Goal: Task Accomplishment & Management: Use online tool/utility

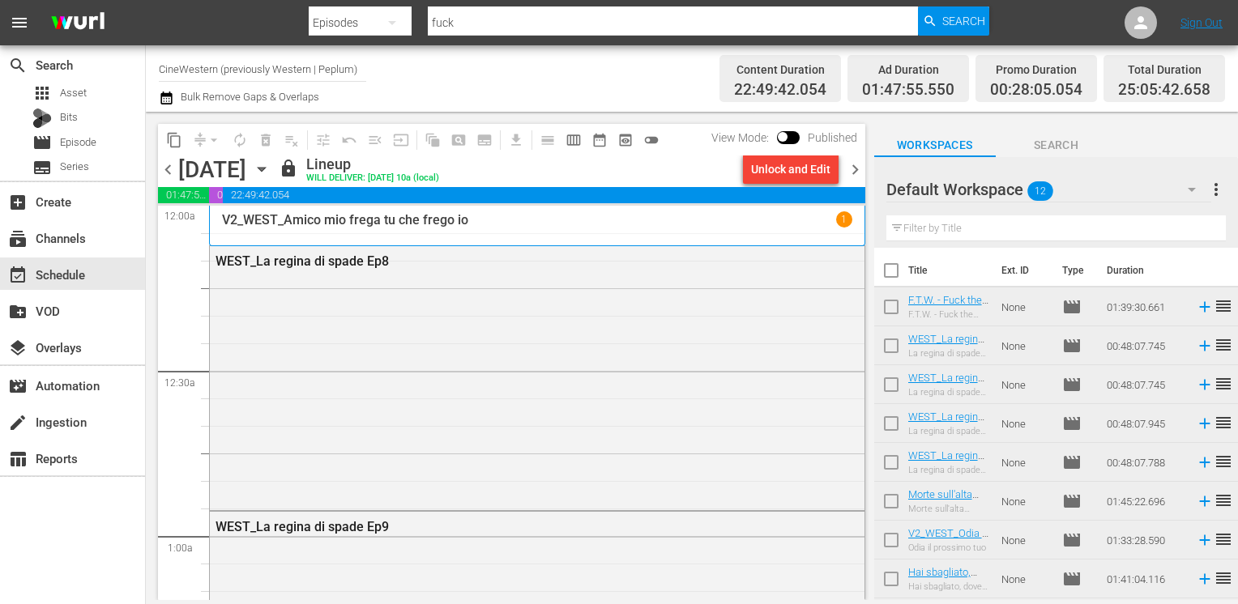
click at [890, 267] on input "checkbox" at bounding box center [891, 274] width 34 height 34
checkbox input "true"
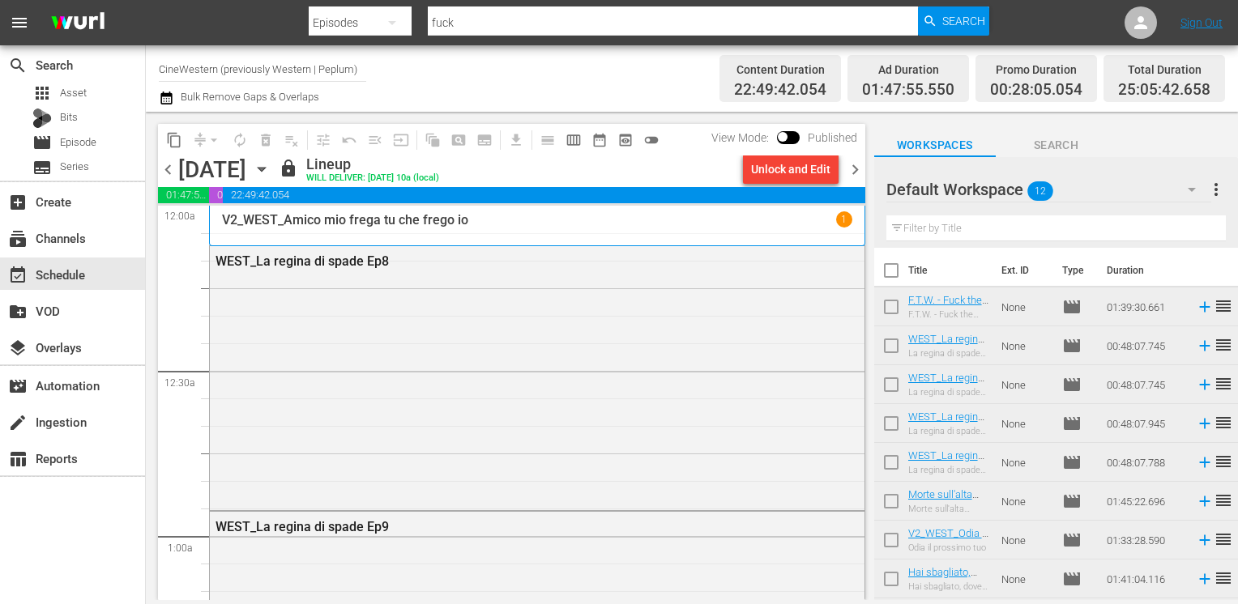
checkbox input "true"
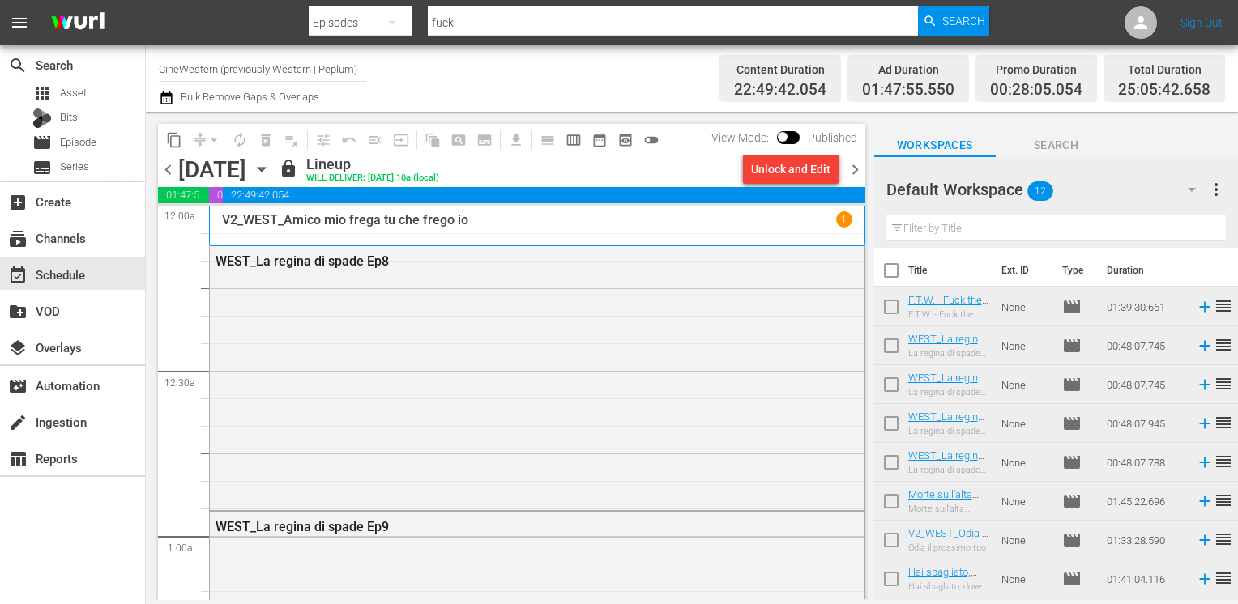
checkbox input "true"
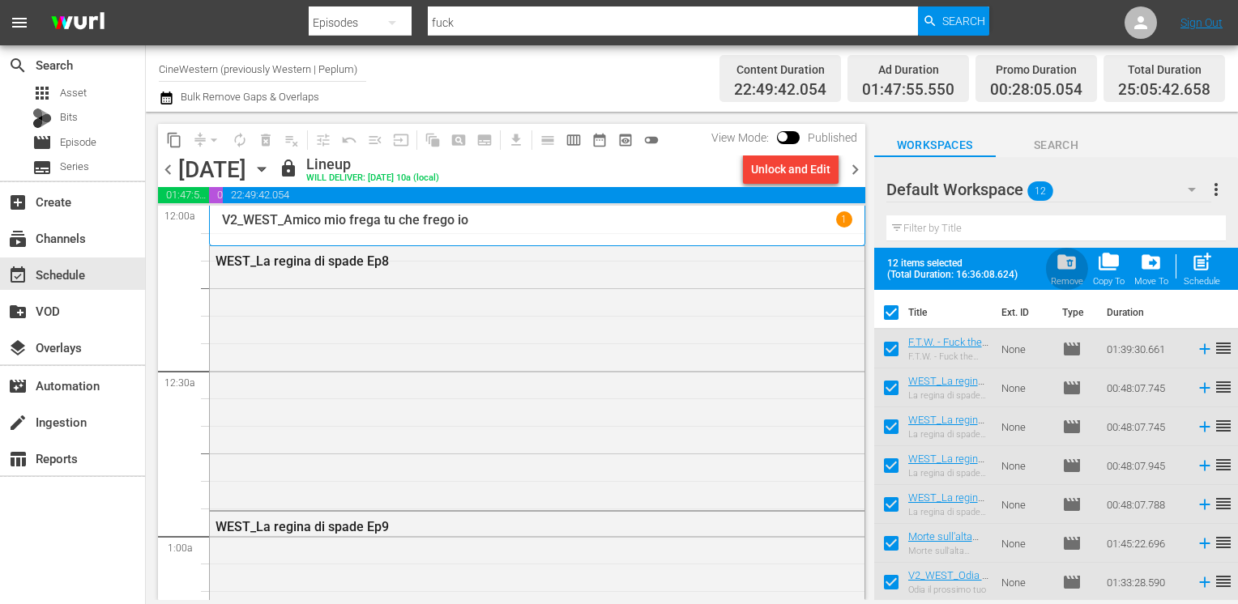
click at [1069, 270] on span "folder_delete" at bounding box center [1066, 262] width 22 height 22
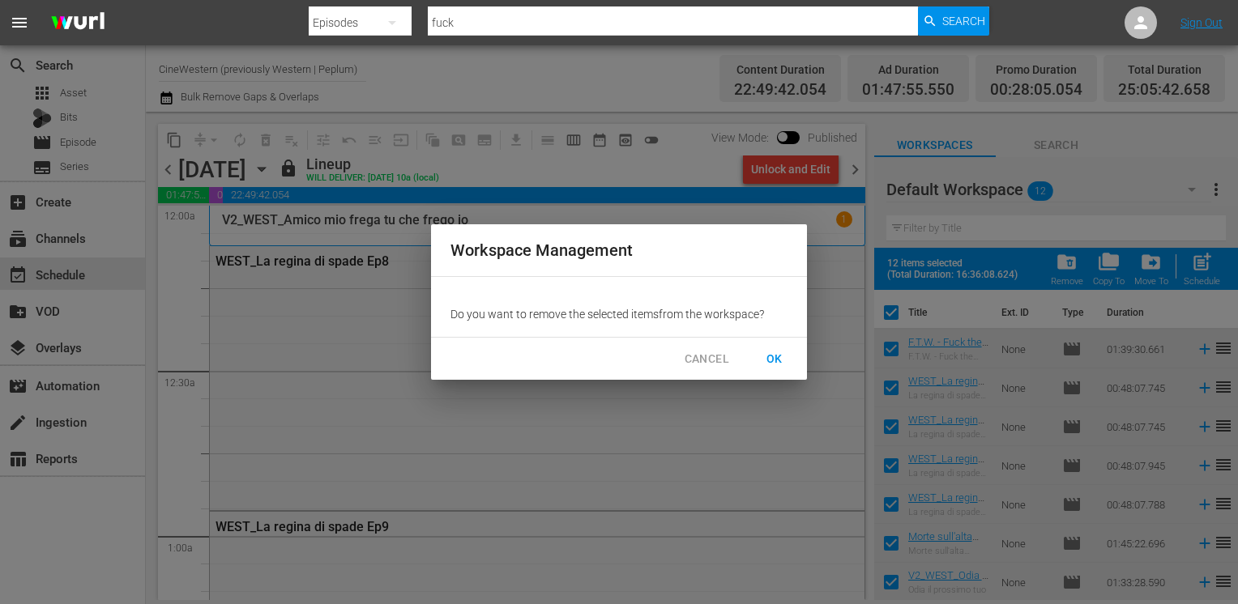
click at [775, 358] on span "OK" at bounding box center [774, 359] width 26 height 20
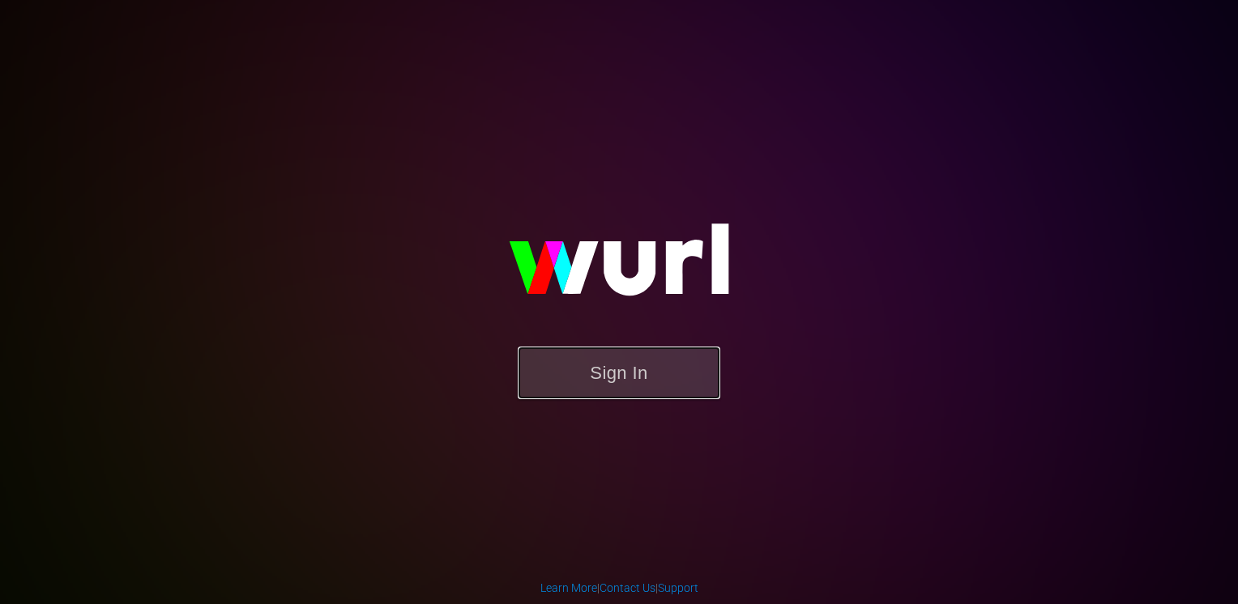
click at [637, 373] on button "Sign In" at bounding box center [619, 373] width 203 height 53
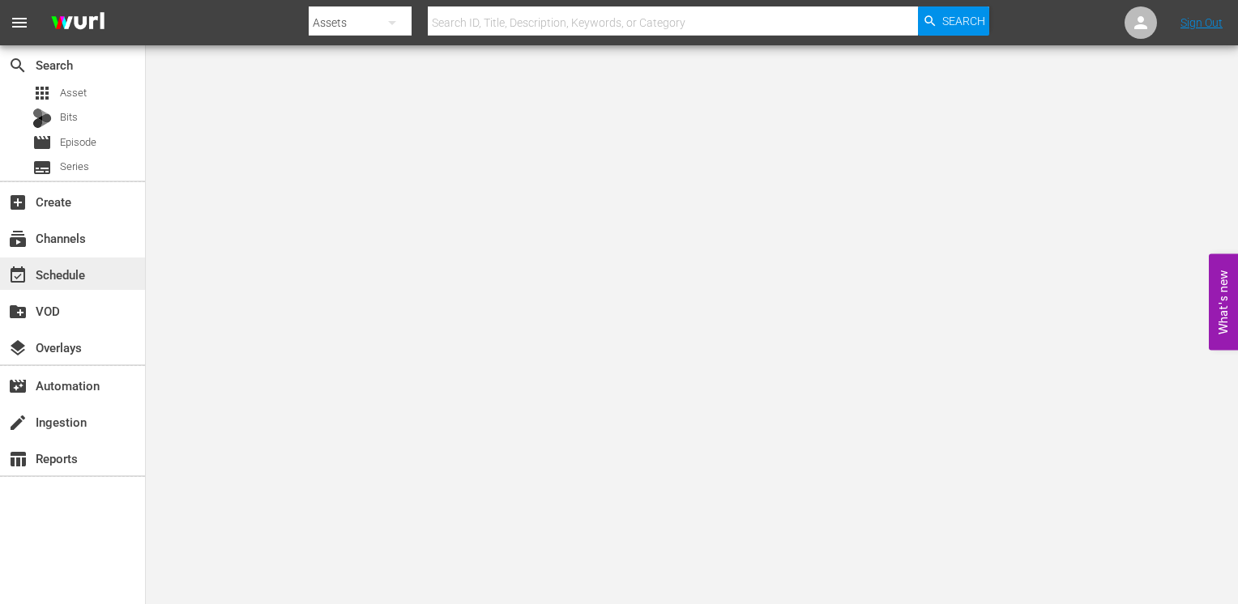
click at [84, 272] on div "event_available Schedule" at bounding box center [45, 272] width 91 height 15
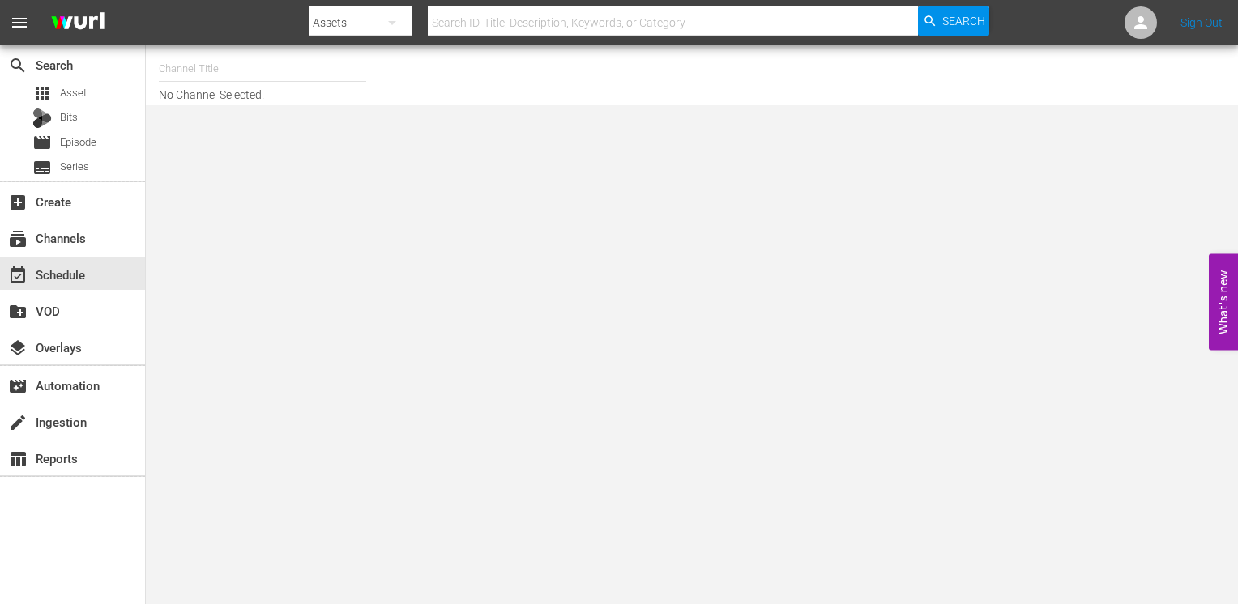
click at [201, 48] on div "Channel Title No Channel Selected." at bounding box center [692, 75] width 1092 height 60
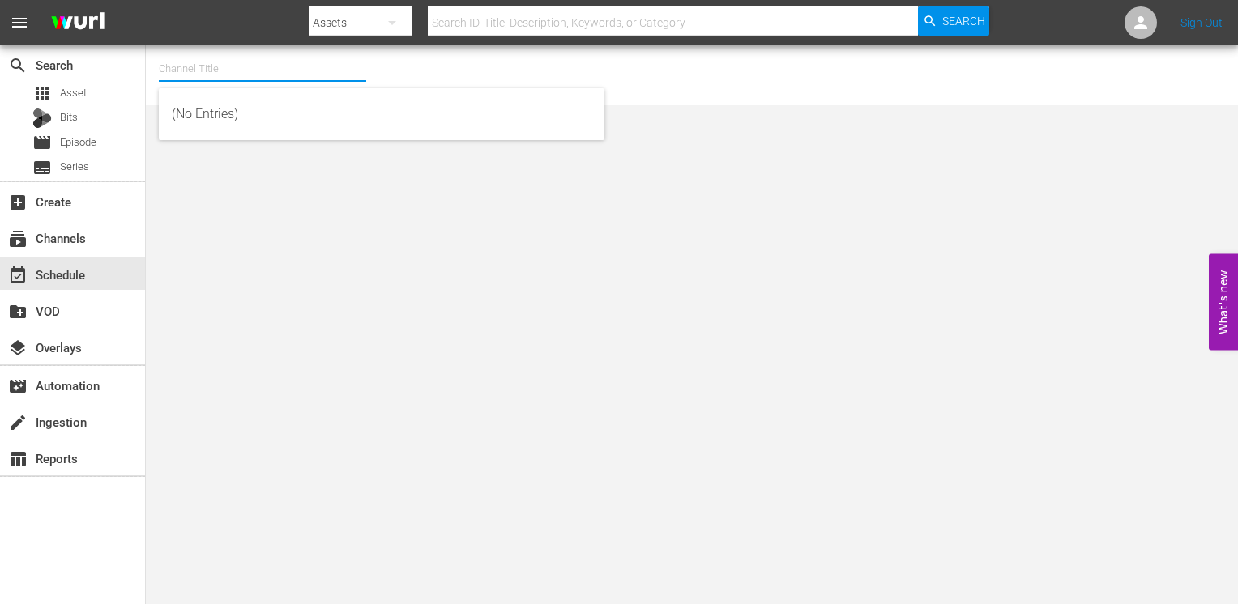
click at [203, 67] on input "text" at bounding box center [262, 68] width 207 height 39
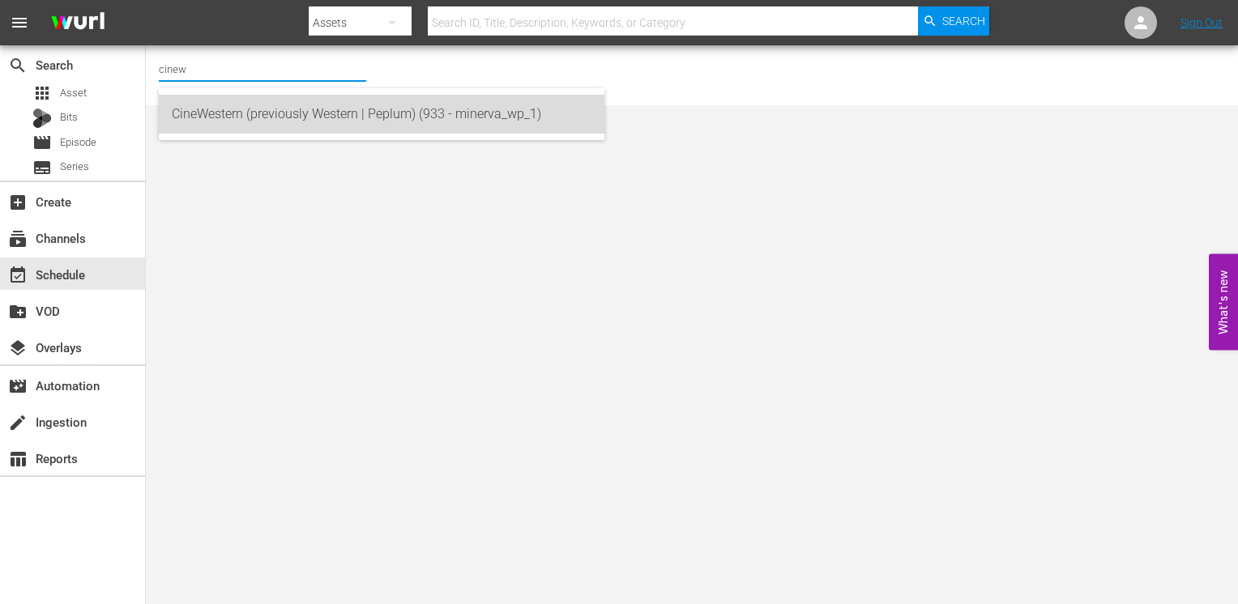
click at [233, 116] on div "CineWestern (previously Western | Peplum) (933 - minerva_wp_1)" at bounding box center [382, 114] width 420 height 39
type input "CineWestern (previously Western | Peplum) (933 - minerva_wp_1)"
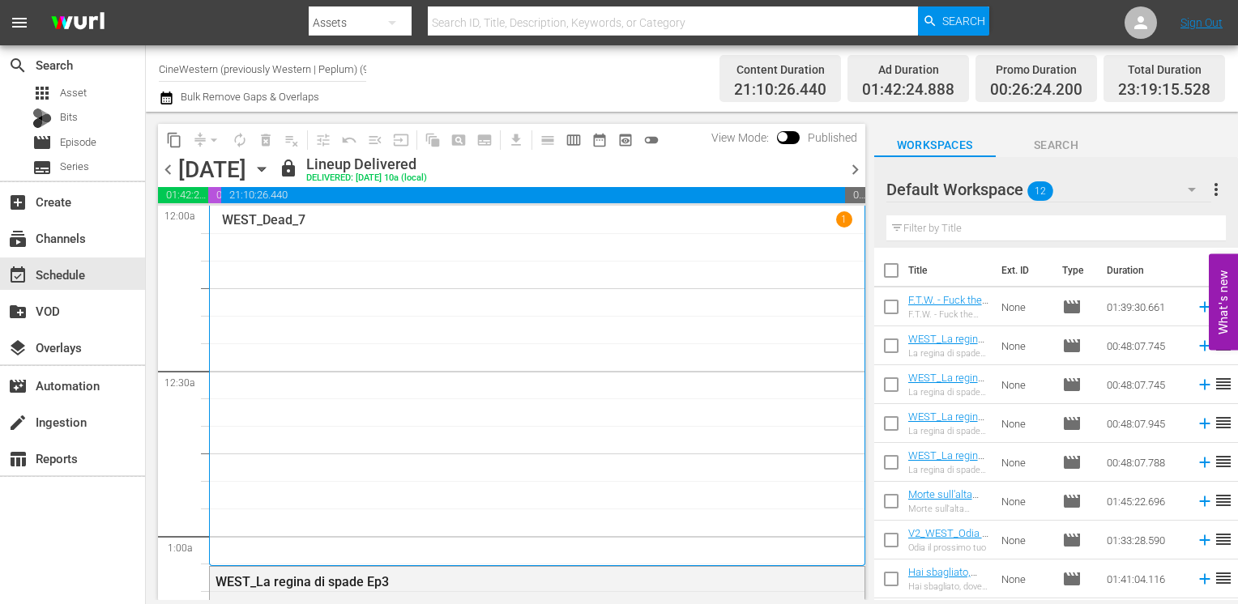
click at [856, 173] on span "chevron_right" at bounding box center [855, 170] width 20 height 20
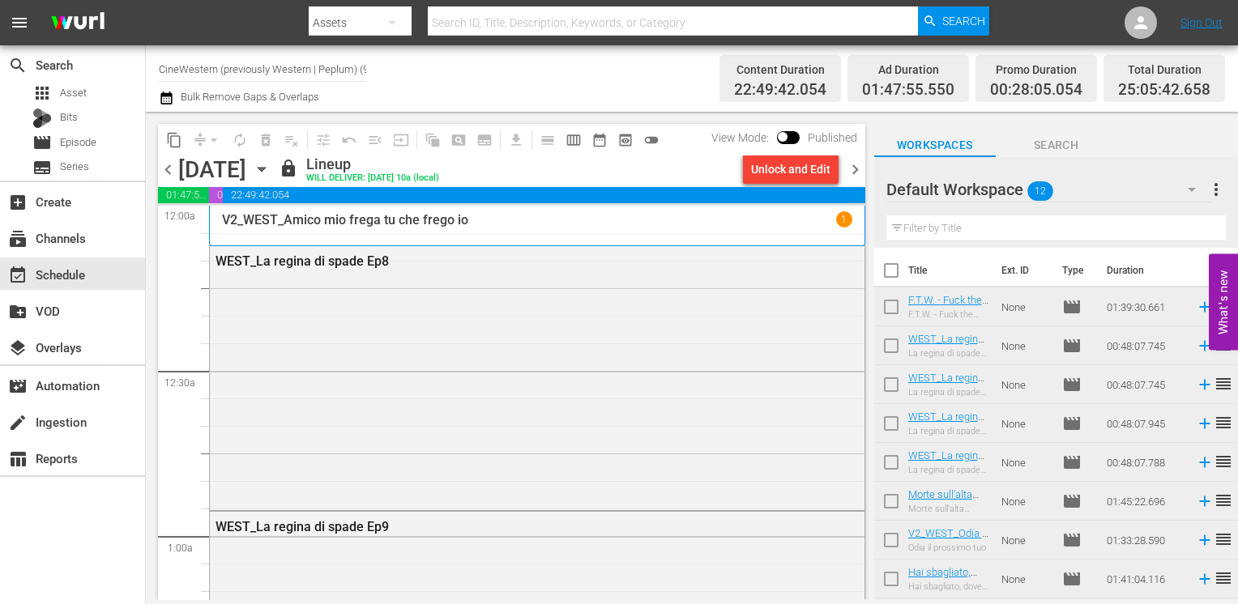
click at [649, 173] on div "lock Lineup WILL DELIVER: [DATE] 10a (local)" at bounding box center [508, 170] width 458 height 28
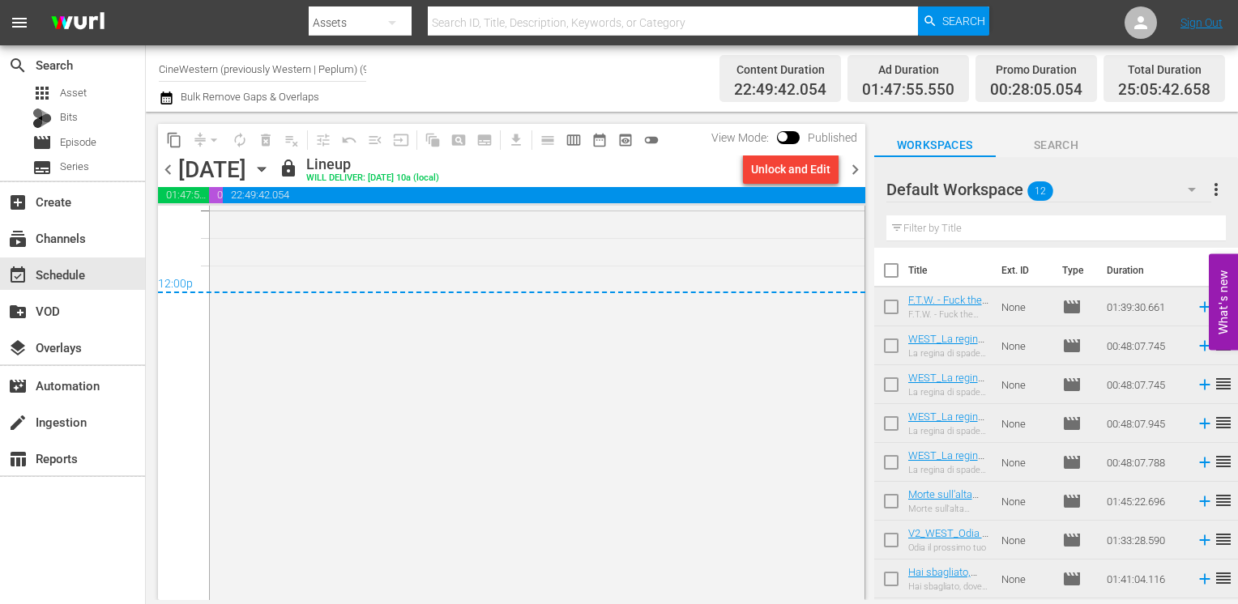
scroll to position [7939, 0]
drag, startPoint x: 850, startPoint y: 175, endPoint x: 859, endPoint y: 280, distance: 105.7
click at [852, 173] on span "chevron_right" at bounding box center [855, 170] width 20 height 20
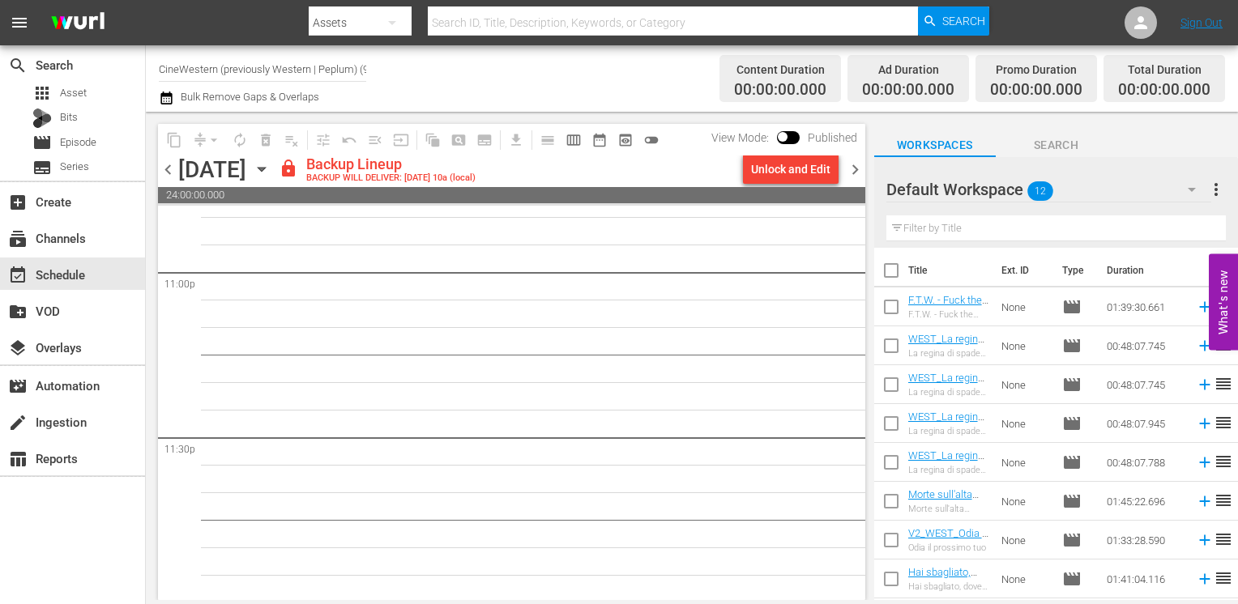
scroll to position [7537, 0]
click at [889, 269] on input "checkbox" at bounding box center [891, 274] width 34 height 34
checkbox input "true"
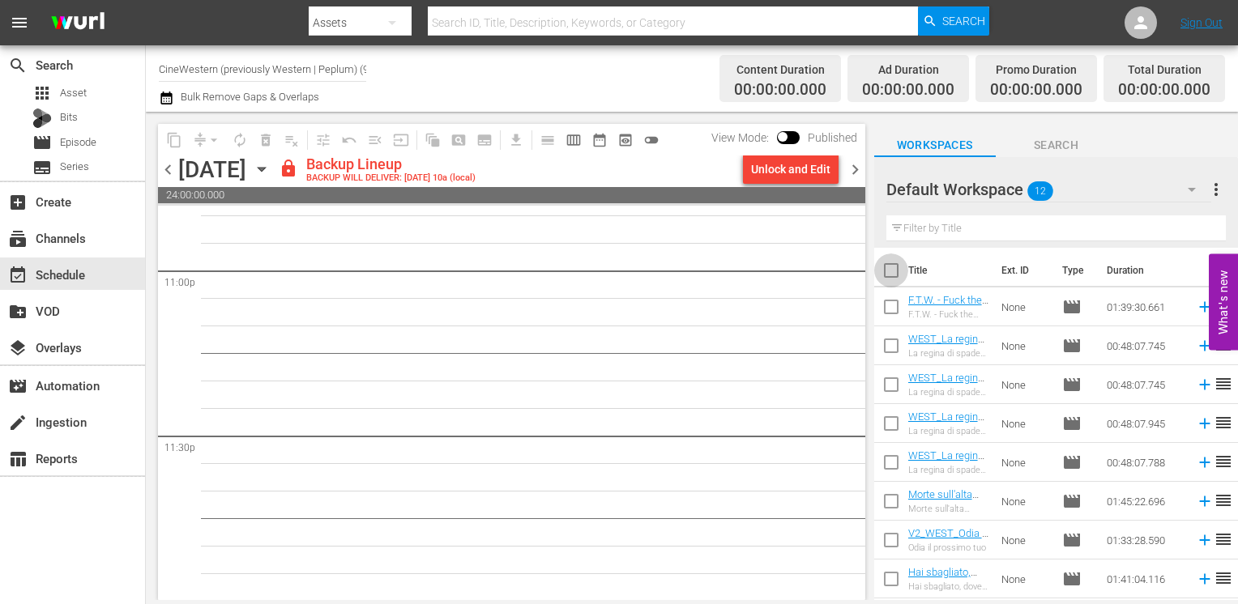
checkbox input "true"
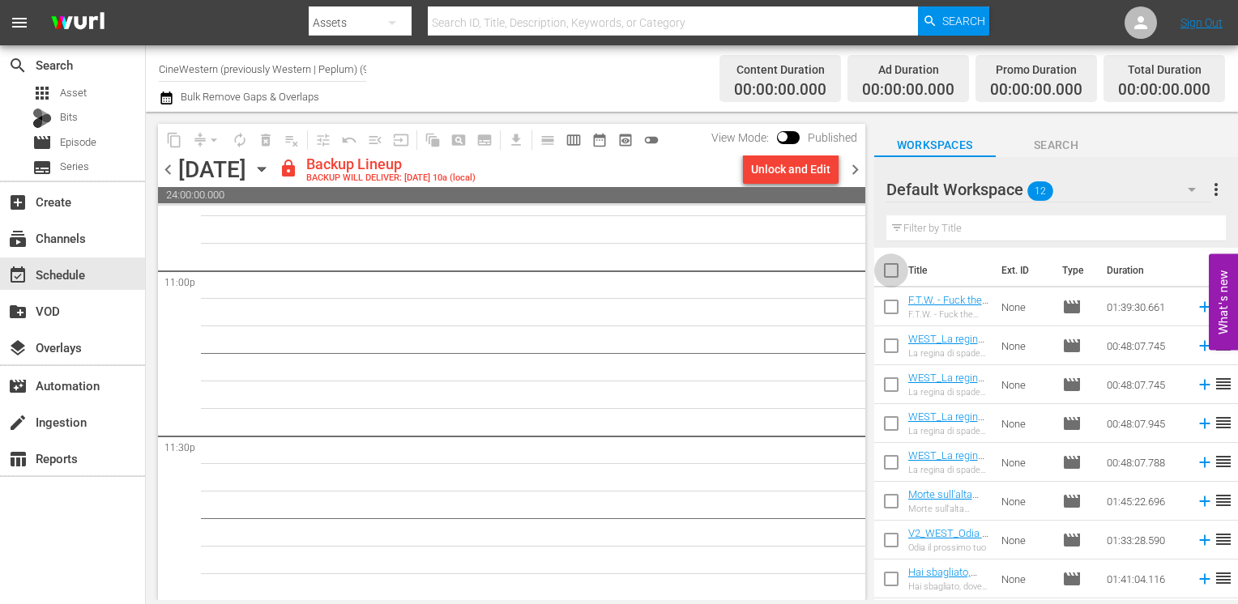
checkbox input "true"
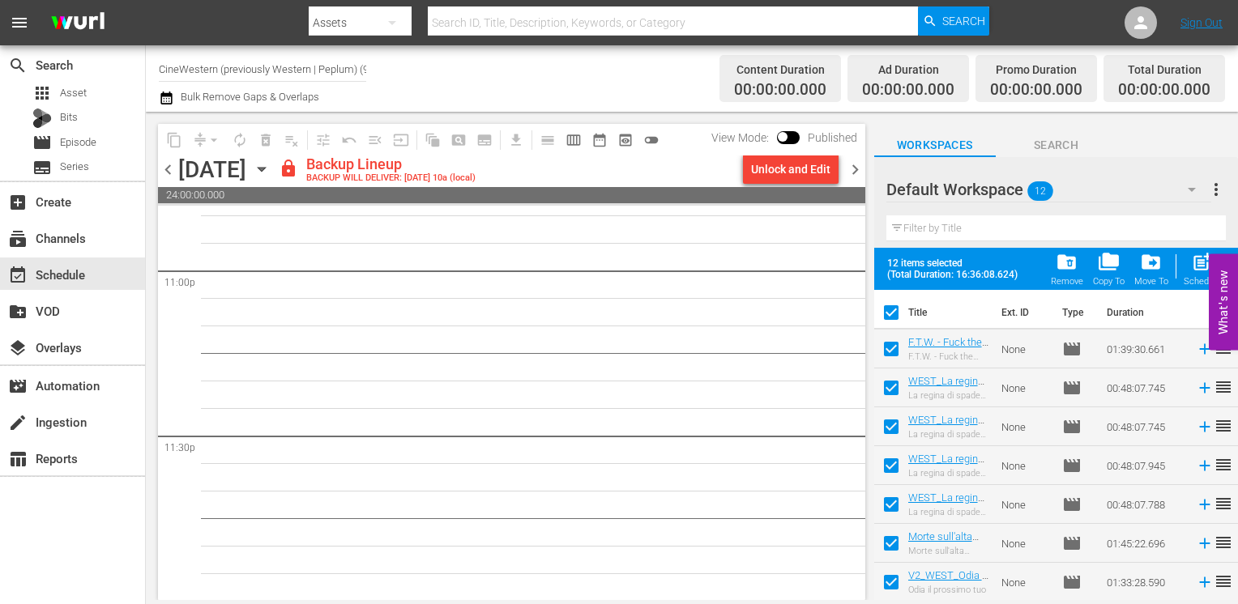
click at [1056, 271] on div "folder_delete Remove" at bounding box center [1067, 269] width 32 height 36
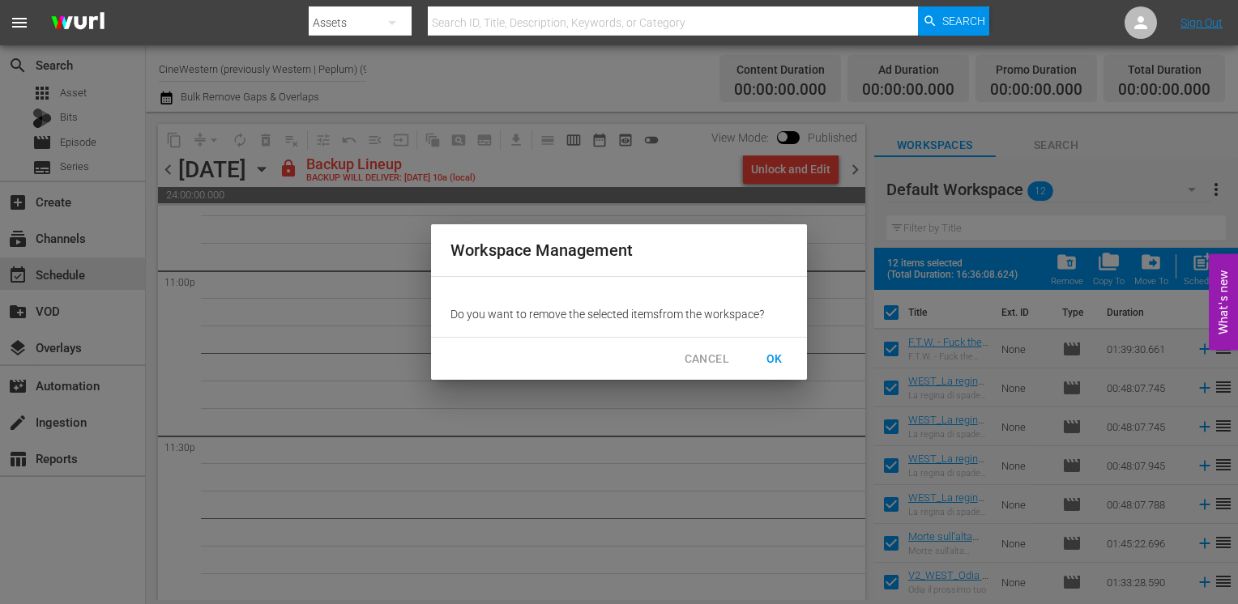
click at [768, 358] on span "OK" at bounding box center [774, 359] width 26 height 20
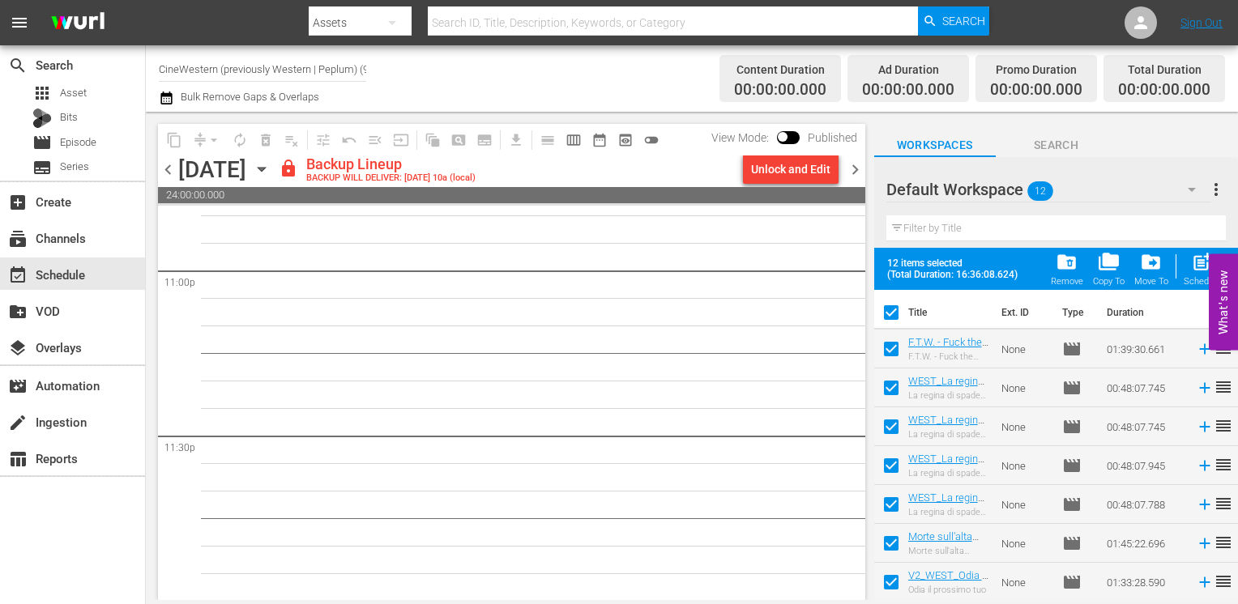
checkbox input "false"
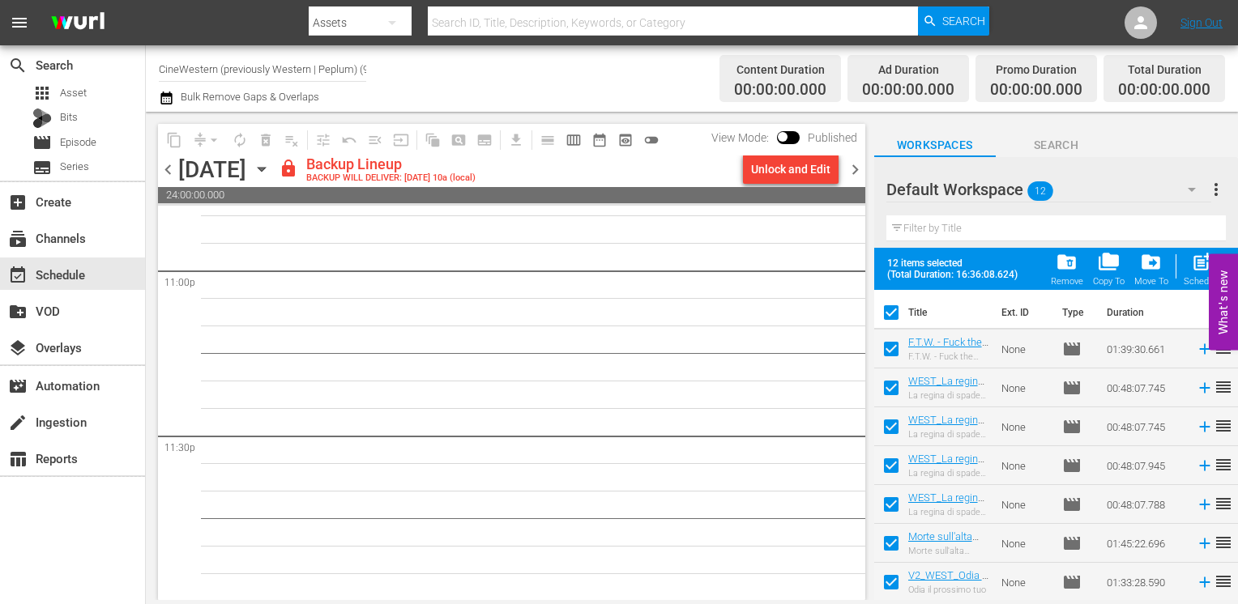
checkbox input "false"
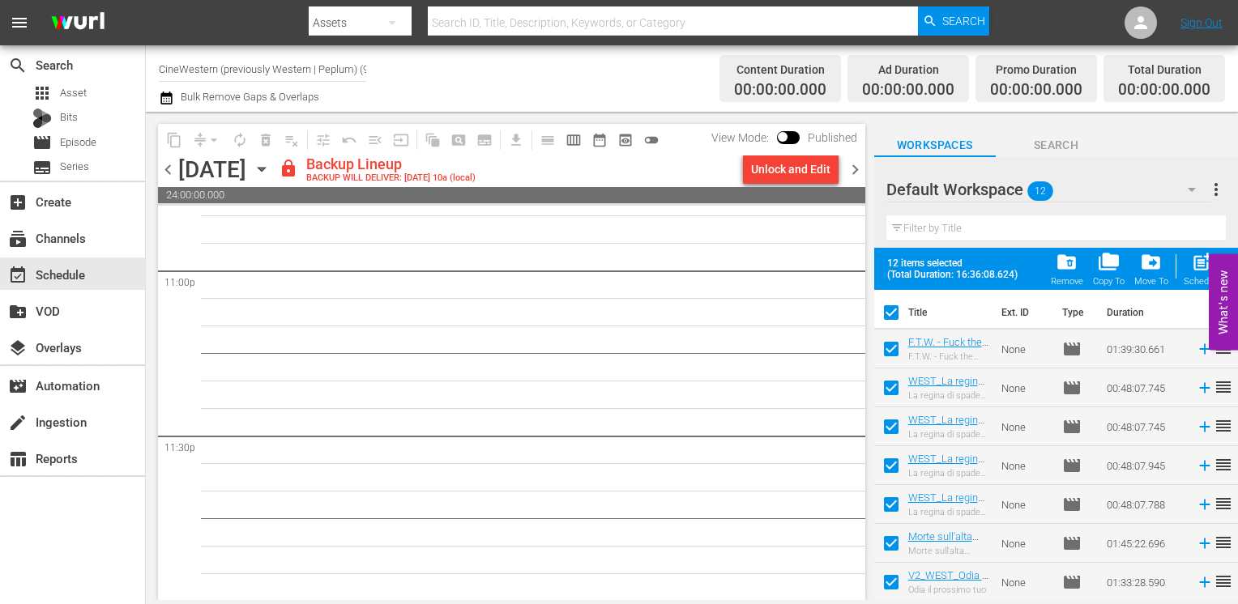
checkbox input "false"
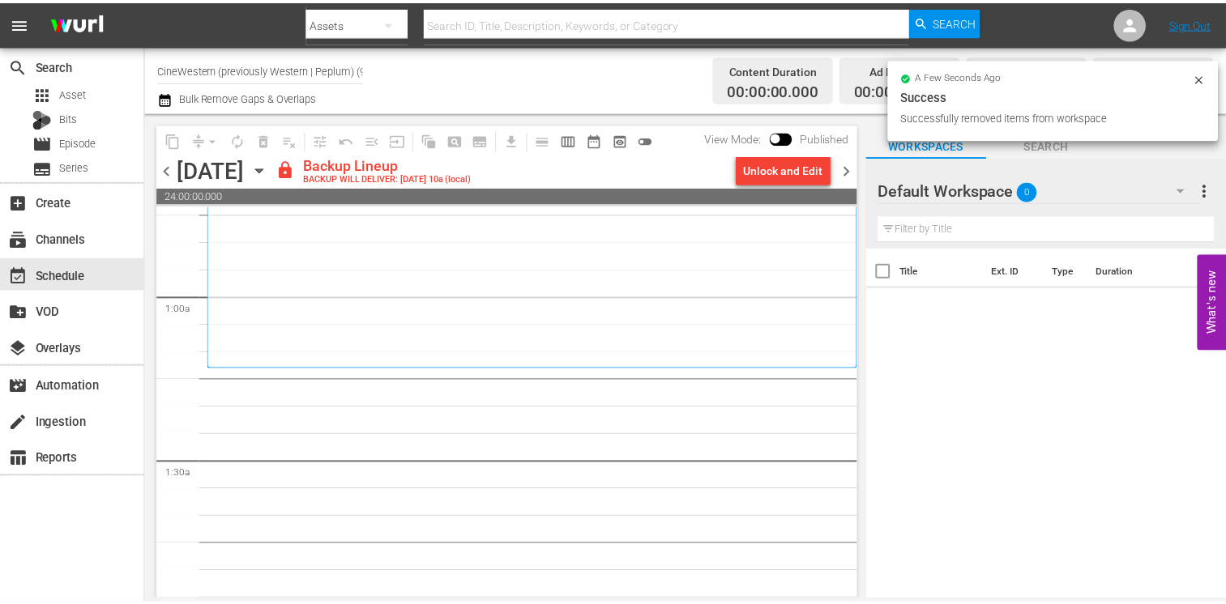
scroll to position [243, 0]
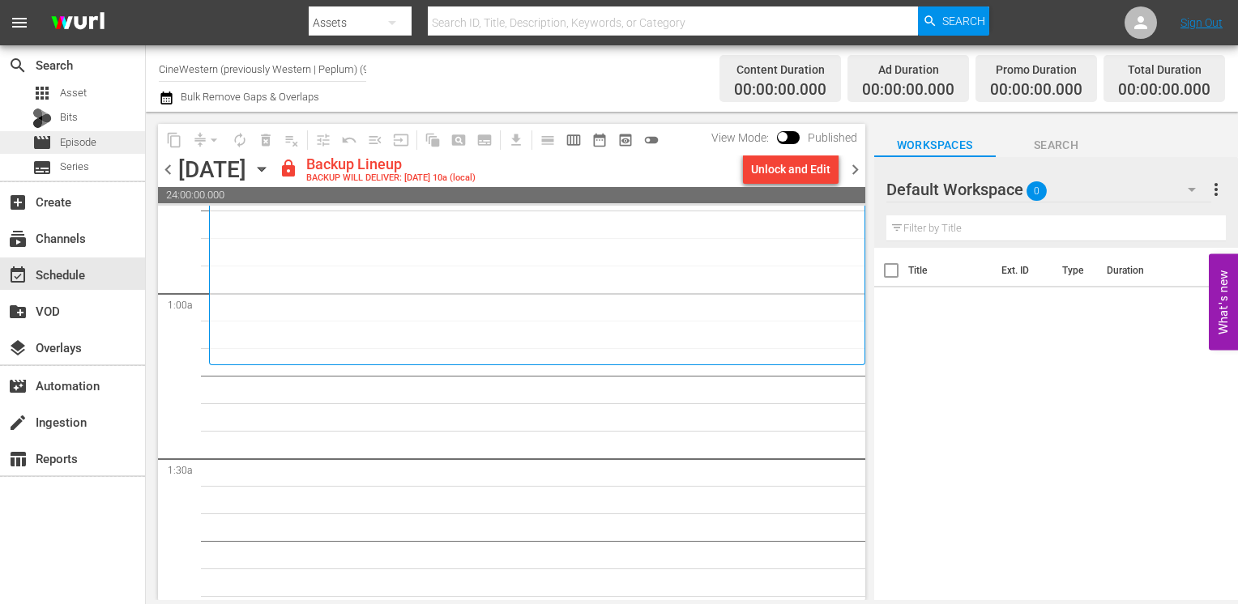
click at [83, 131] on div "movie Episode" at bounding box center [64, 142] width 64 height 23
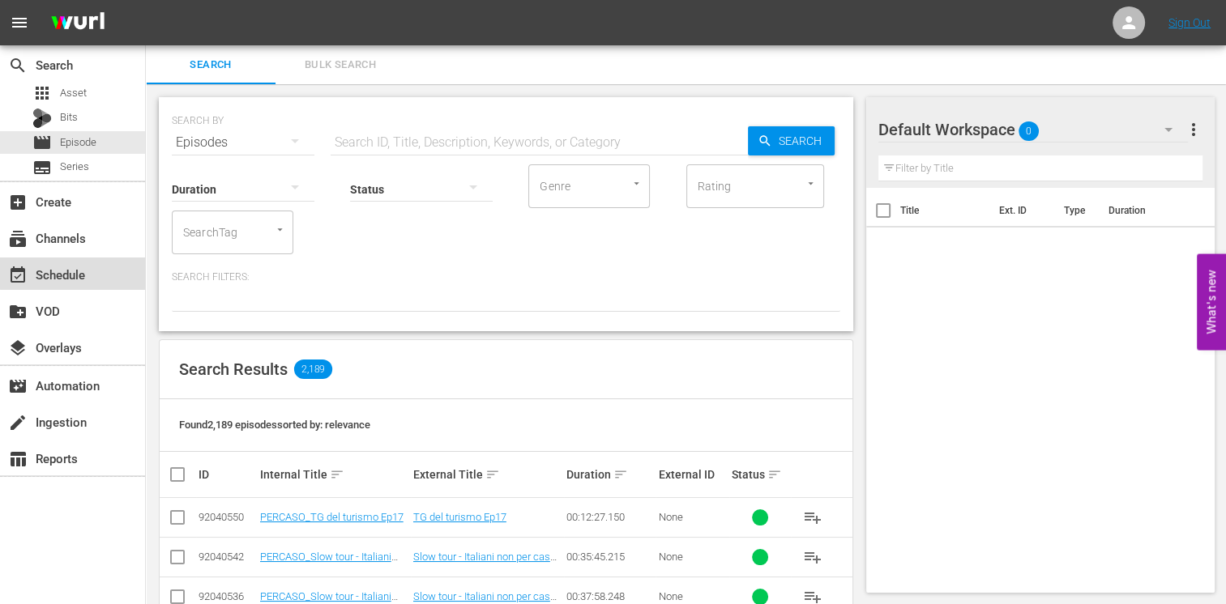
click at [94, 271] on div "event_available Schedule" at bounding box center [72, 274] width 145 height 32
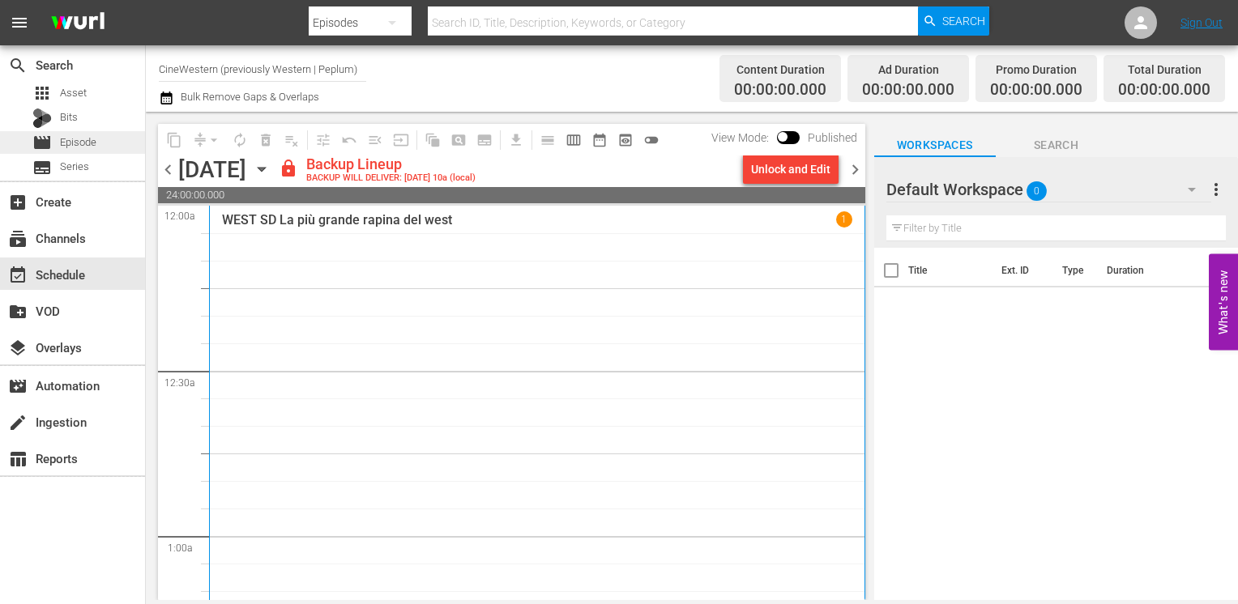
click at [93, 147] on span "Episode" at bounding box center [78, 142] width 36 height 16
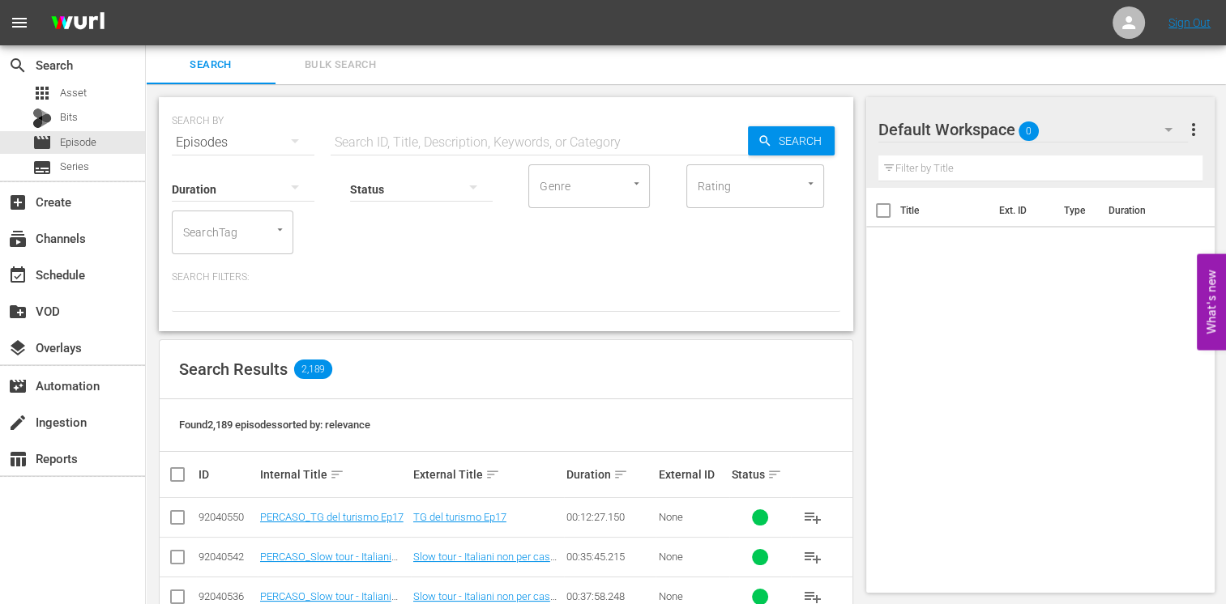
click at [397, 139] on input "text" at bounding box center [538, 142] width 417 height 39
type input "bara"
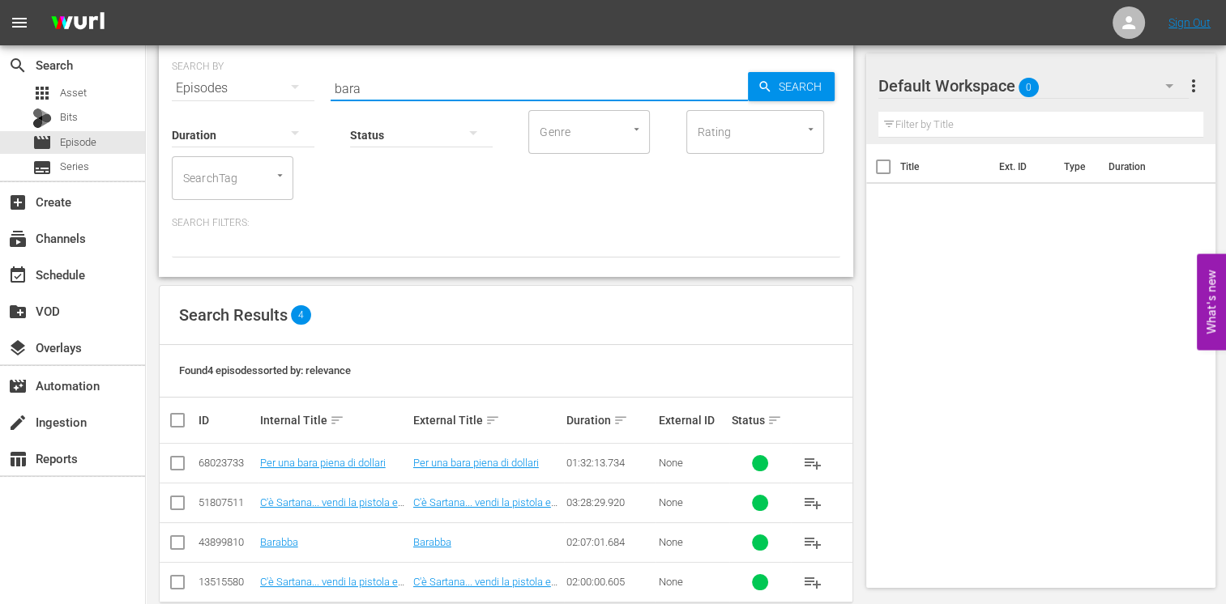
scroll to position [81, 0]
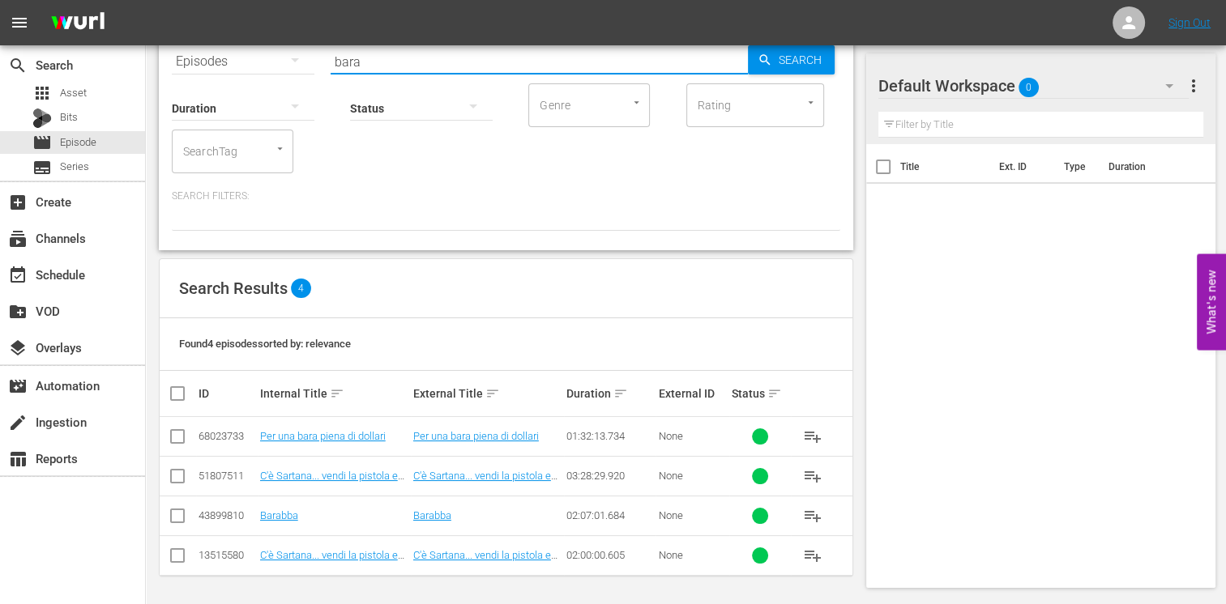
drag, startPoint x: 176, startPoint y: 442, endPoint x: 205, endPoint y: 442, distance: 29.2
click at [176, 442] on input "checkbox" at bounding box center [177, 439] width 19 height 19
checkbox input "true"
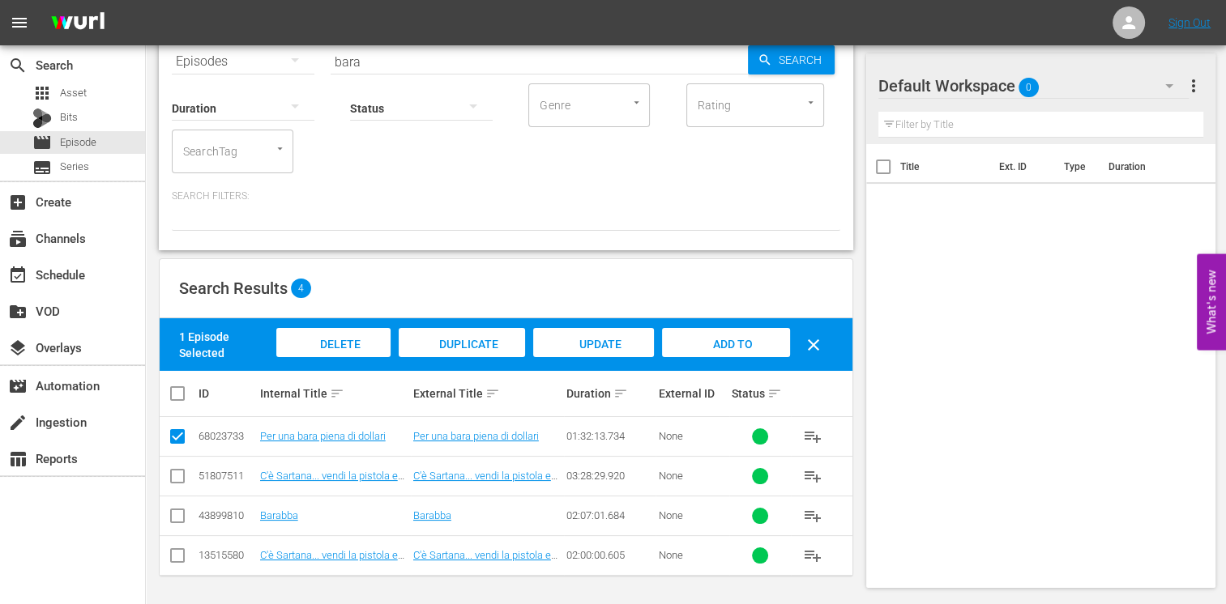
click at [739, 346] on span "Add to Workspace" at bounding box center [725, 360] width 79 height 44
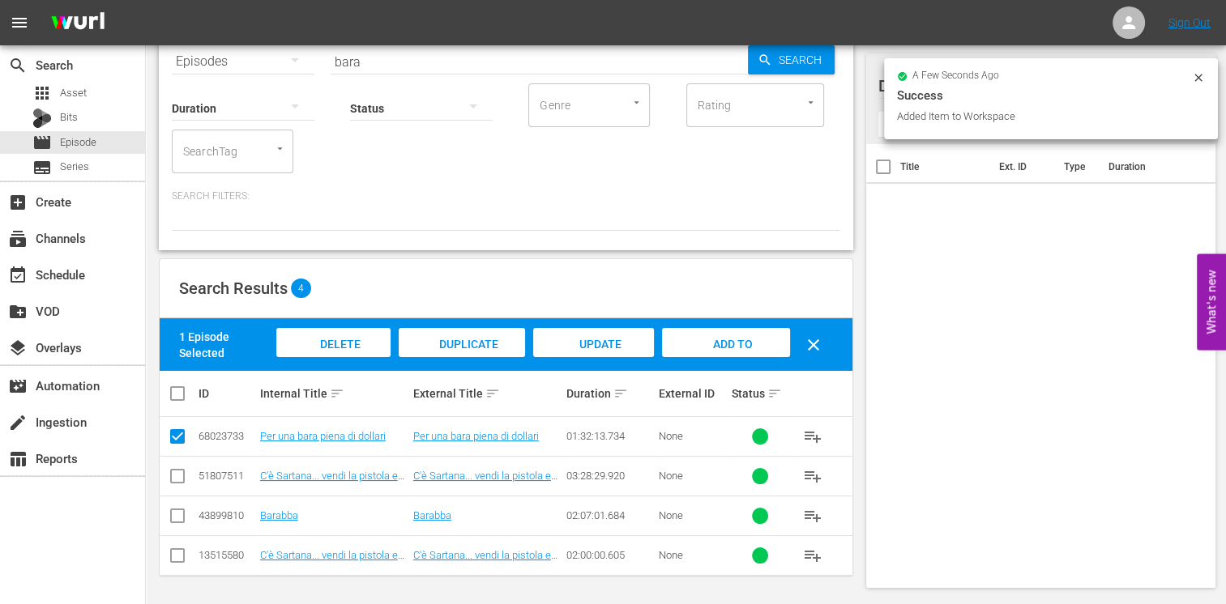
scroll to position [0, 0]
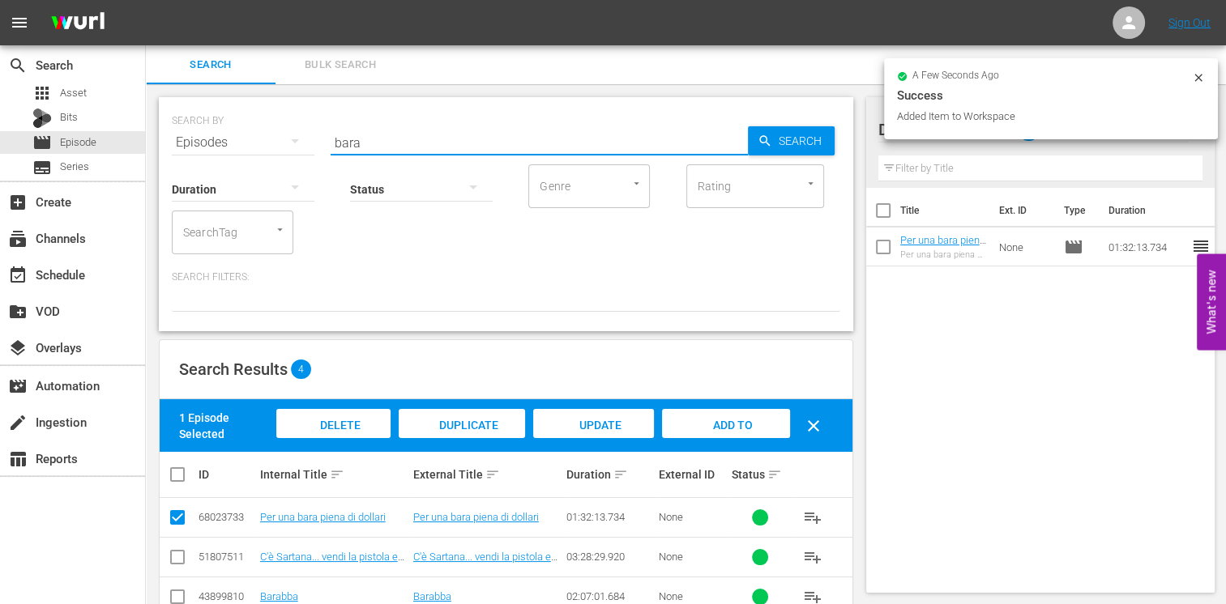
drag, startPoint x: 313, startPoint y: 125, endPoint x: 266, endPoint y: 128, distance: 47.1
click at [266, 128] on div "SEARCH BY Search By Episodes Search ID, Title, Description, Keywords, or Catego…" at bounding box center [506, 133] width 668 height 58
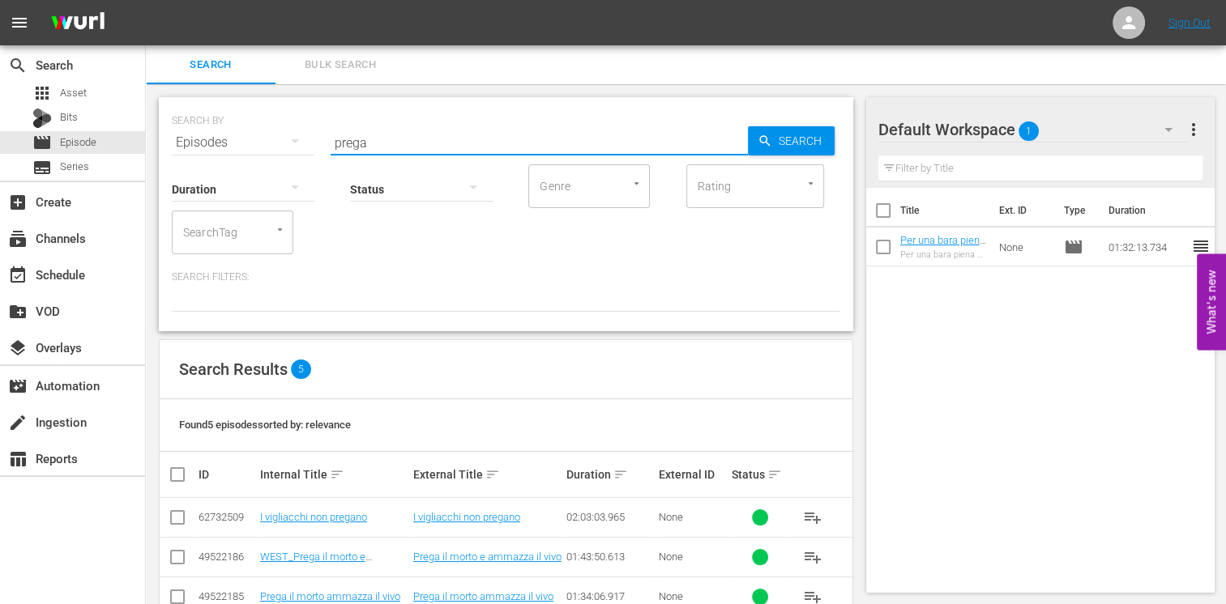
type input "prega"
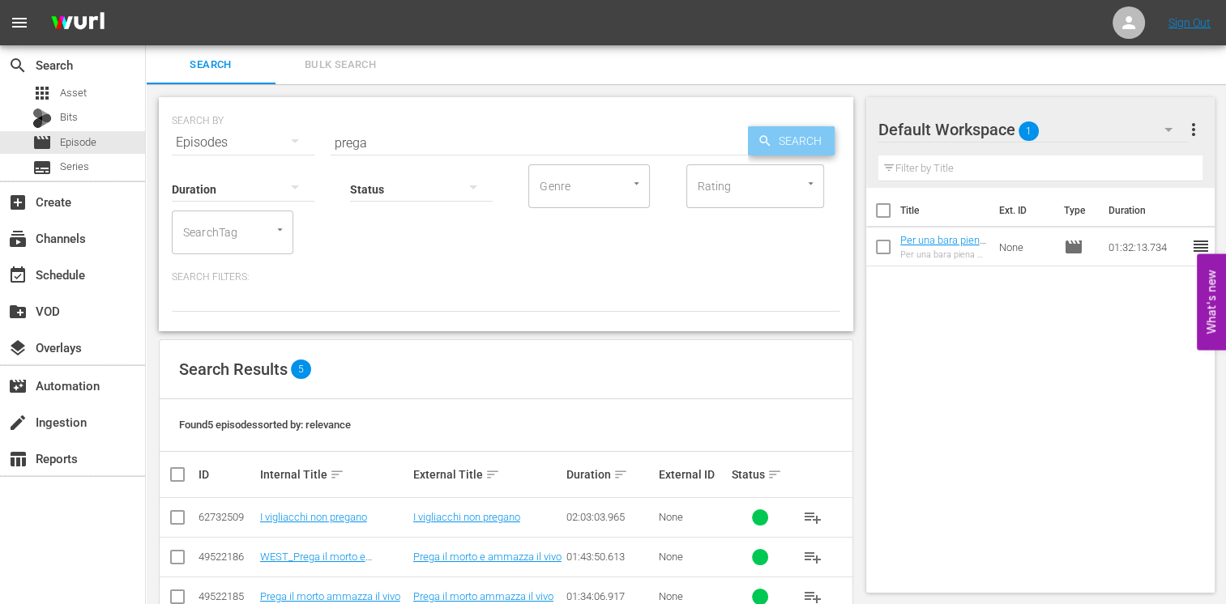
click at [810, 143] on span "Search" at bounding box center [803, 140] width 62 height 29
click at [379, 135] on input "prega" at bounding box center [538, 142] width 417 height 39
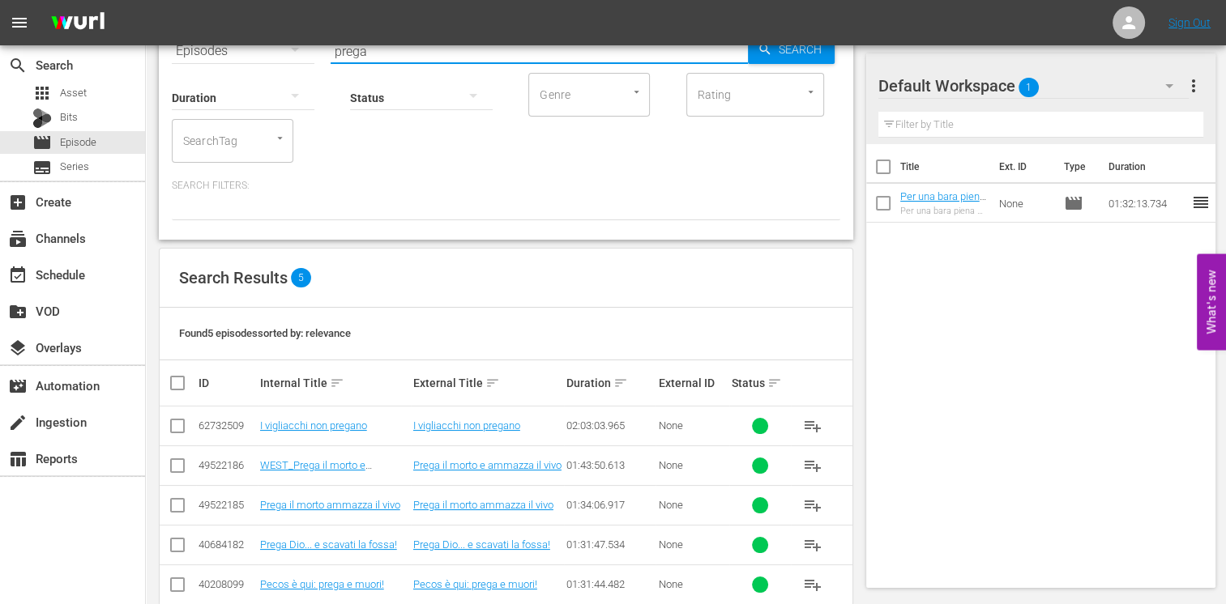
scroll to position [120, 0]
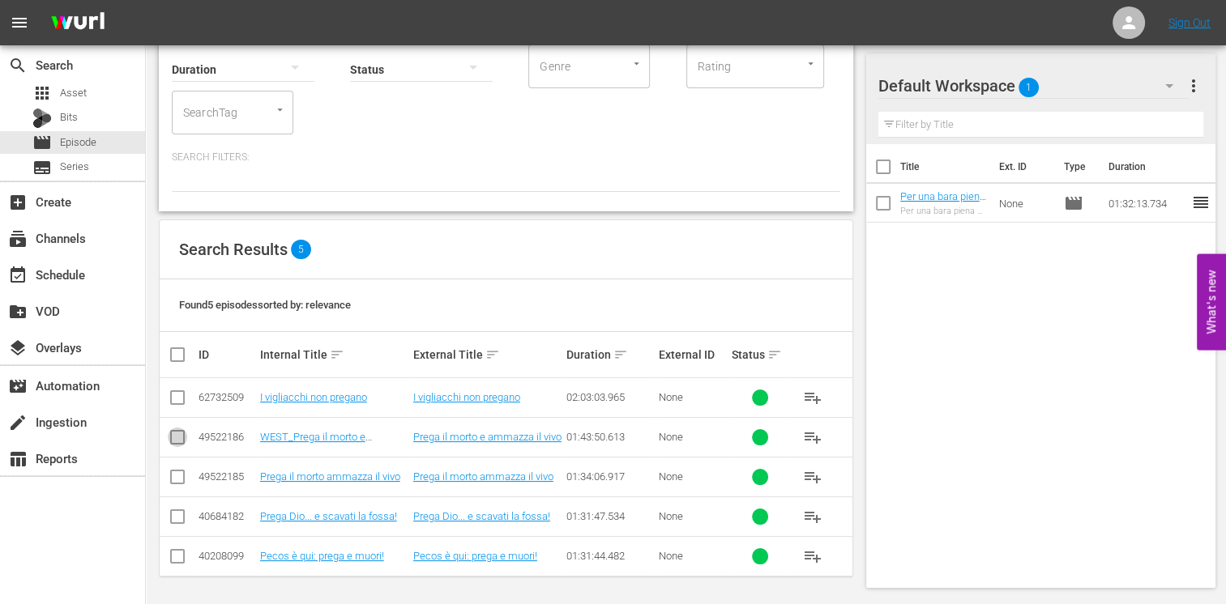
click at [173, 439] on input "checkbox" at bounding box center [177, 440] width 19 height 19
checkbox input "true"
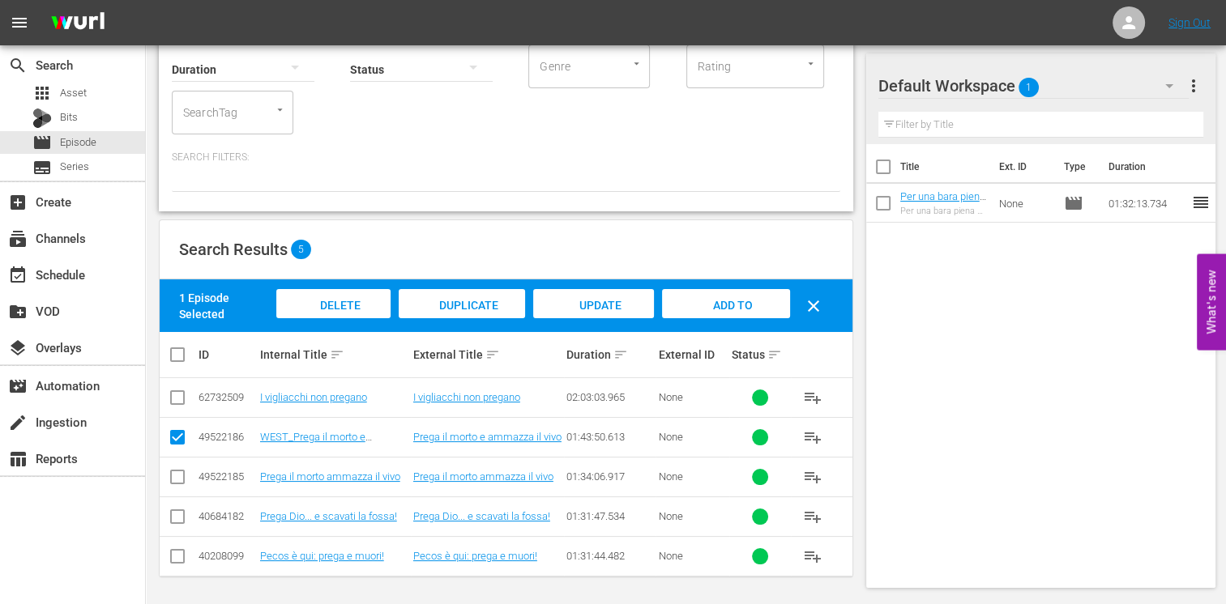
click at [736, 306] on span "Add to Workspace" at bounding box center [725, 321] width 79 height 44
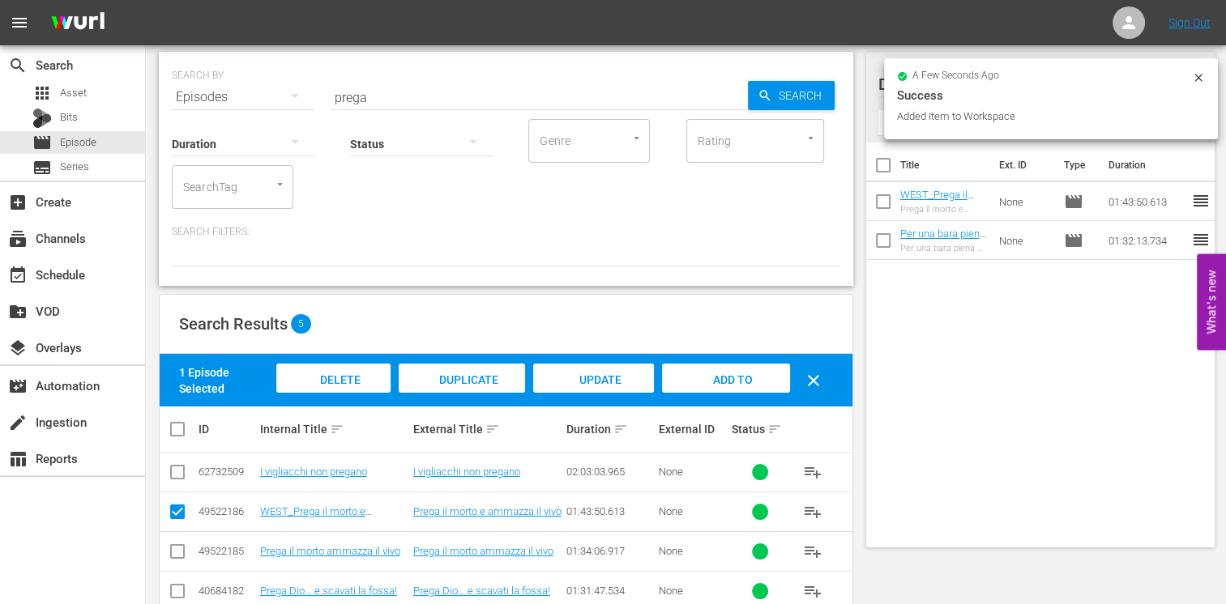
scroll to position [0, 0]
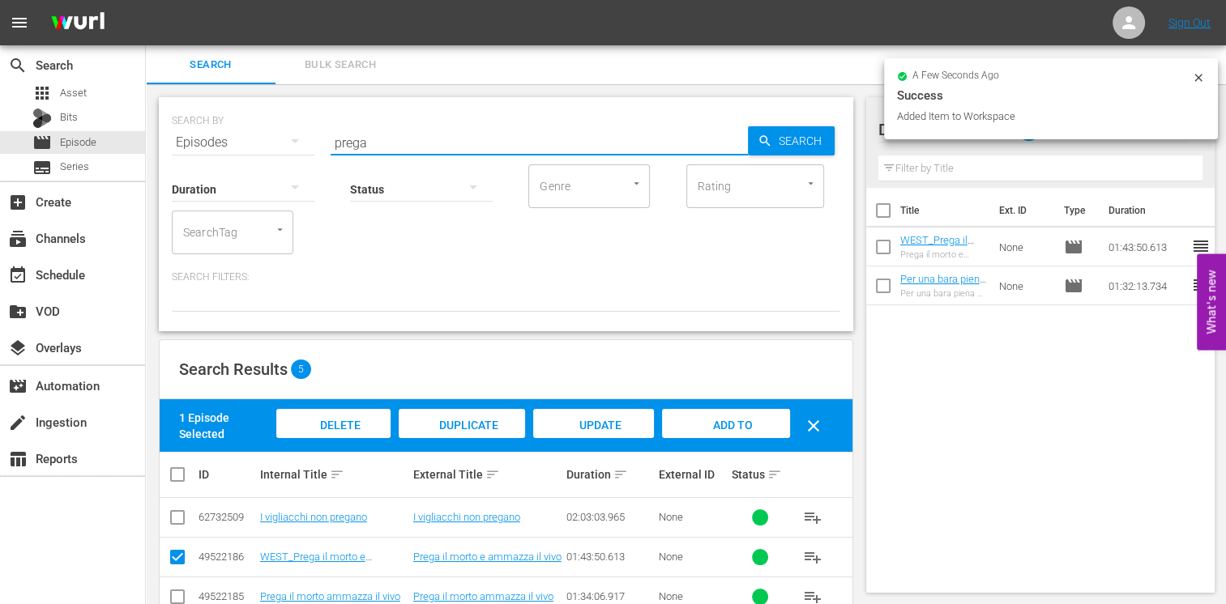
drag, startPoint x: 393, startPoint y: 145, endPoint x: 218, endPoint y: 138, distance: 175.1
click at [218, 138] on div "SEARCH BY Search By Episodes Search ID, Title, Description, Keywords, or Catego…" at bounding box center [506, 133] width 668 height 58
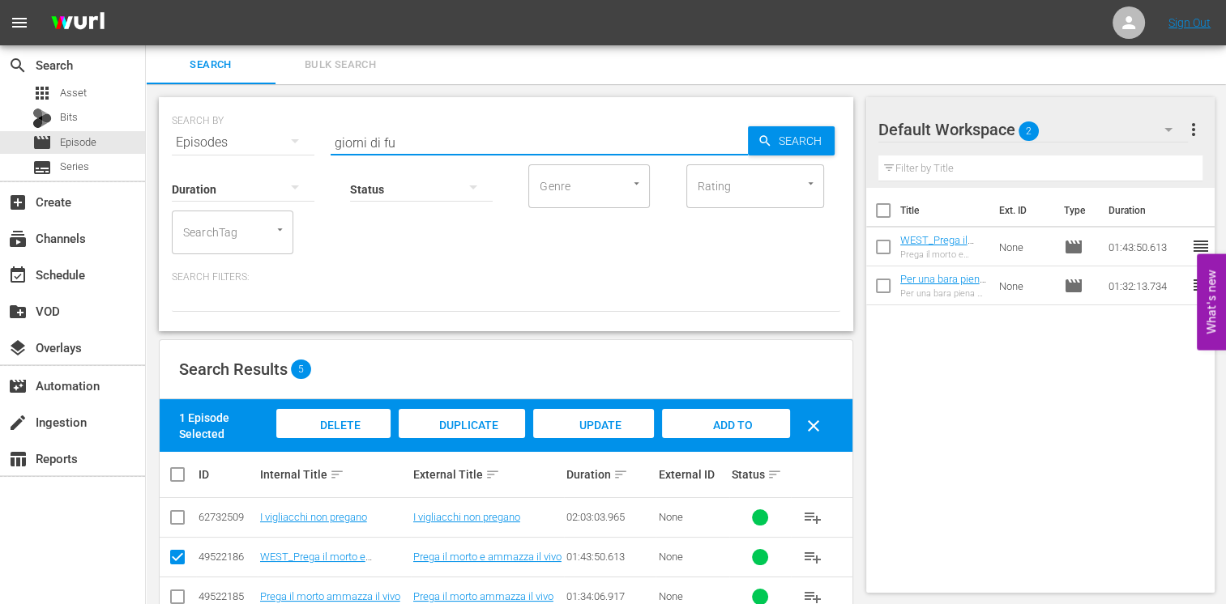
type input "giorni di fu"
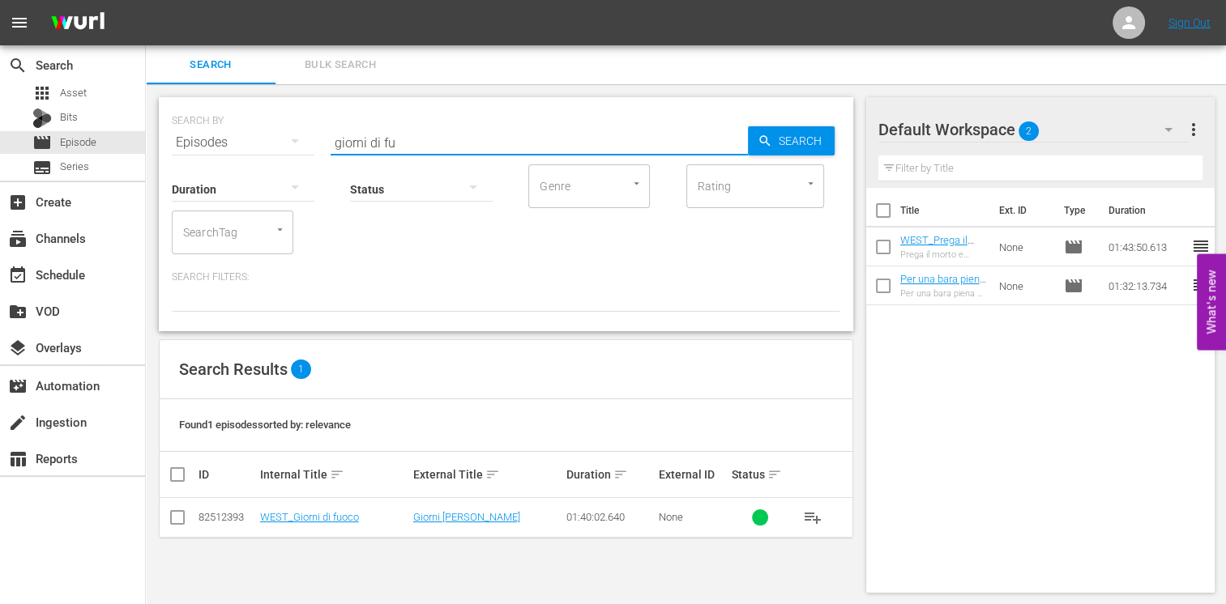
click at [175, 522] on input "checkbox" at bounding box center [177, 520] width 19 height 19
checkbox input "true"
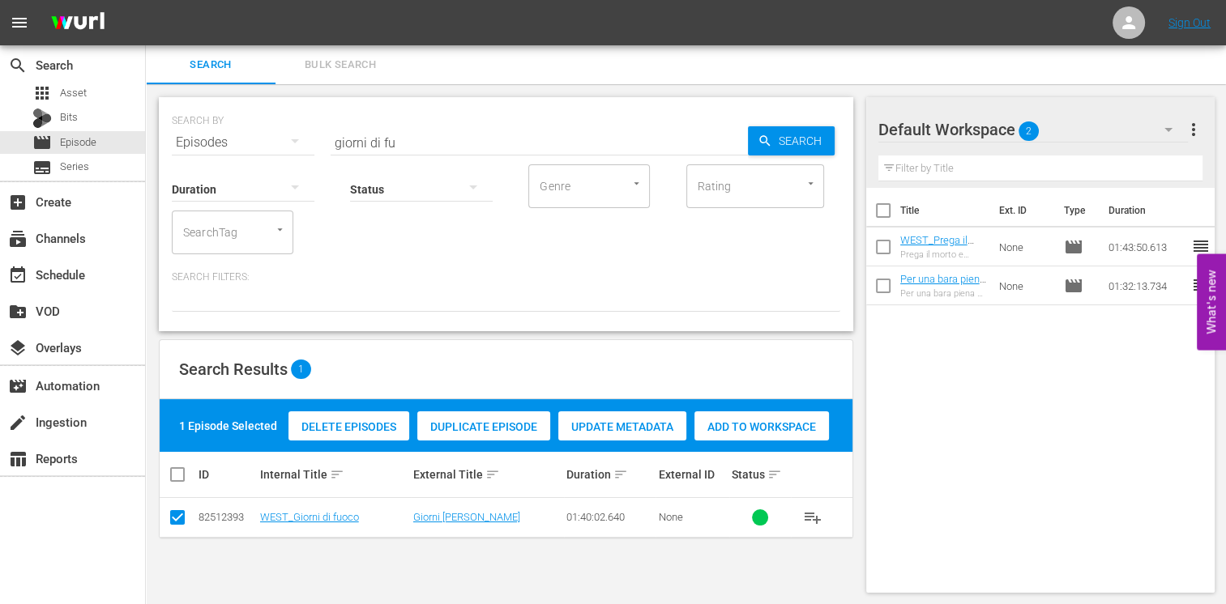
click at [777, 423] on span "Add to Workspace" at bounding box center [761, 426] width 134 height 13
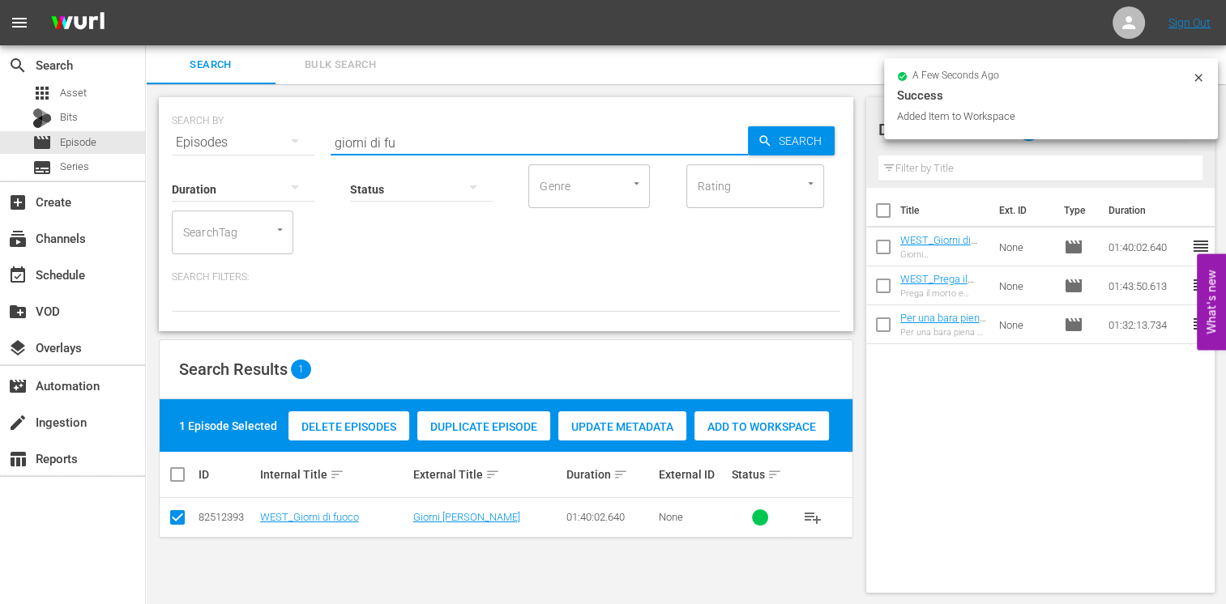
drag, startPoint x: 410, startPoint y: 135, endPoint x: 282, endPoint y: 126, distance: 128.4
click at [282, 126] on div "SEARCH BY Search By Episodes Search ID, Title, Description, Keywords, or Catego…" at bounding box center [506, 133] width 668 height 58
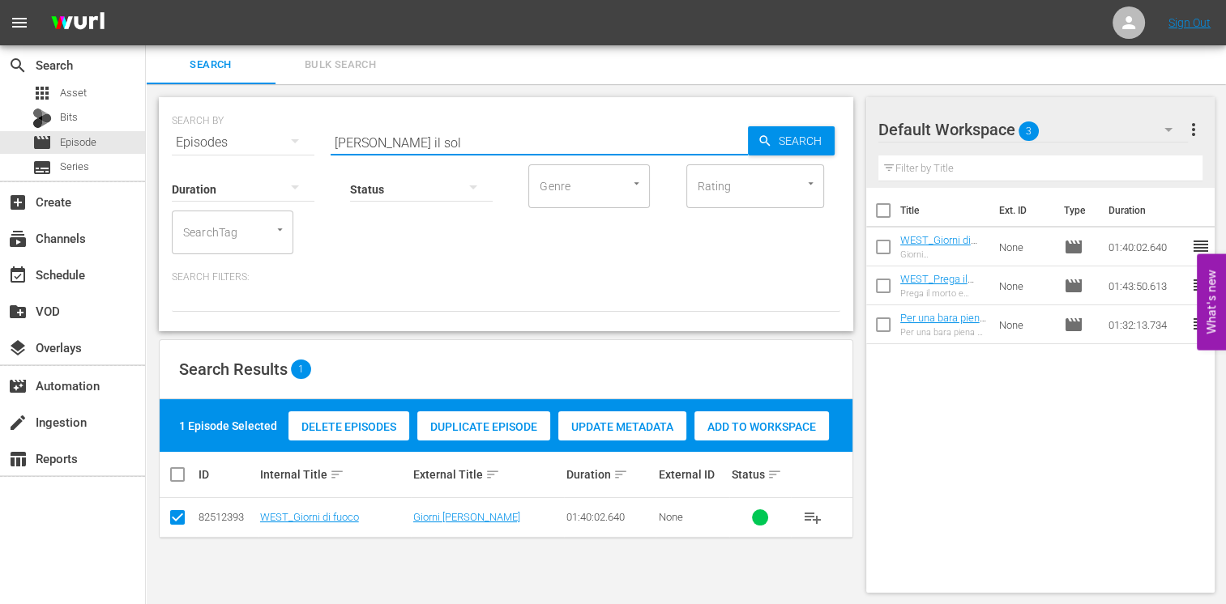
type input "[PERSON_NAME] il sol"
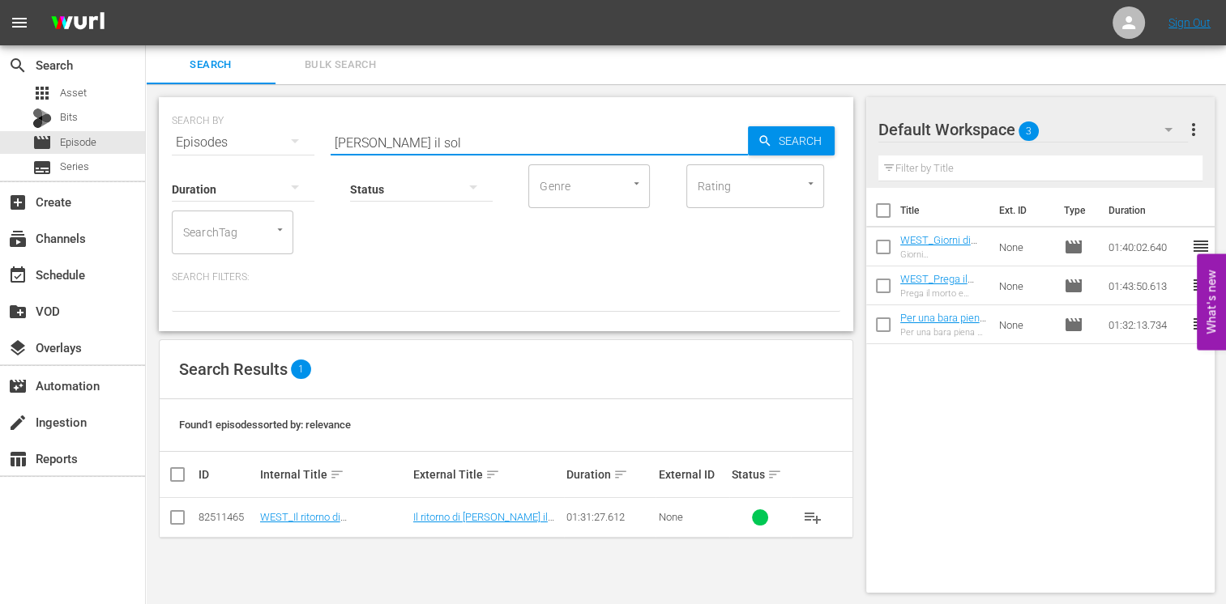
click at [181, 523] on input "checkbox" at bounding box center [177, 520] width 19 height 19
checkbox input "true"
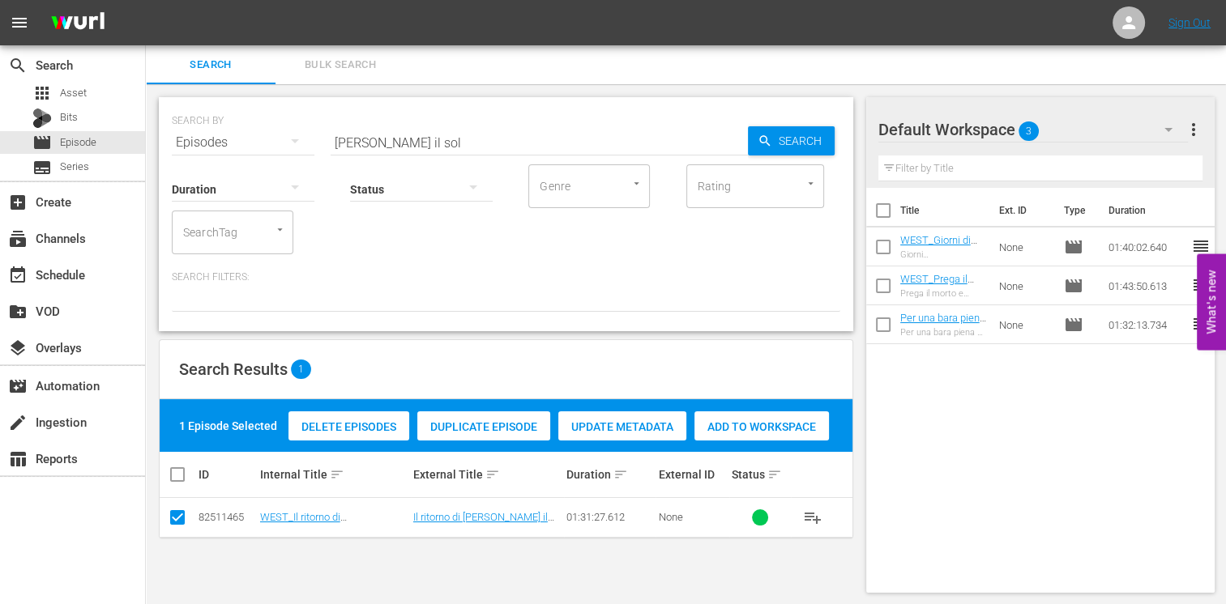
click at [749, 420] on span "Add to Workspace" at bounding box center [761, 426] width 134 height 13
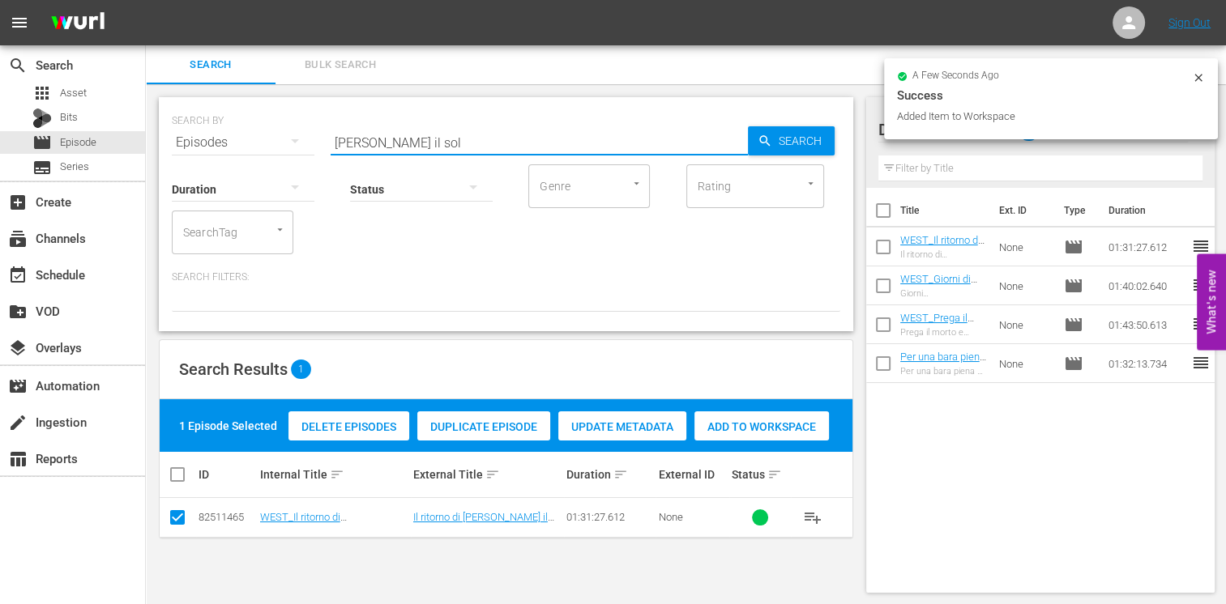
drag, startPoint x: 414, startPoint y: 140, endPoint x: 218, endPoint y: 112, distance: 198.1
click at [218, 112] on div "SEARCH BY Search By Episodes Search ID, Title, Description, Keywords, or Catego…" at bounding box center [506, 133] width 668 height 58
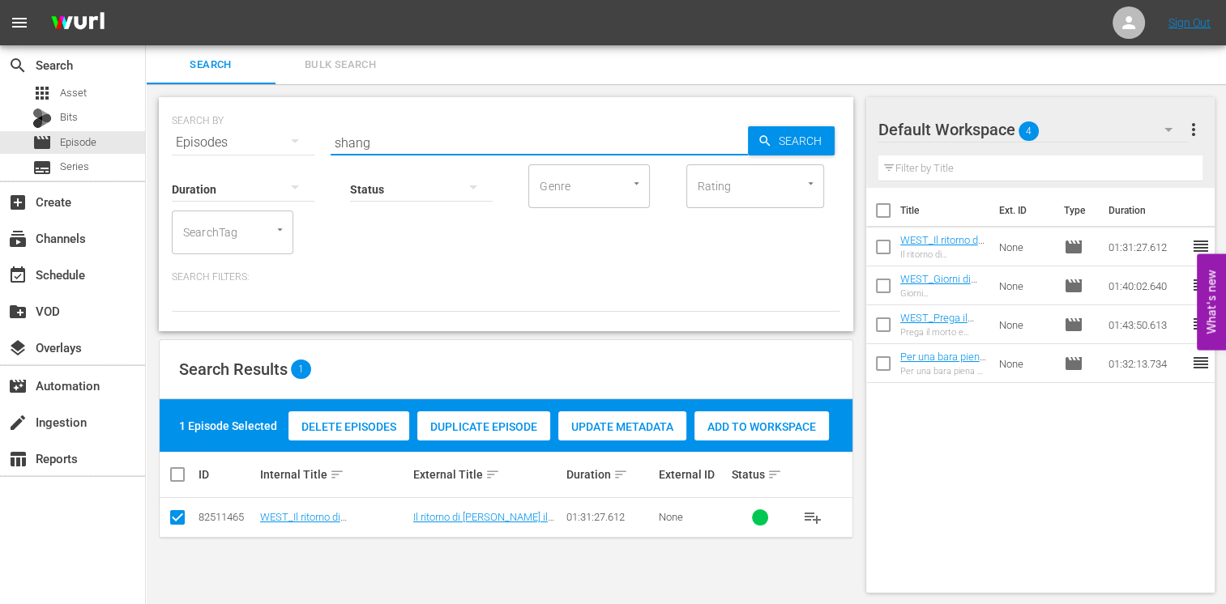
type input "shang"
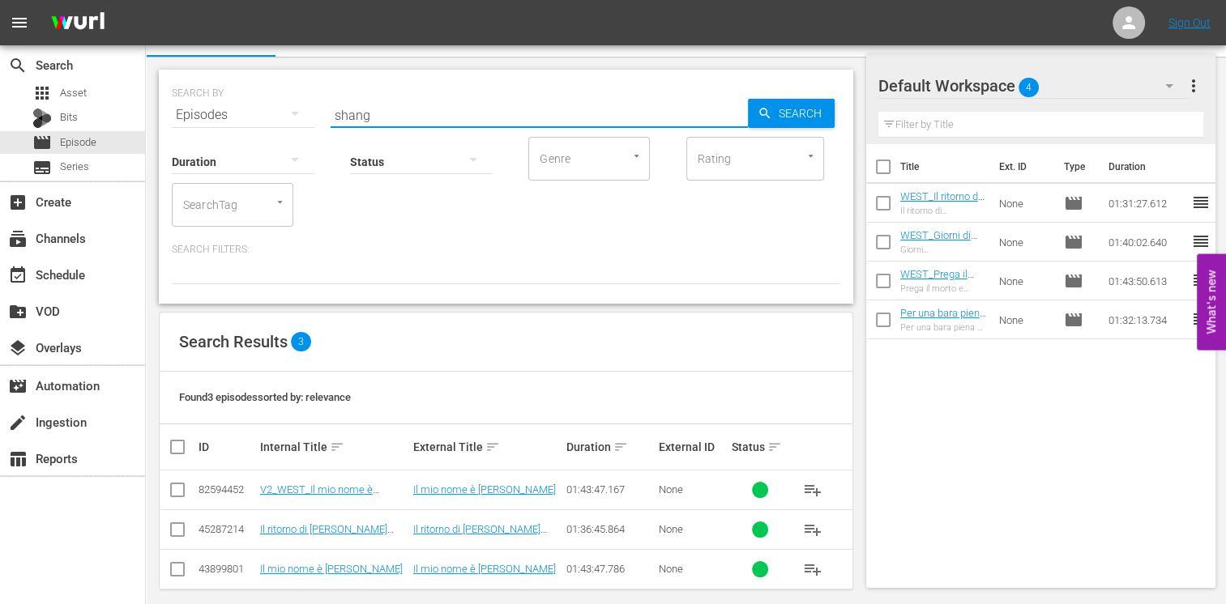
scroll to position [41, 0]
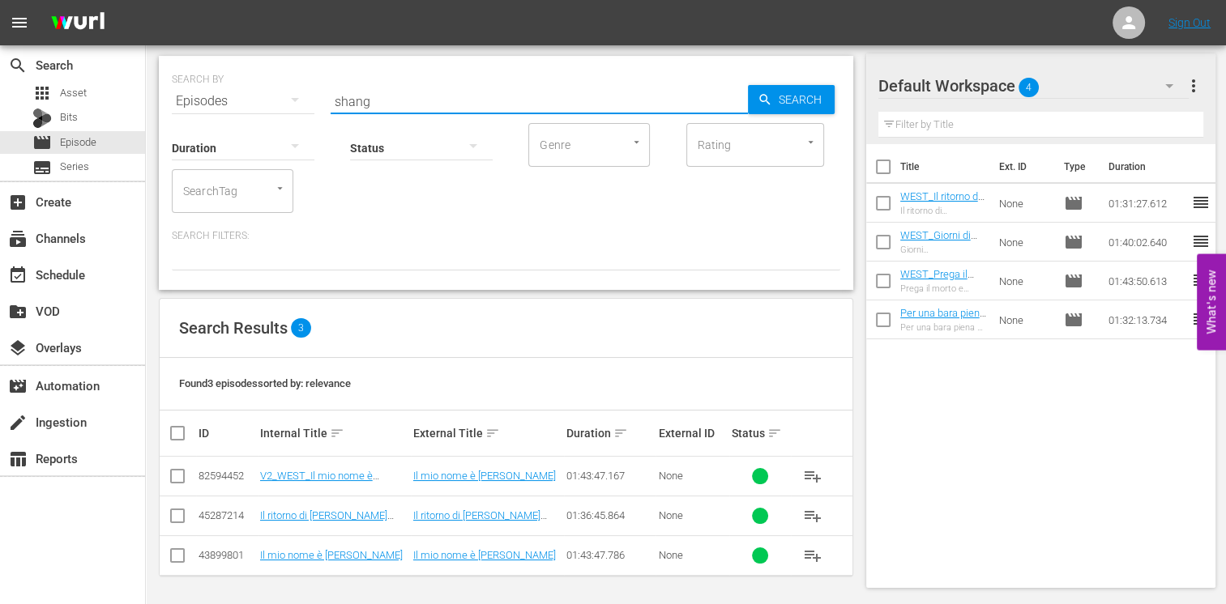
click at [174, 484] on input "checkbox" at bounding box center [177, 479] width 19 height 19
checkbox input "true"
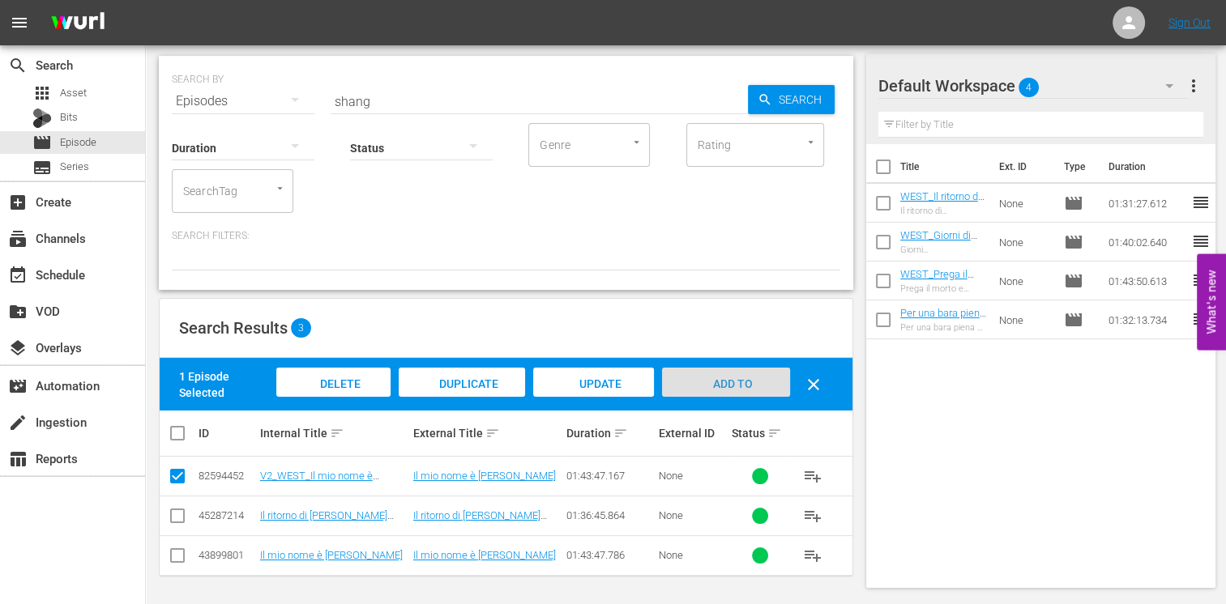
click at [725, 384] on span "Add to Workspace" at bounding box center [725, 399] width 79 height 44
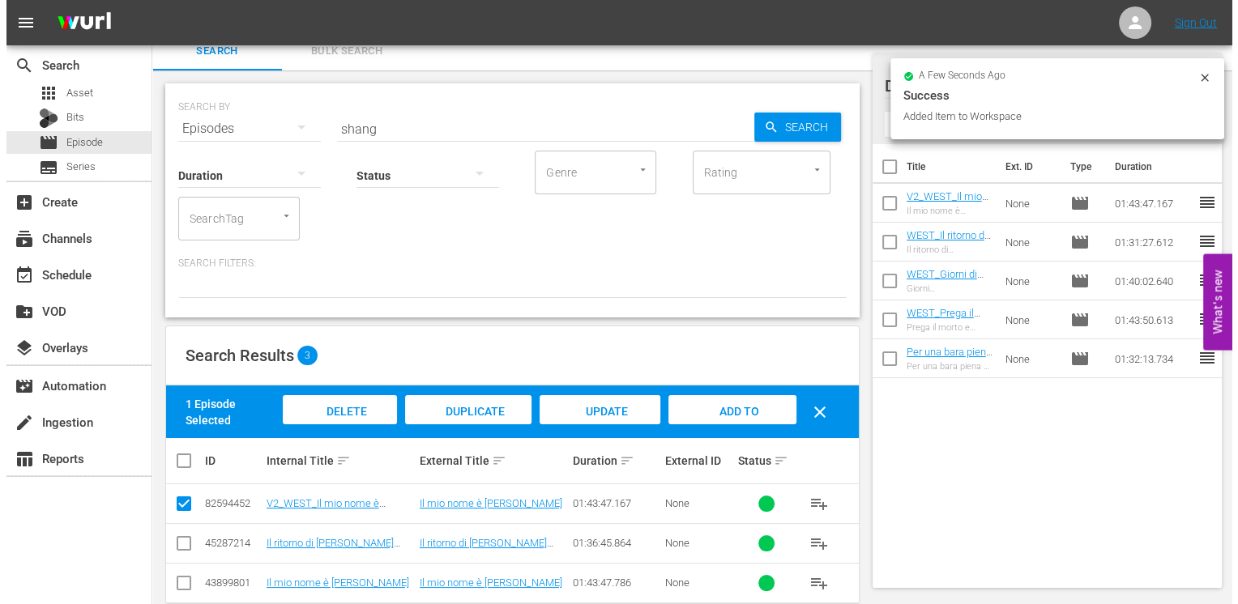
scroll to position [0, 0]
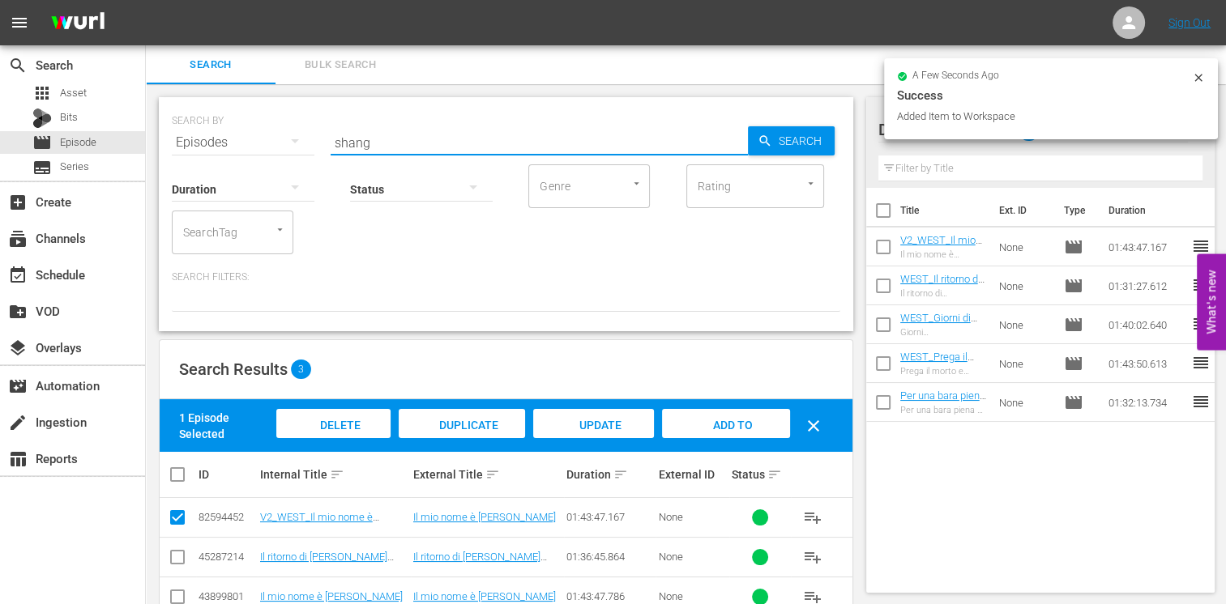
drag, startPoint x: 384, startPoint y: 145, endPoint x: 292, endPoint y: 131, distance: 93.4
click at [292, 131] on div "SEARCH BY Search By Episodes Search ID, Title, Description, Keywords, or Catego…" at bounding box center [506, 133] width 668 height 58
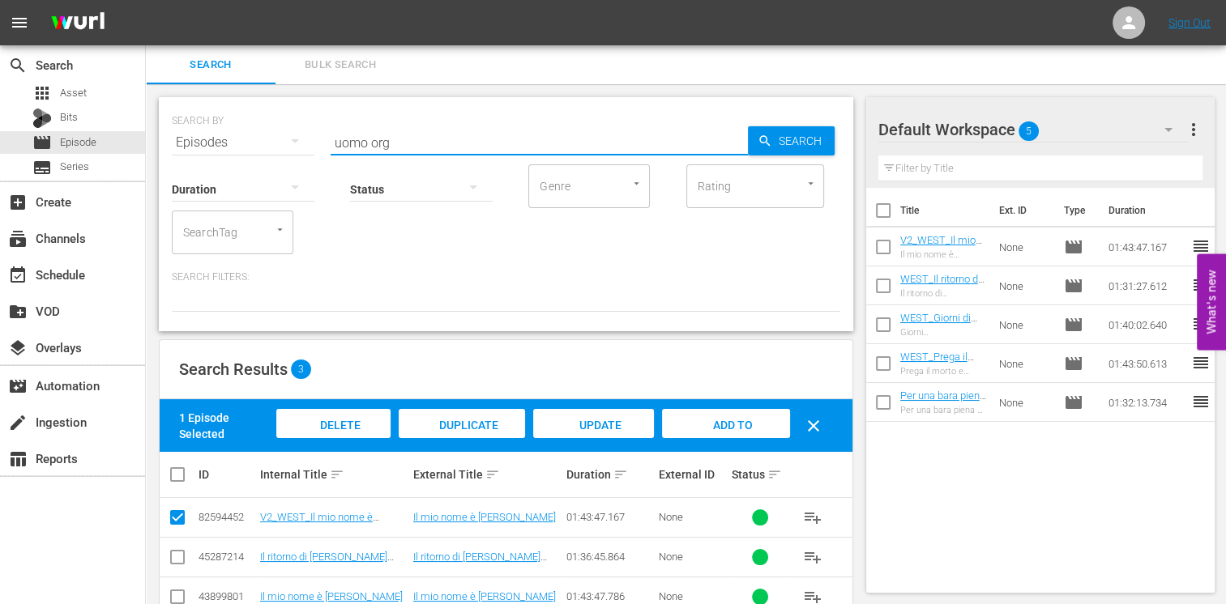
type input "uomo org"
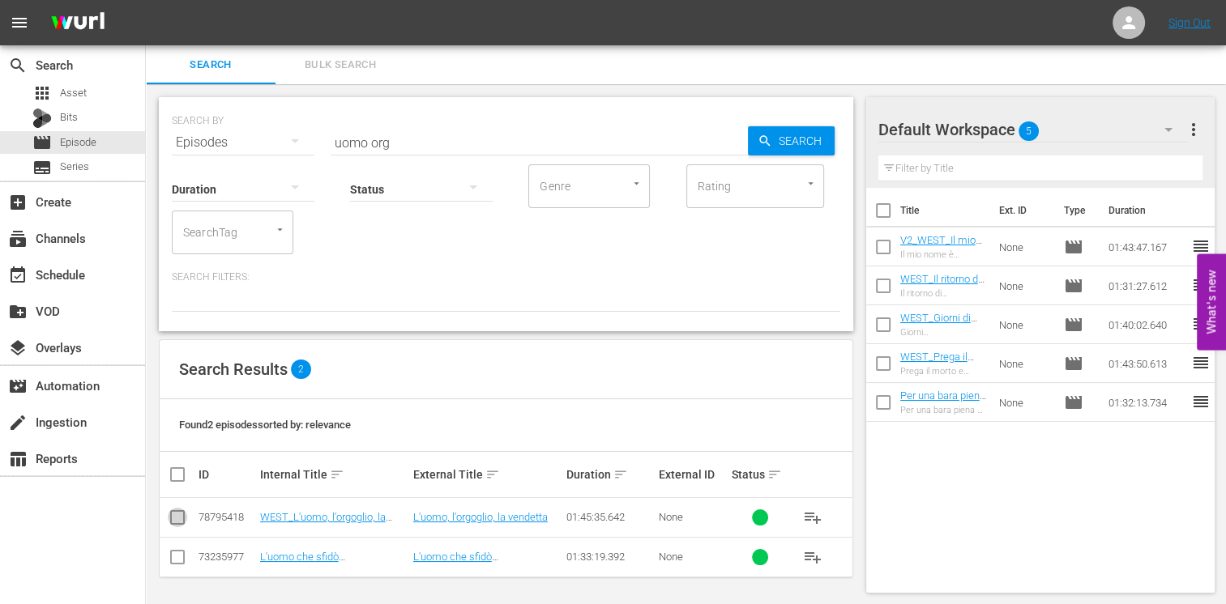
click at [183, 520] on input "checkbox" at bounding box center [177, 520] width 19 height 19
checkbox input "true"
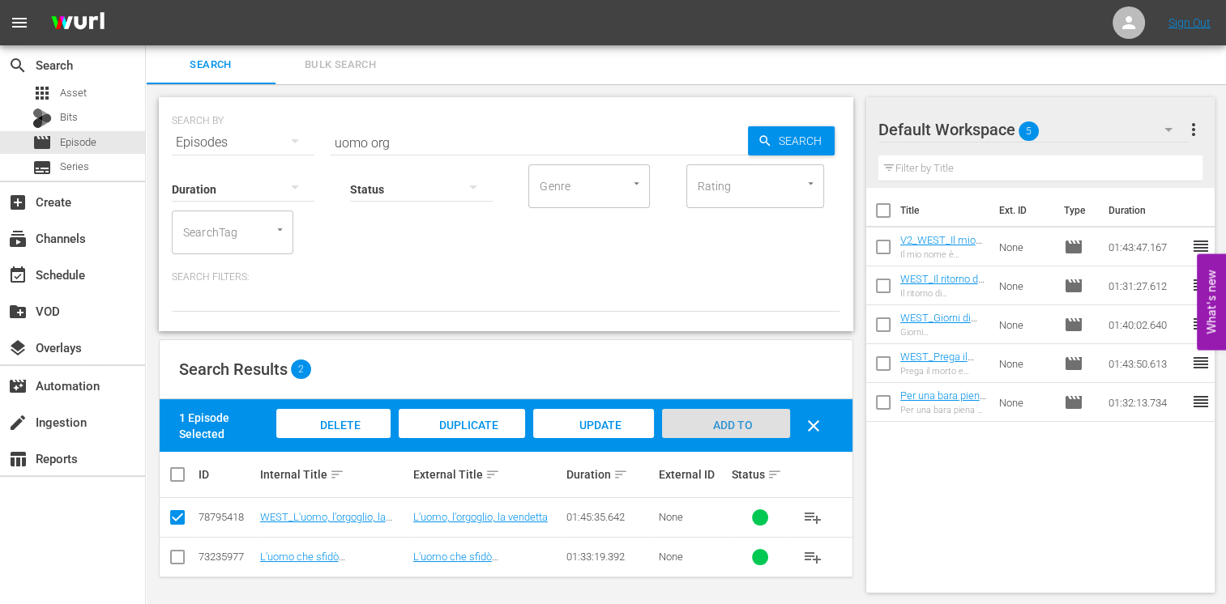
click at [740, 421] on span "Add to Workspace" at bounding box center [725, 441] width 79 height 44
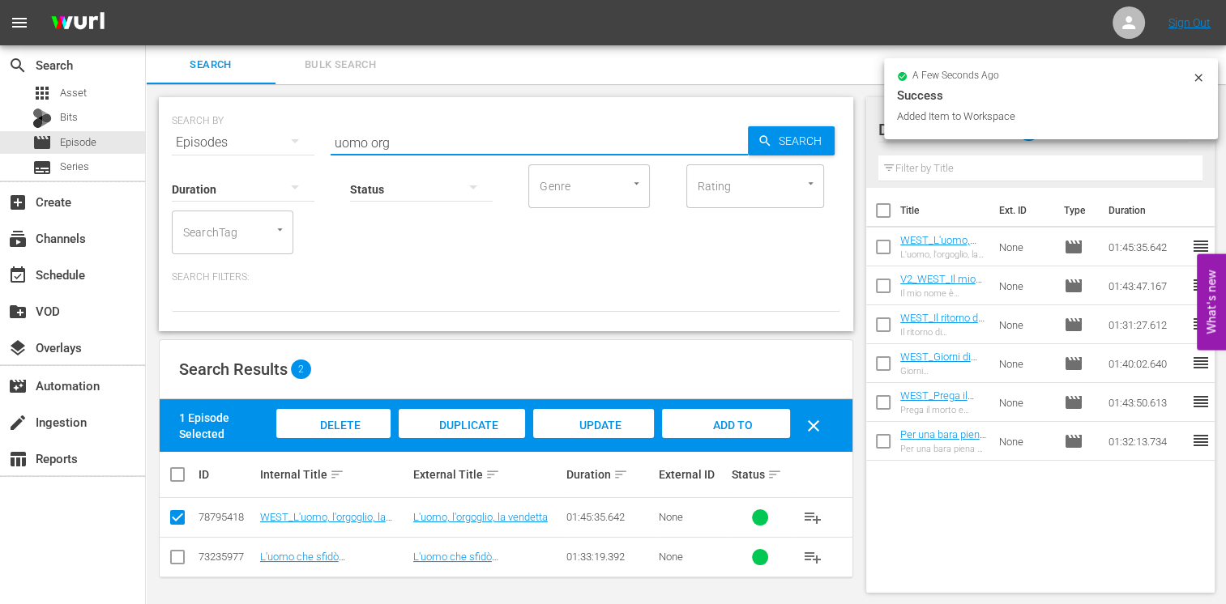
drag, startPoint x: 396, startPoint y: 141, endPoint x: 217, endPoint y: 131, distance: 179.3
click at [217, 131] on div "SEARCH BY Search By Episodes Search ID, Title, Description, Keywords, or Catego…" at bounding box center [506, 133] width 668 height 58
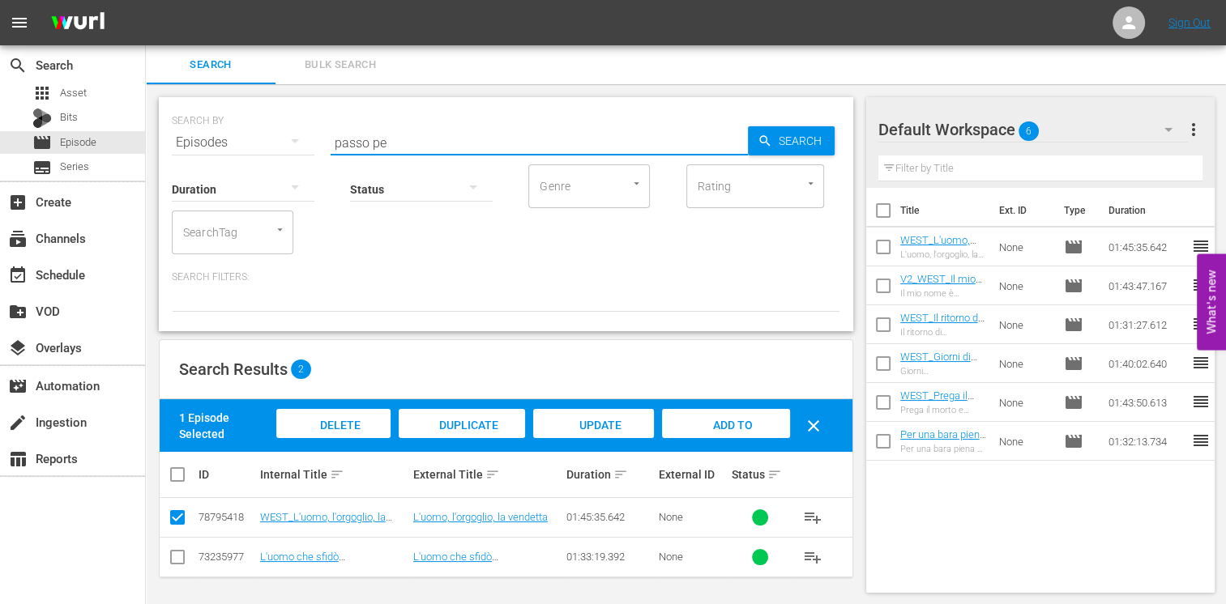
type input "passo pe"
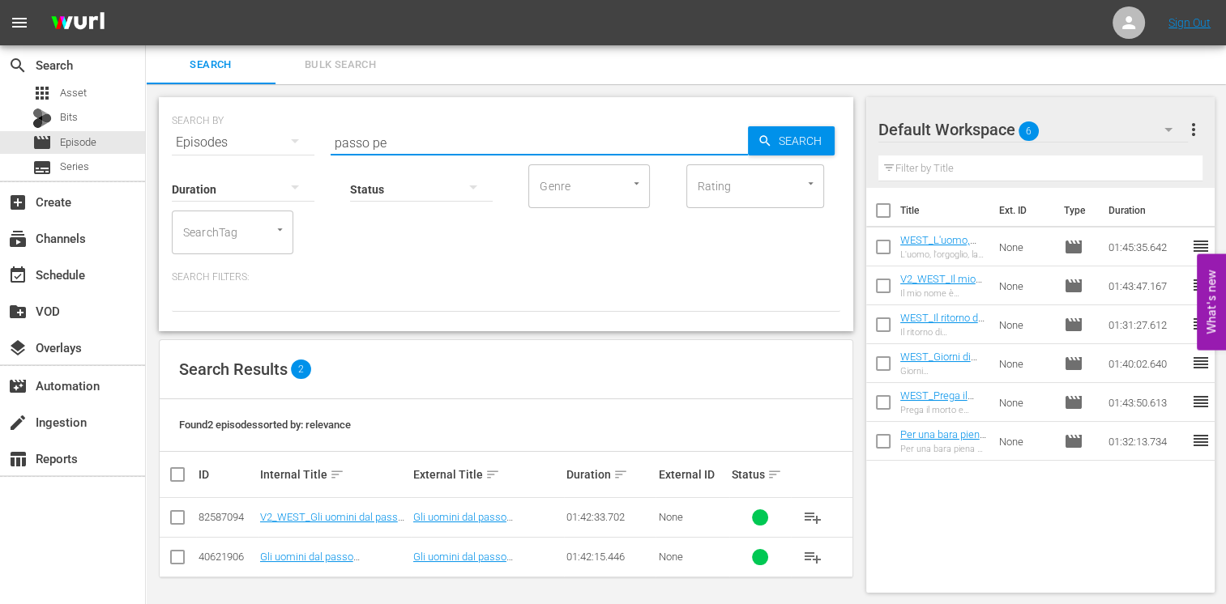
click at [180, 512] on input "checkbox" at bounding box center [177, 520] width 19 height 19
checkbox input "true"
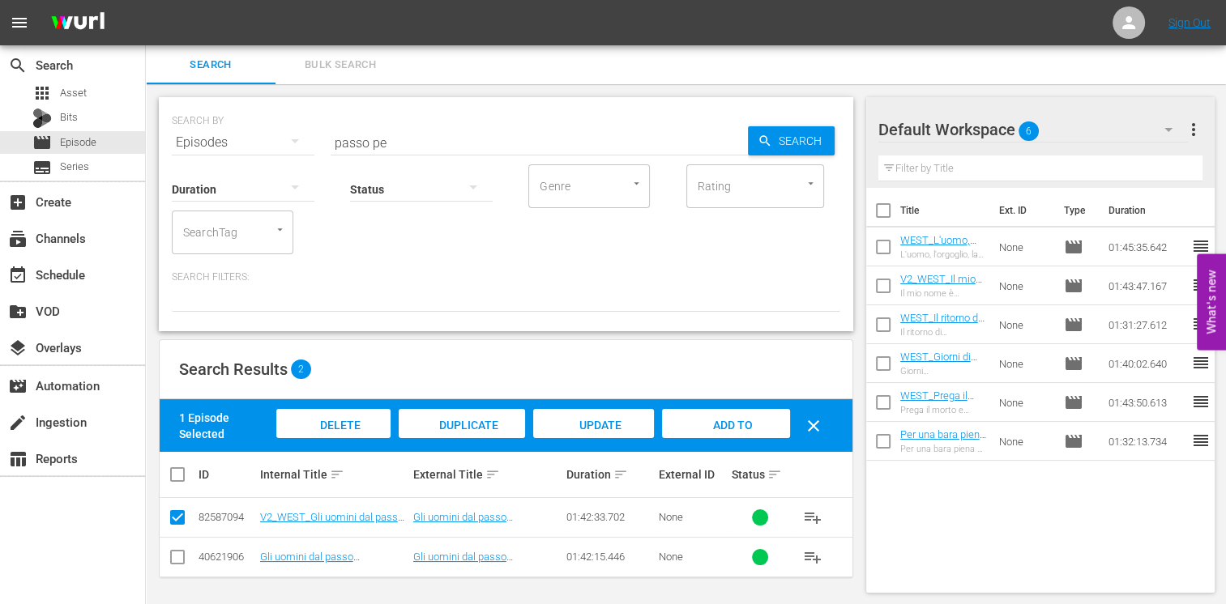
click at [723, 421] on span "Add to Workspace" at bounding box center [725, 441] width 79 height 44
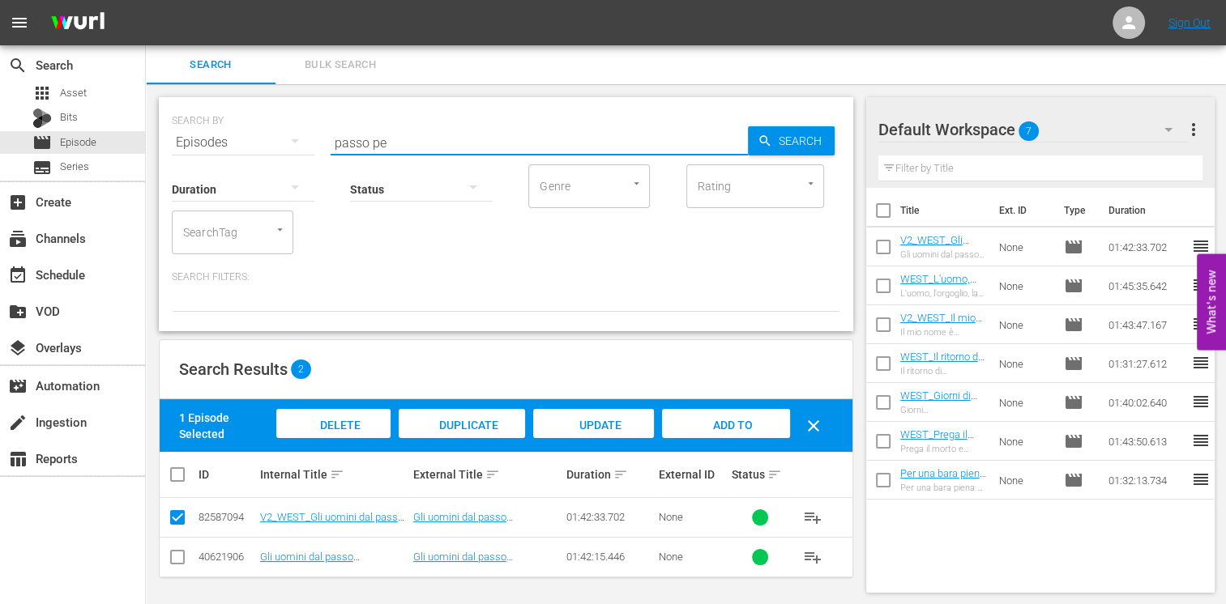
drag, startPoint x: 411, startPoint y: 134, endPoint x: 284, endPoint y: 138, distance: 127.2
click at [268, 136] on div "SEARCH BY Search By Episodes Search ID, Title, Description, Keywords, or Catego…" at bounding box center [506, 133] width 668 height 58
type input "spade ep12"
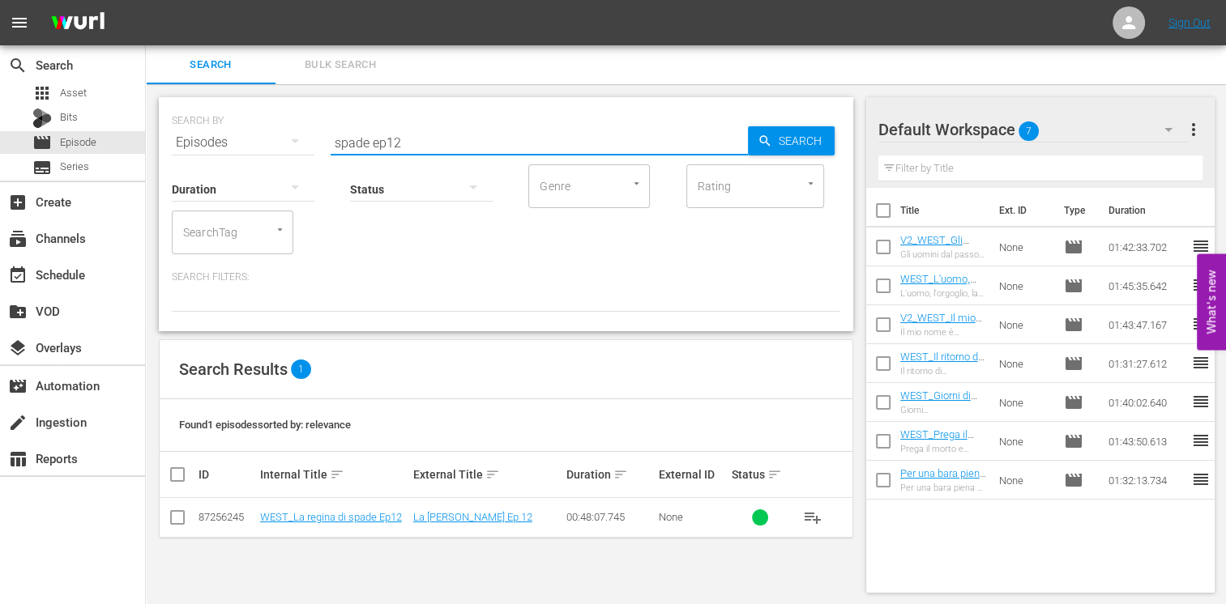
click at [180, 530] on td at bounding box center [178, 518] width 36 height 40
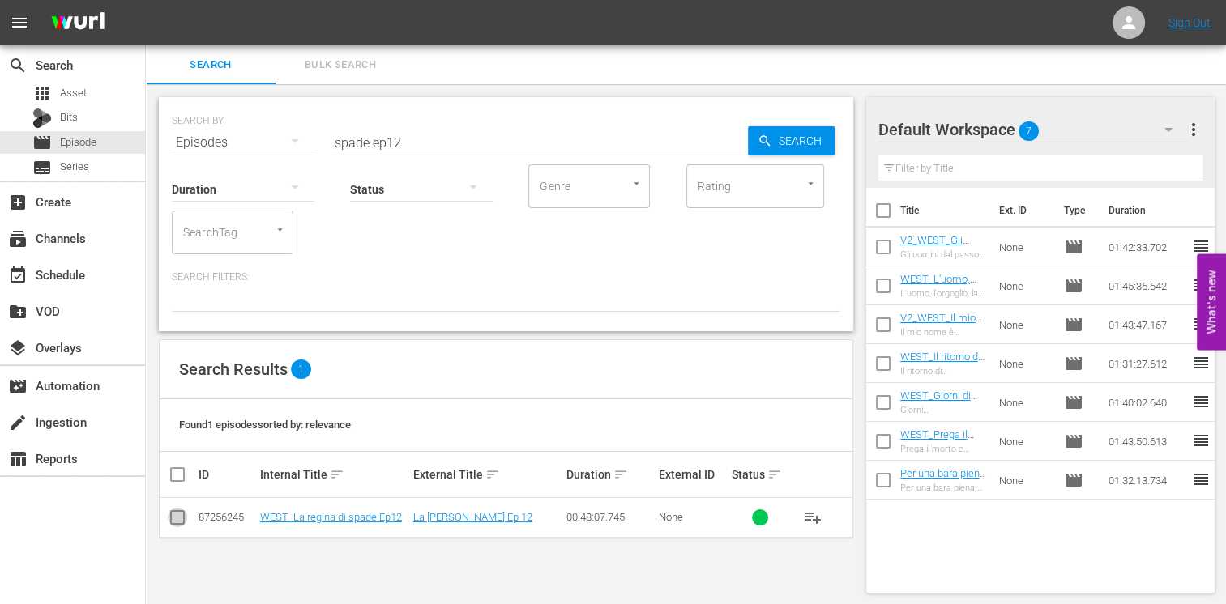
click at [185, 518] on input "checkbox" at bounding box center [177, 520] width 19 height 19
checkbox input "true"
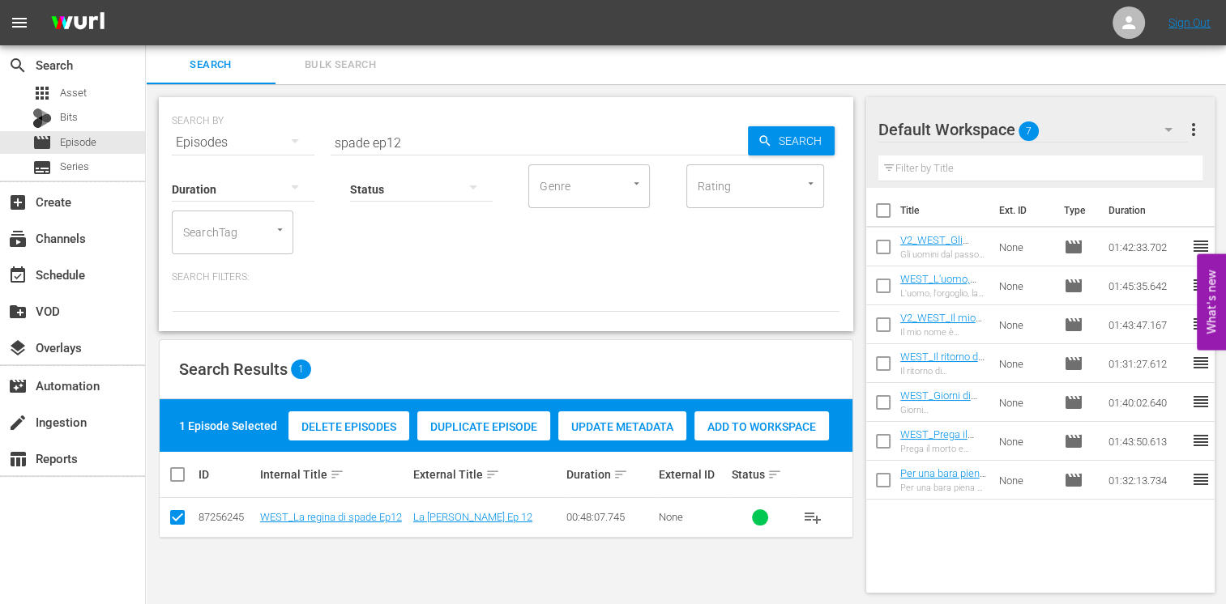
click at [771, 430] on span "Add to Workspace" at bounding box center [761, 426] width 134 height 13
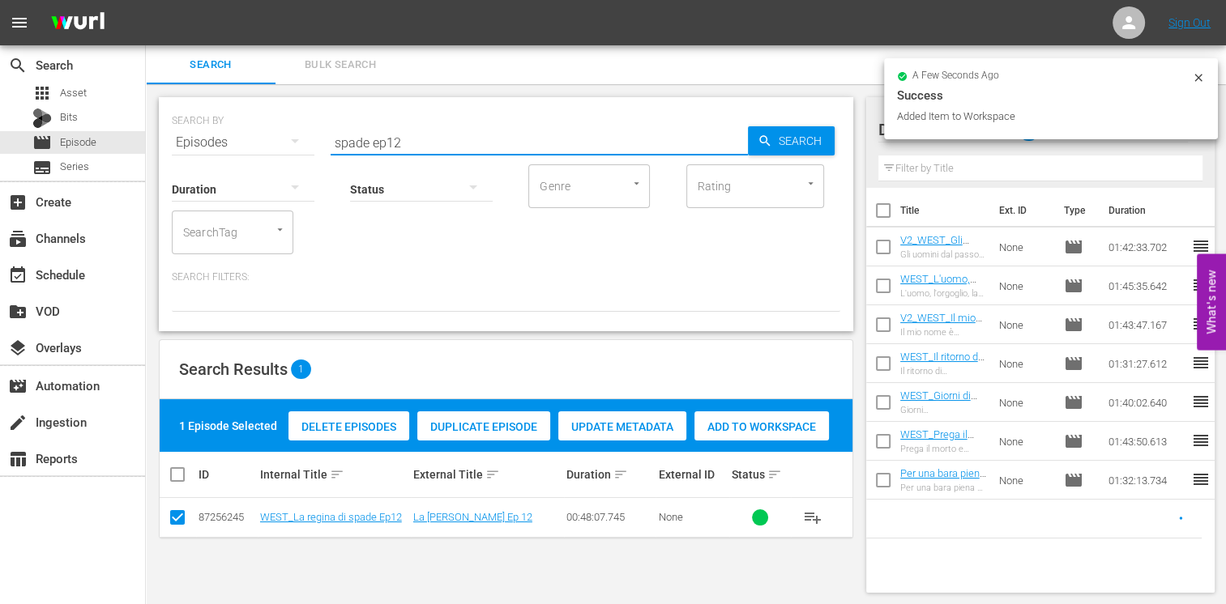
click at [442, 148] on input "spade ep12" at bounding box center [538, 142] width 417 height 39
type input "spade ep11"
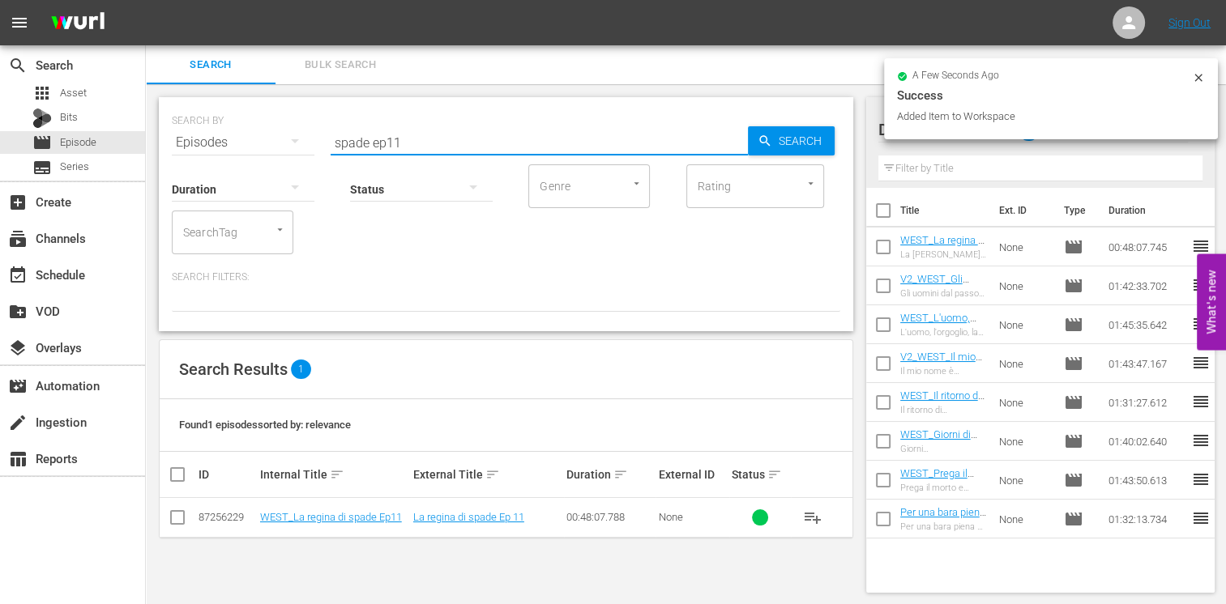
drag, startPoint x: 173, startPoint y: 522, endPoint x: 299, endPoint y: 507, distance: 126.5
click at [173, 521] on input "checkbox" at bounding box center [177, 520] width 19 height 19
checkbox input "true"
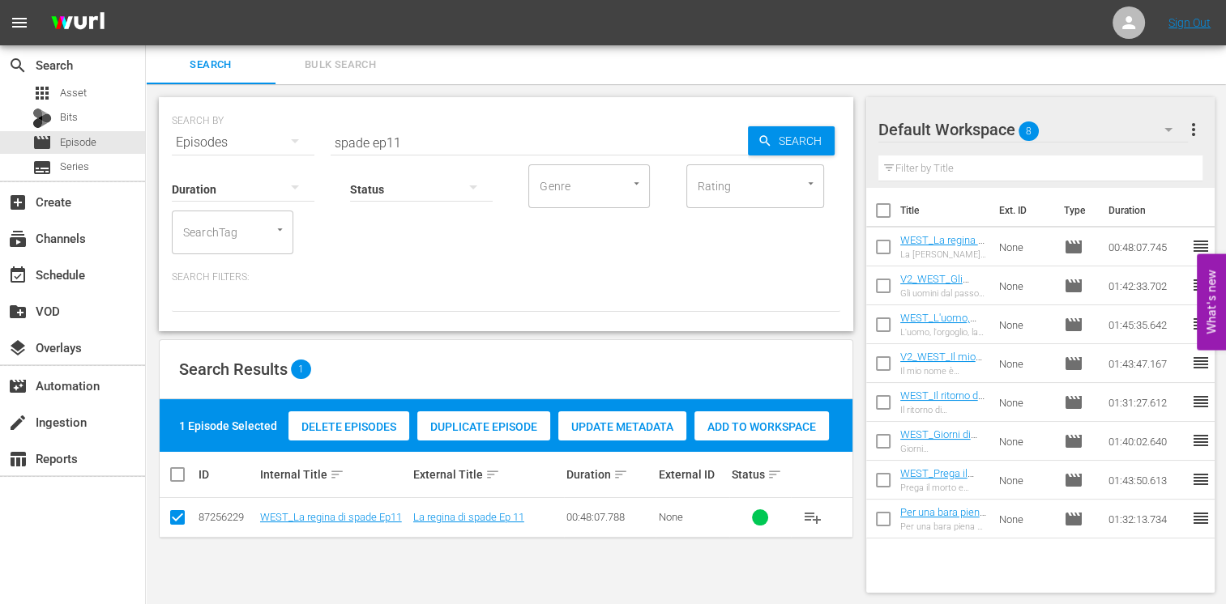
click at [772, 439] on div "Add to Workspace" at bounding box center [761, 426] width 134 height 31
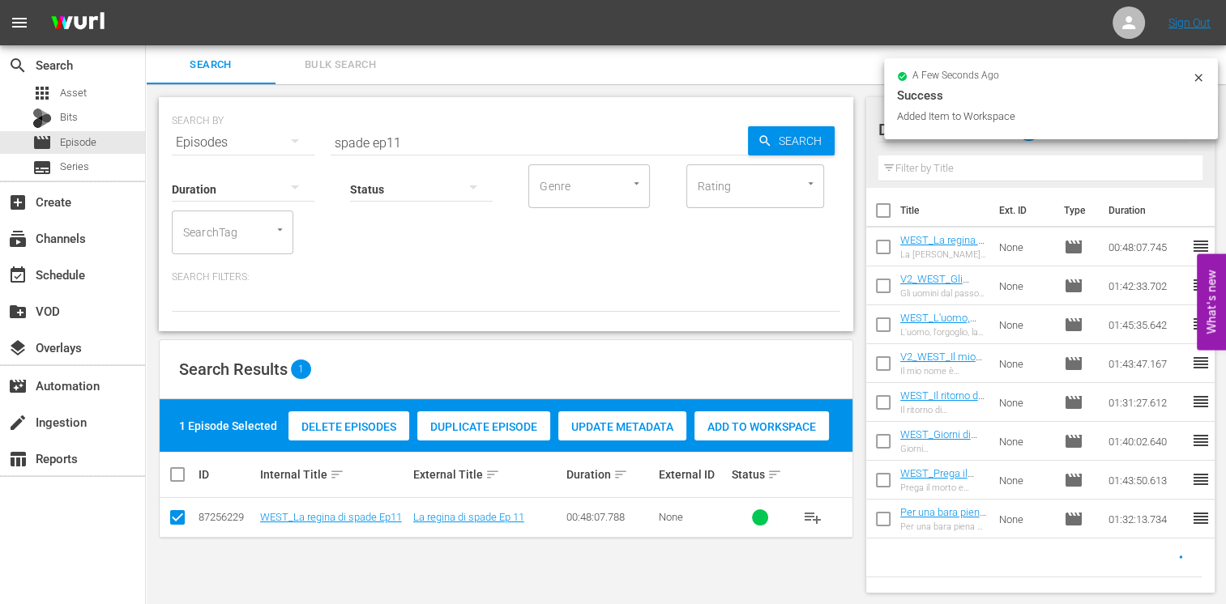
click at [420, 150] on div "Status" at bounding box center [421, 179] width 143 height 58
click at [450, 153] on div "Status" at bounding box center [421, 179] width 143 height 58
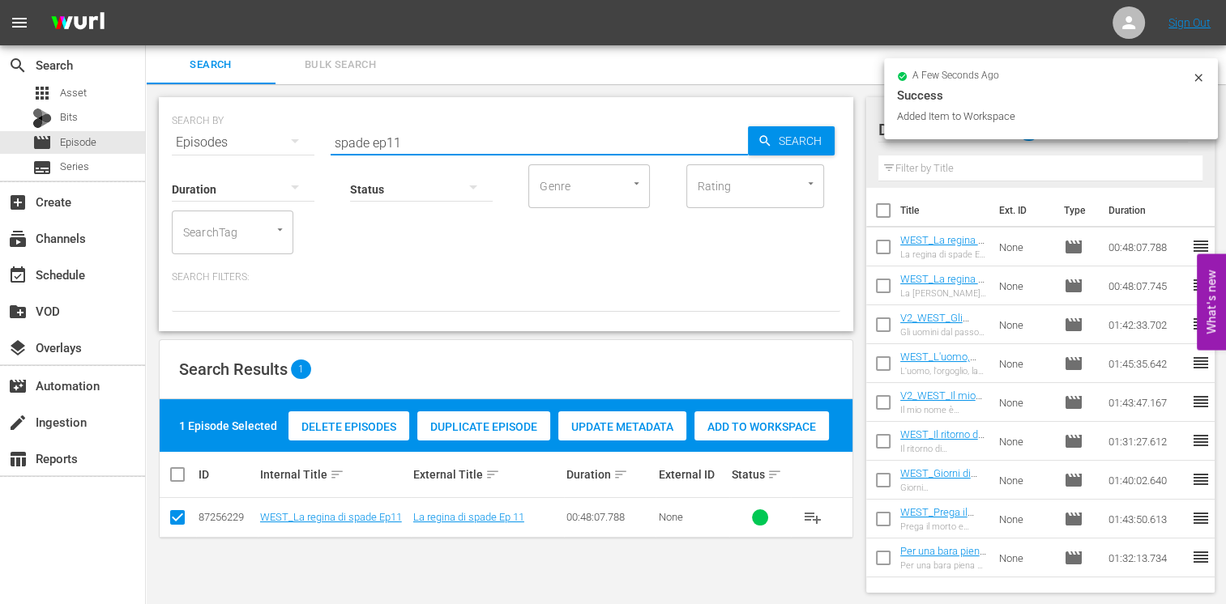
click at [441, 139] on input "spade ep11" at bounding box center [538, 142] width 417 height 39
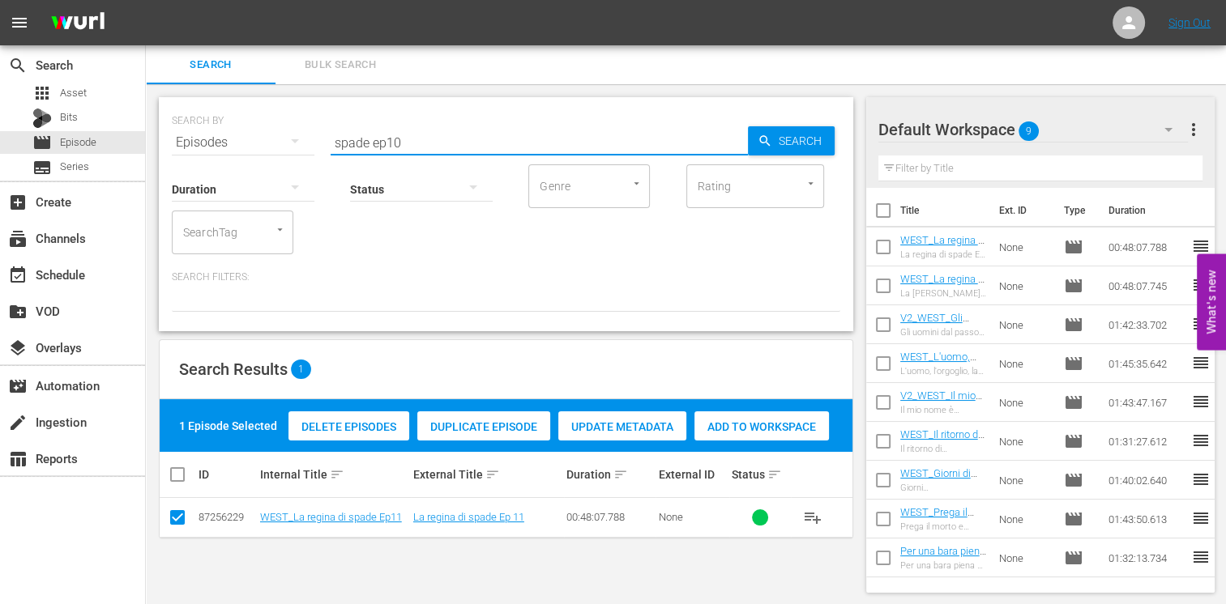
type input "spade ep10"
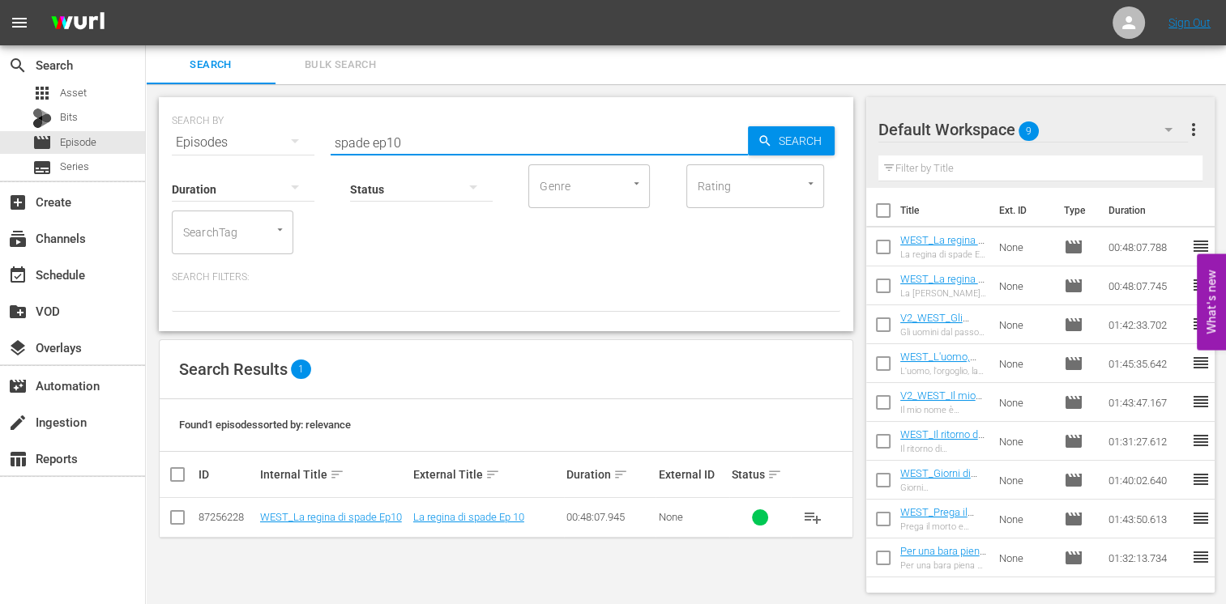
click at [181, 514] on input "checkbox" at bounding box center [177, 520] width 19 height 19
checkbox input "true"
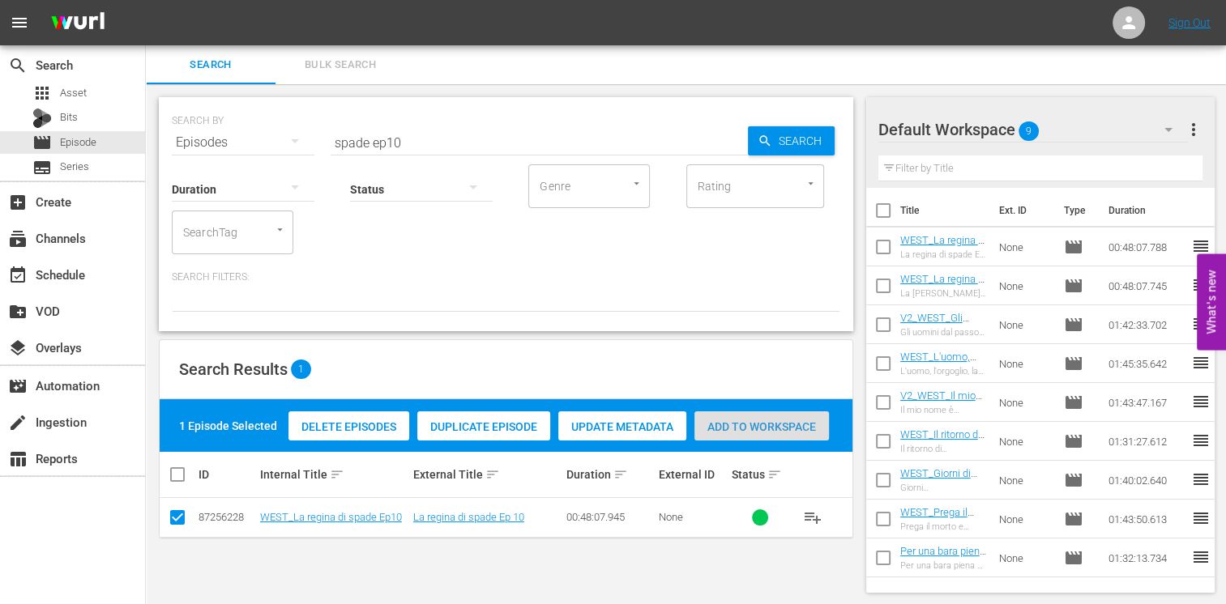
drag, startPoint x: 783, startPoint y: 423, endPoint x: 525, endPoint y: 221, distance: 327.8
click at [782, 421] on span "Add to Workspace" at bounding box center [761, 426] width 134 height 13
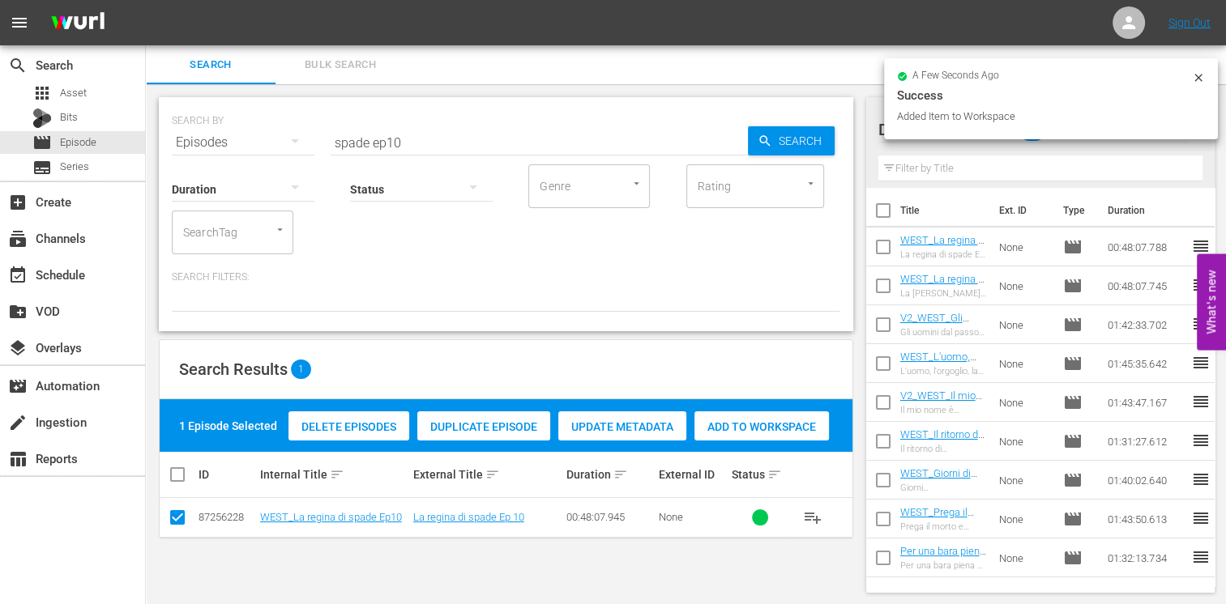
click at [464, 134] on input "spade ep10" at bounding box center [538, 142] width 417 height 39
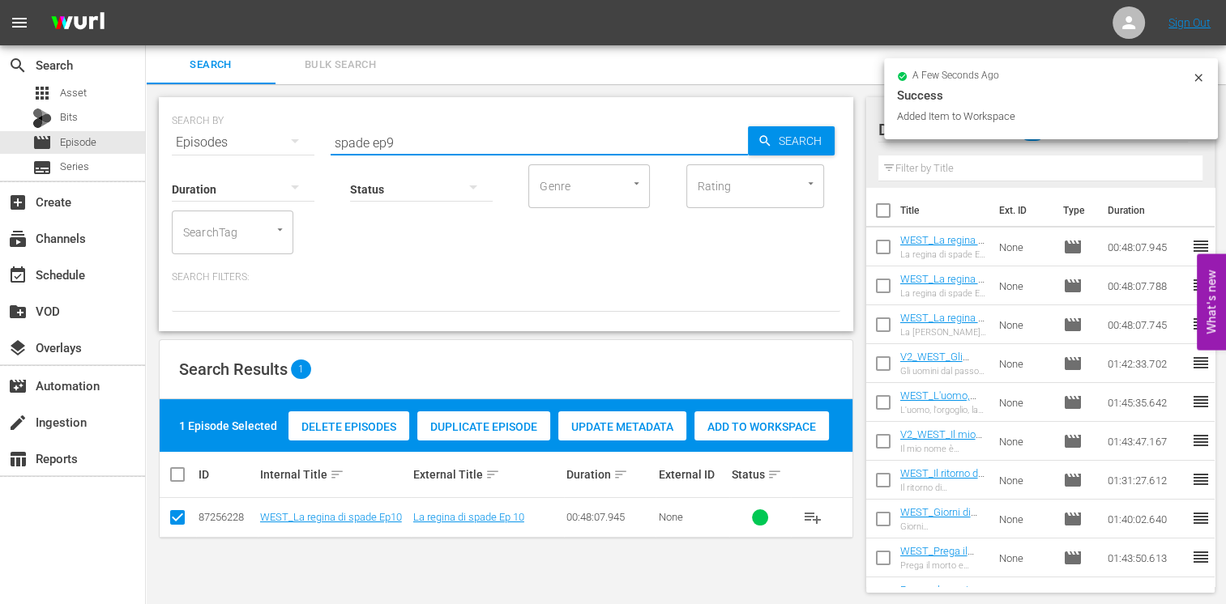
type input "spade ep9"
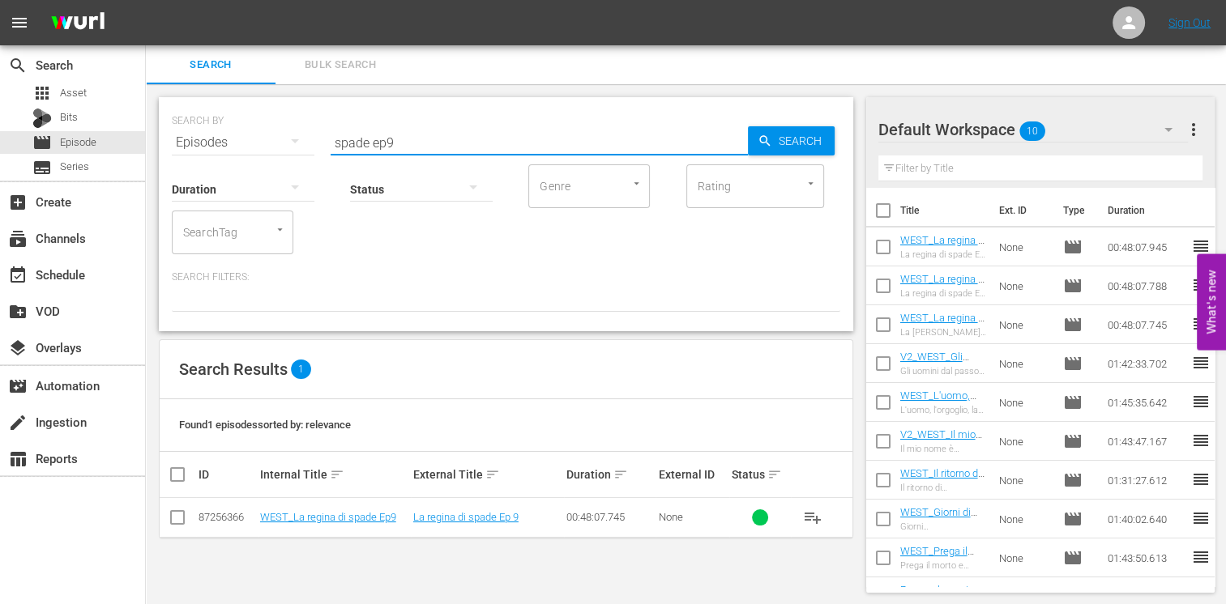
click at [173, 518] on input "checkbox" at bounding box center [177, 520] width 19 height 19
checkbox input "true"
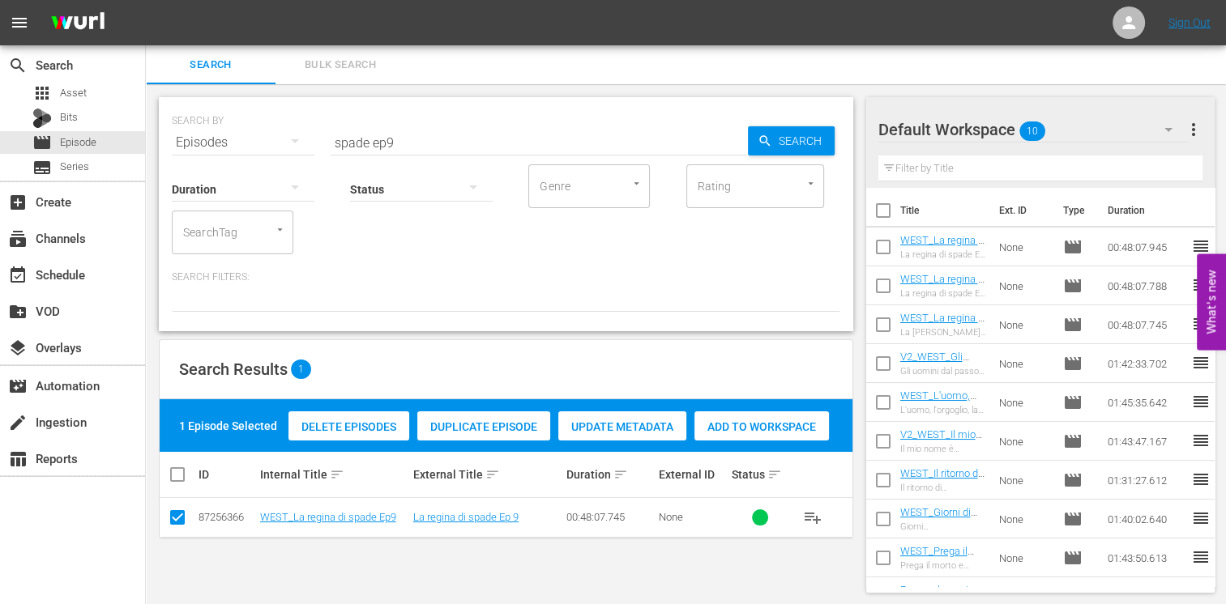
click at [755, 423] on span "Add to Workspace" at bounding box center [761, 426] width 134 height 13
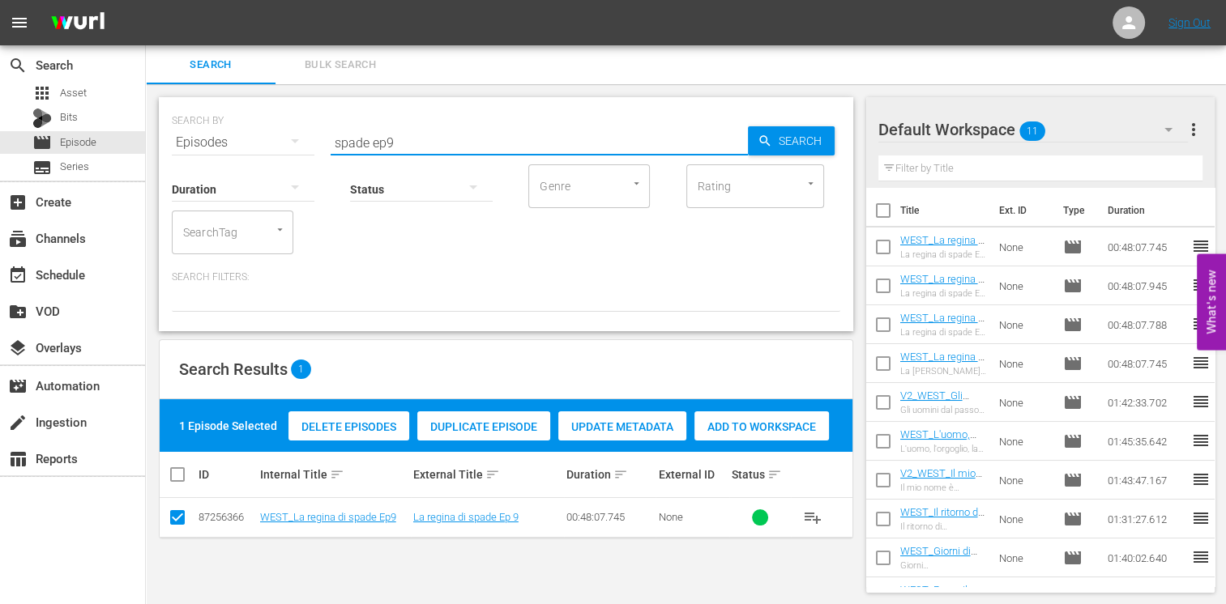
drag, startPoint x: 395, startPoint y: 130, endPoint x: 254, endPoint y: 131, distance: 141.8
click at [254, 131] on div "SEARCH BY Search By Episodes Search ID, Title, Description, Keywords, or Catego…" at bounding box center [506, 133] width 668 height 58
type input "dead"
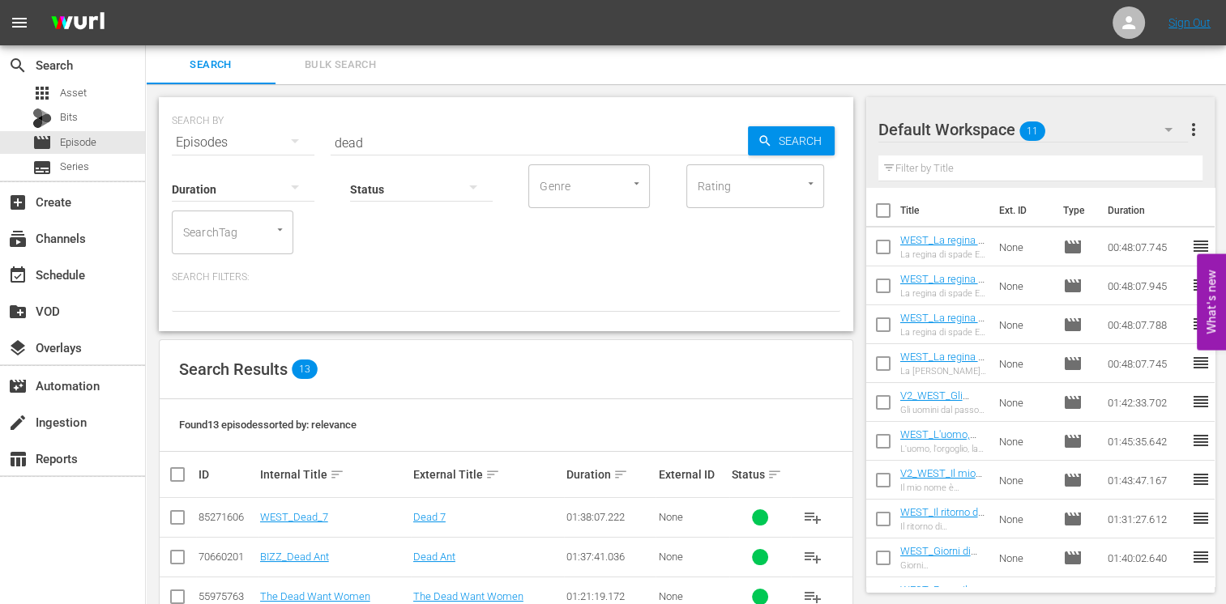
drag, startPoint x: 166, startPoint y: 518, endPoint x: 194, endPoint y: 514, distance: 27.8
click at [168, 517] on td at bounding box center [178, 518] width 36 height 40
click at [168, 514] on input "checkbox" at bounding box center [177, 520] width 19 height 19
checkbox input "true"
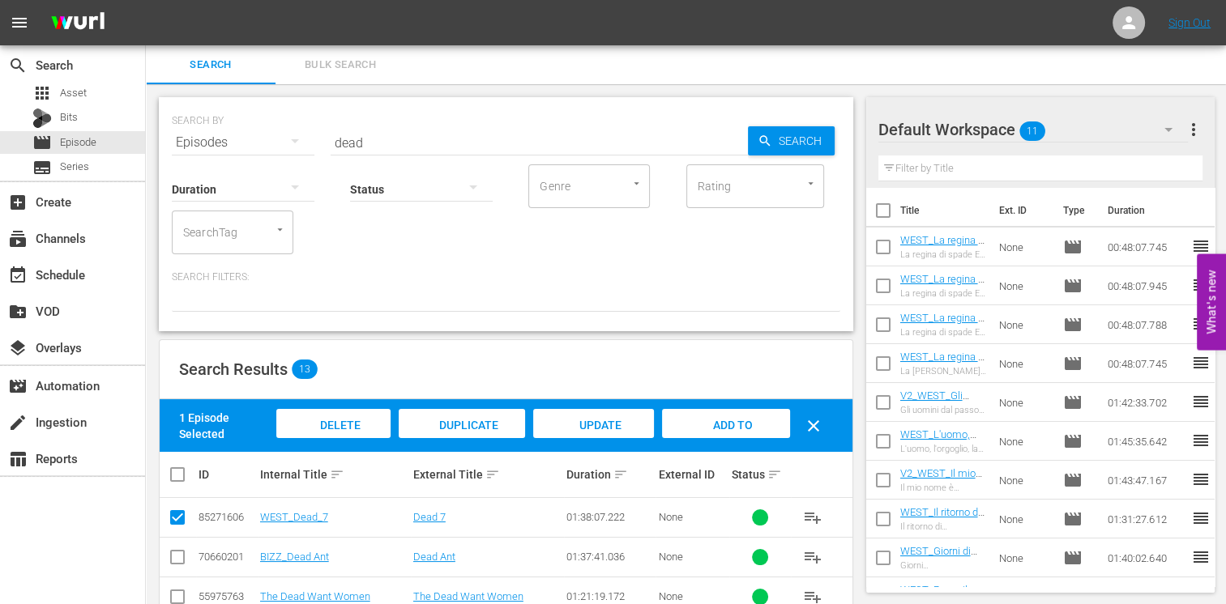
click at [723, 429] on span "Add to Workspace" at bounding box center [725, 441] width 79 height 44
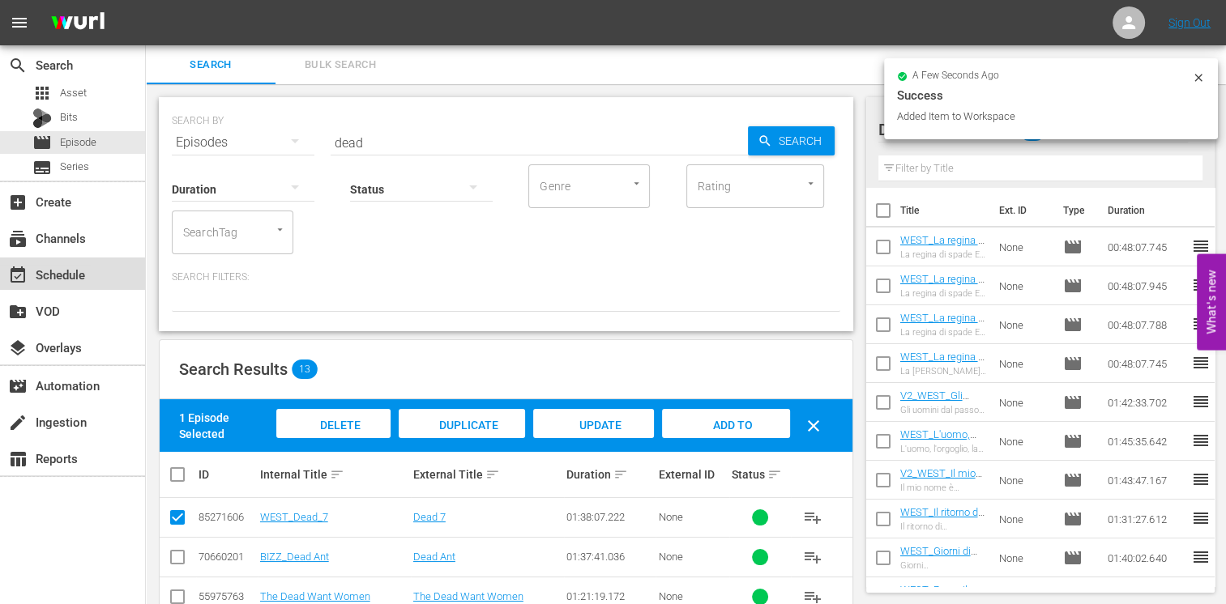
click at [65, 276] on div "event_available Schedule" at bounding box center [45, 272] width 91 height 15
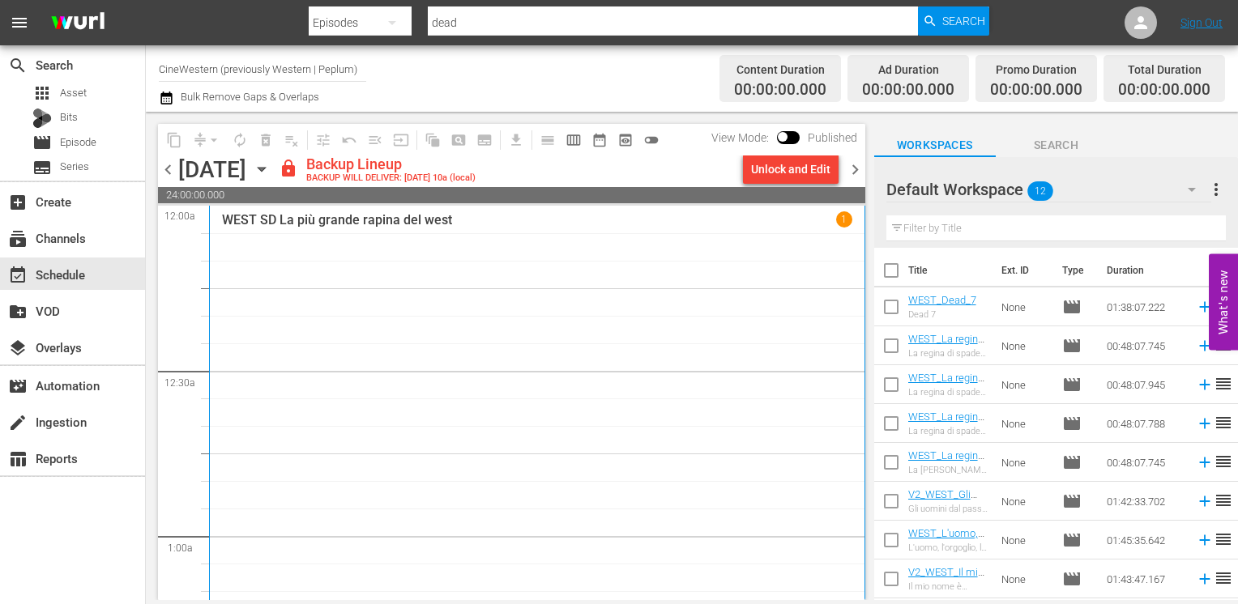
click at [887, 276] on input "checkbox" at bounding box center [891, 274] width 34 height 34
checkbox input "true"
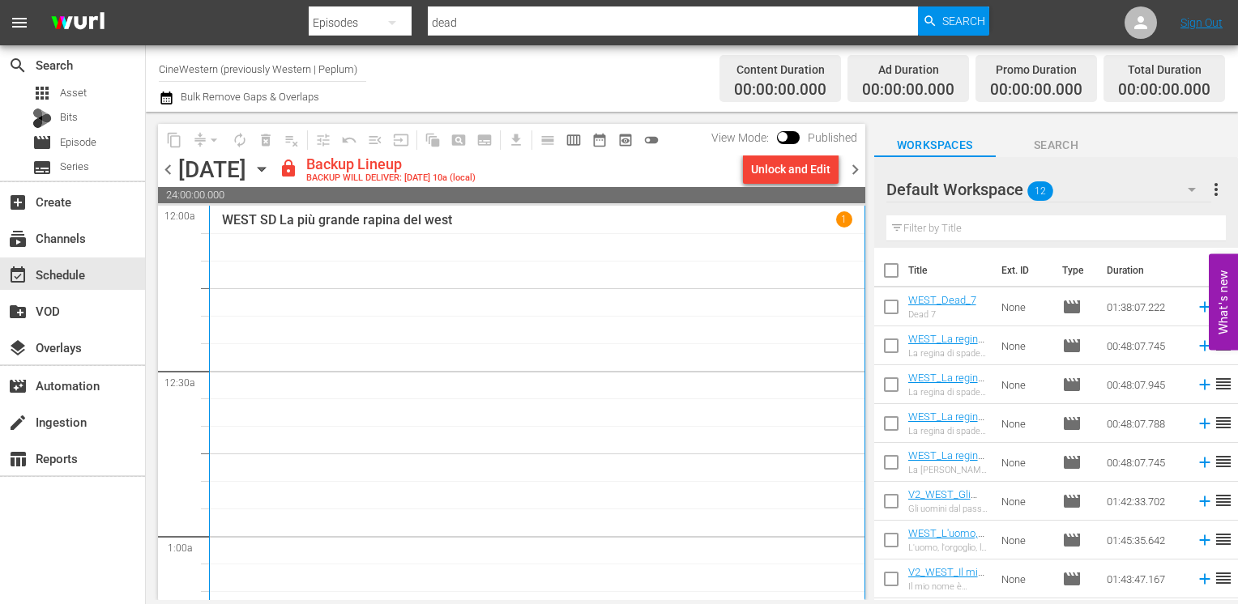
checkbox input "true"
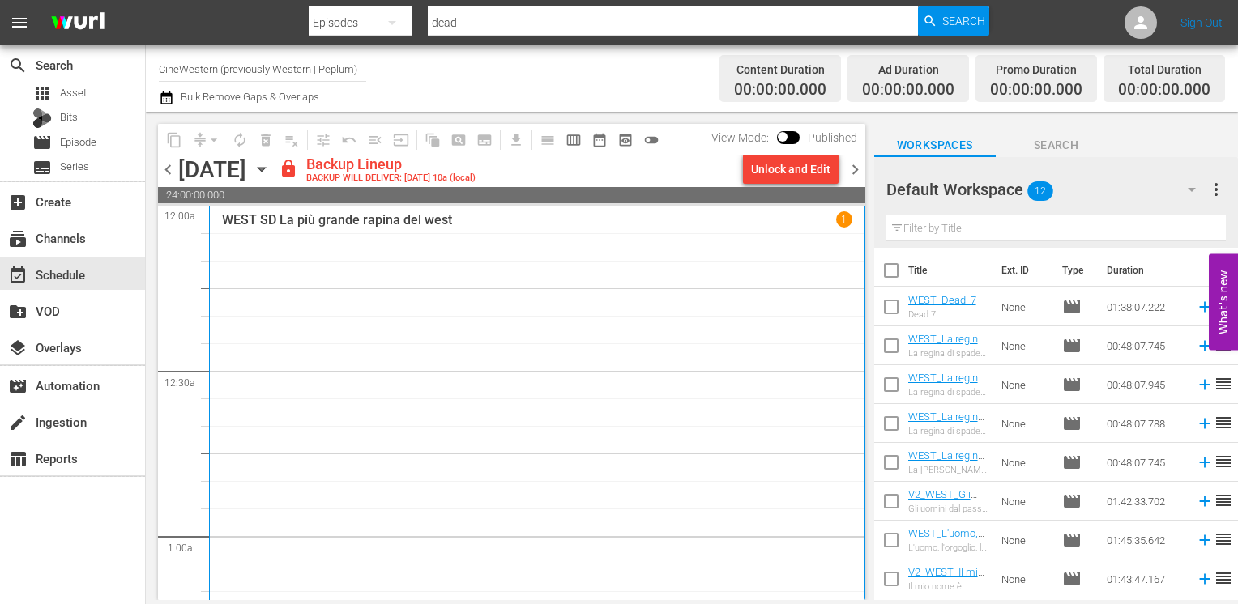
checkbox input "true"
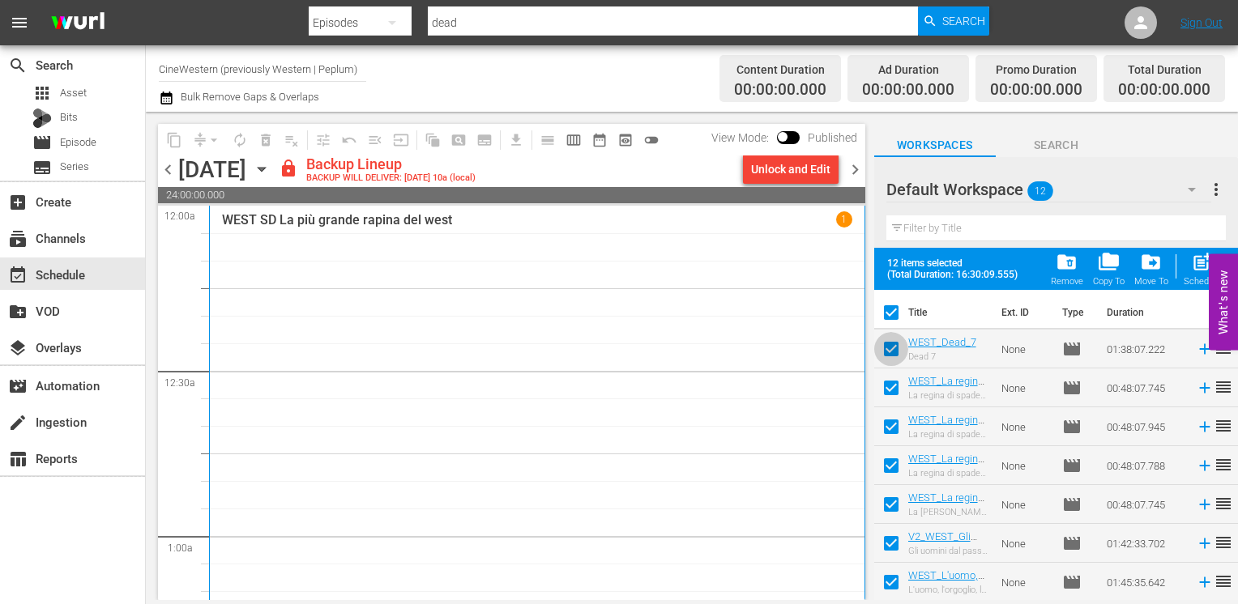
click at [892, 348] on input "checkbox" at bounding box center [891, 352] width 34 height 34
checkbox input "false"
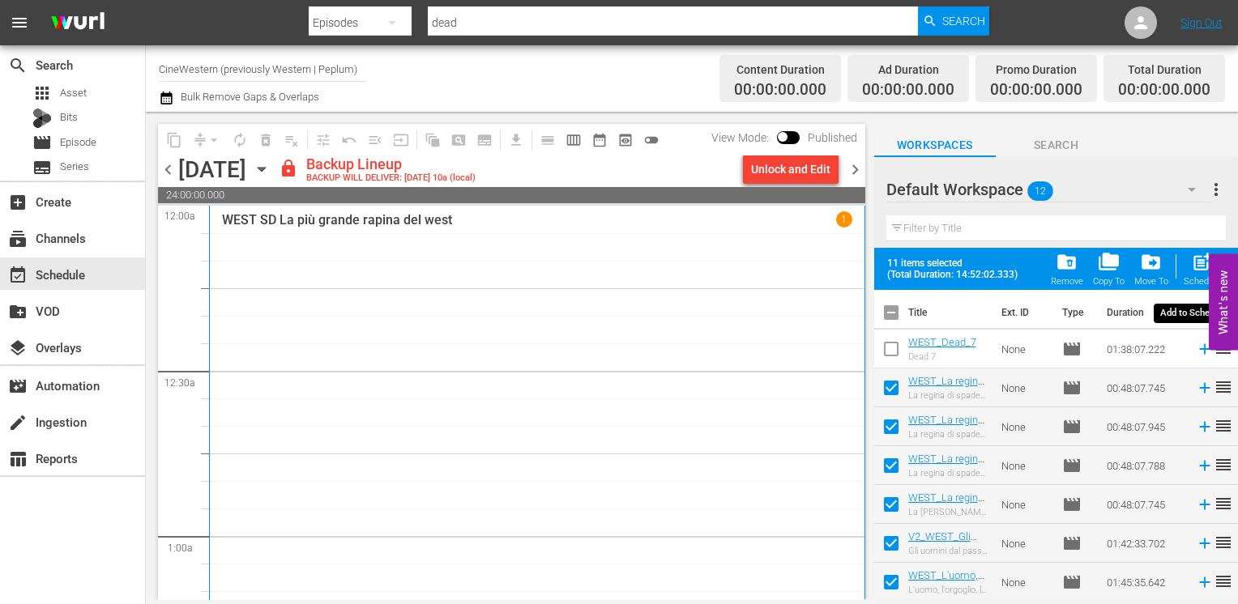
click at [1198, 274] on div "post_add Schedule" at bounding box center [1201, 269] width 36 height 36
checkbox input "false"
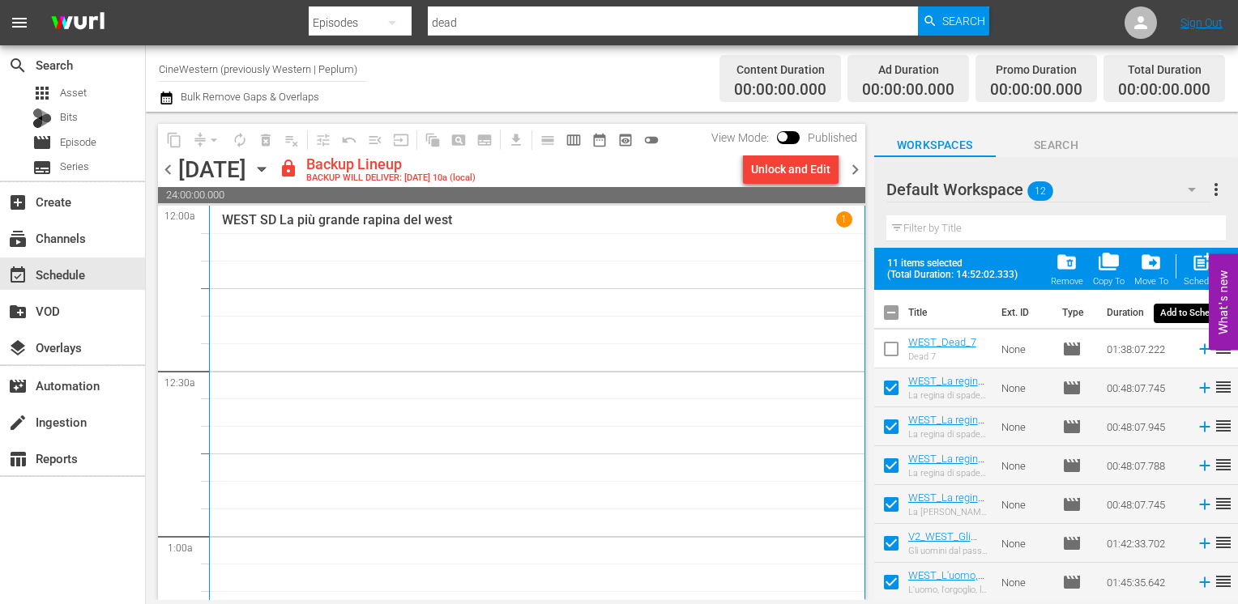
checkbox input "false"
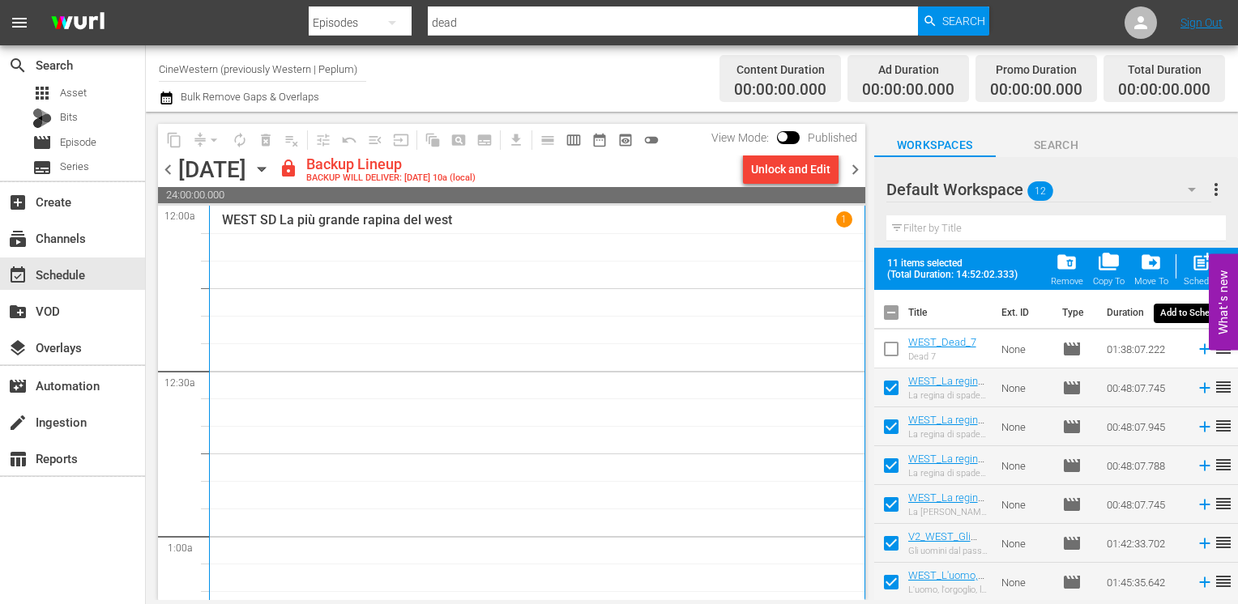
checkbox input "false"
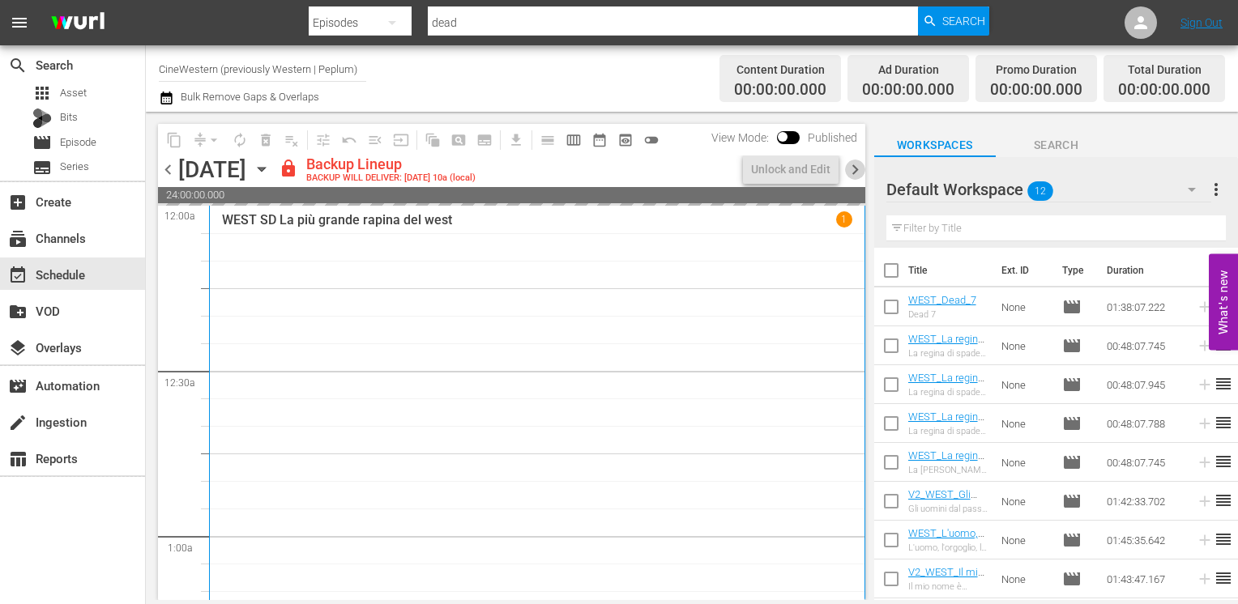
click at [857, 167] on span "chevron_right" at bounding box center [855, 170] width 20 height 20
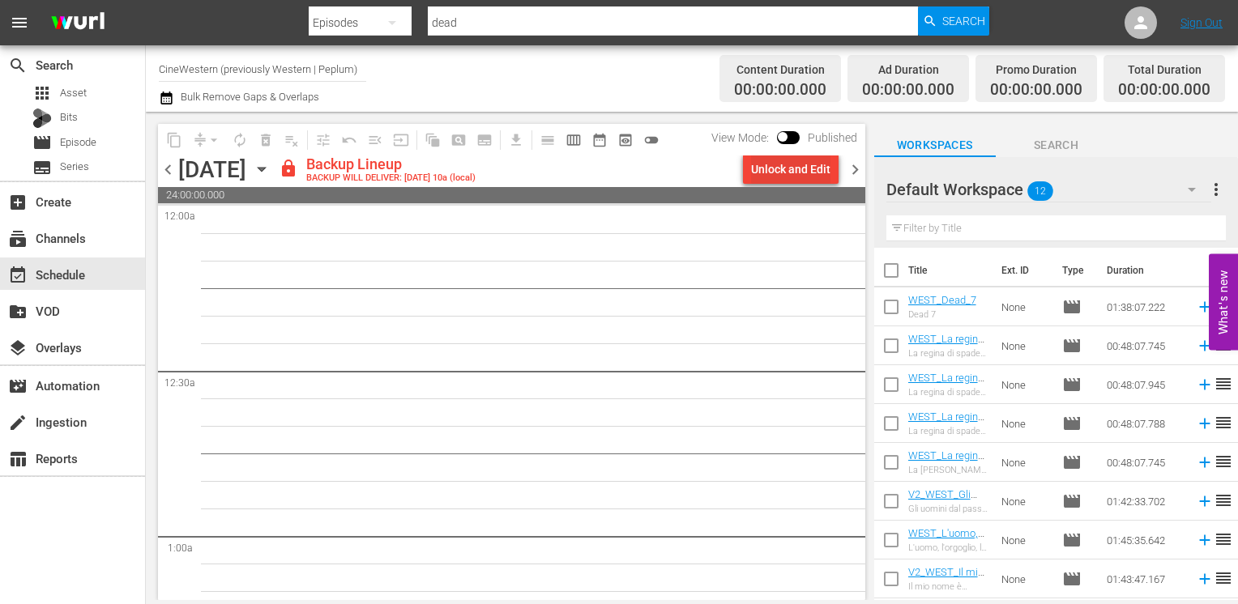
click at [786, 172] on div "Unlock and Edit" at bounding box center [790, 169] width 79 height 29
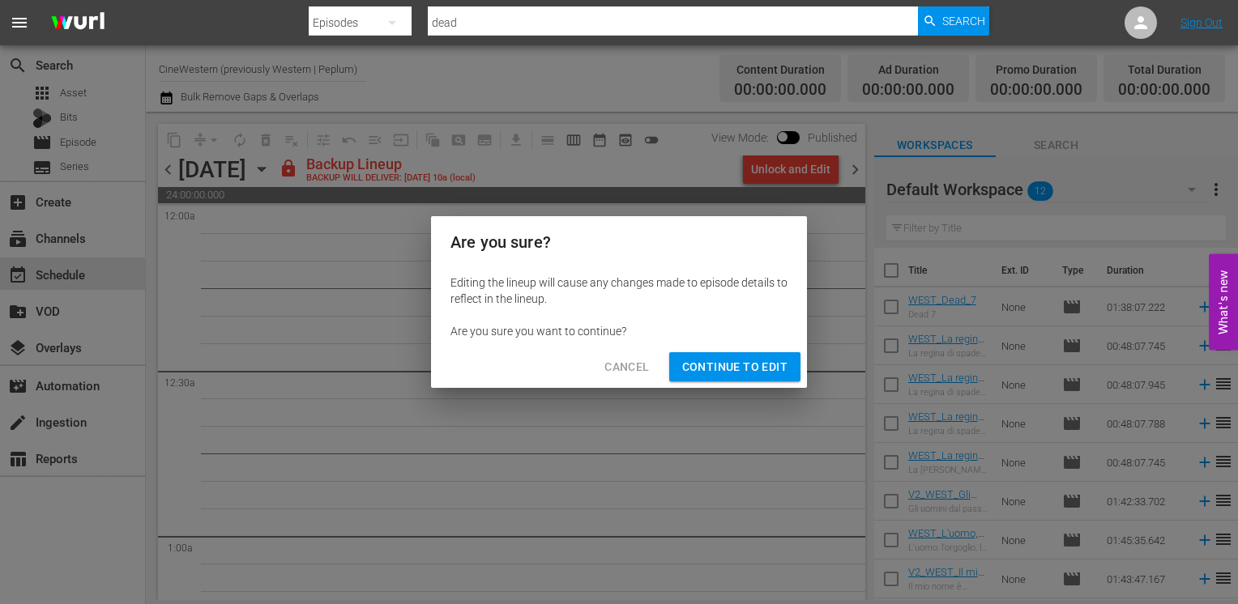
click at [768, 367] on span "Continue to Edit" at bounding box center [734, 367] width 105 height 20
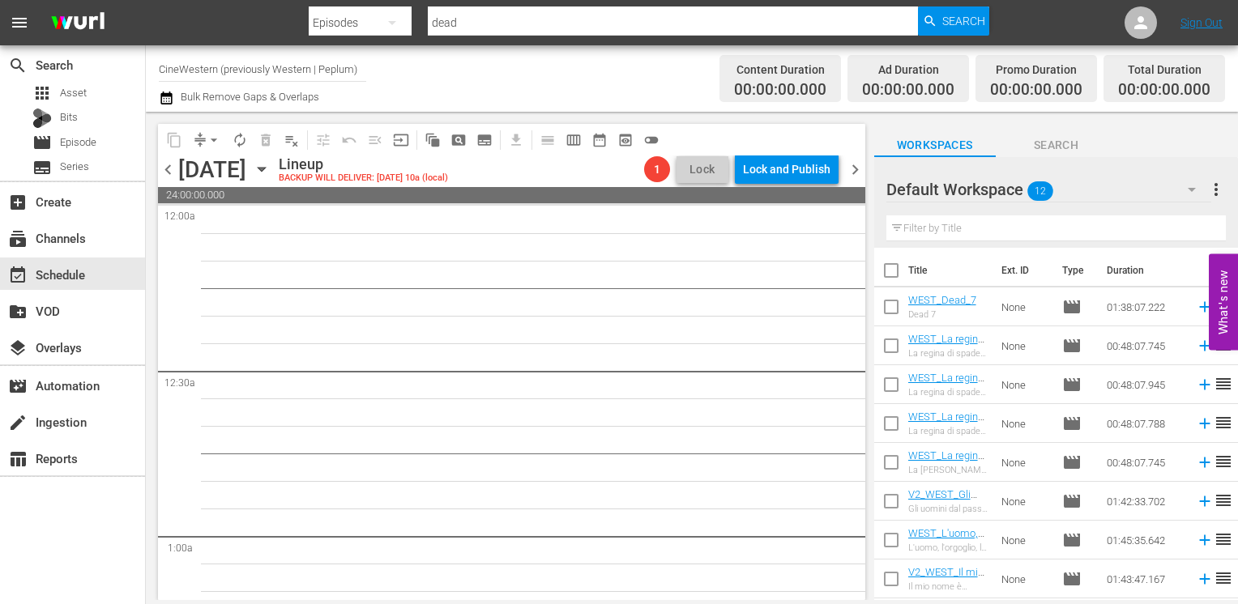
click at [855, 167] on span "chevron_right" at bounding box center [855, 170] width 20 height 20
click at [167, 172] on span "chevron_left" at bounding box center [168, 170] width 20 height 20
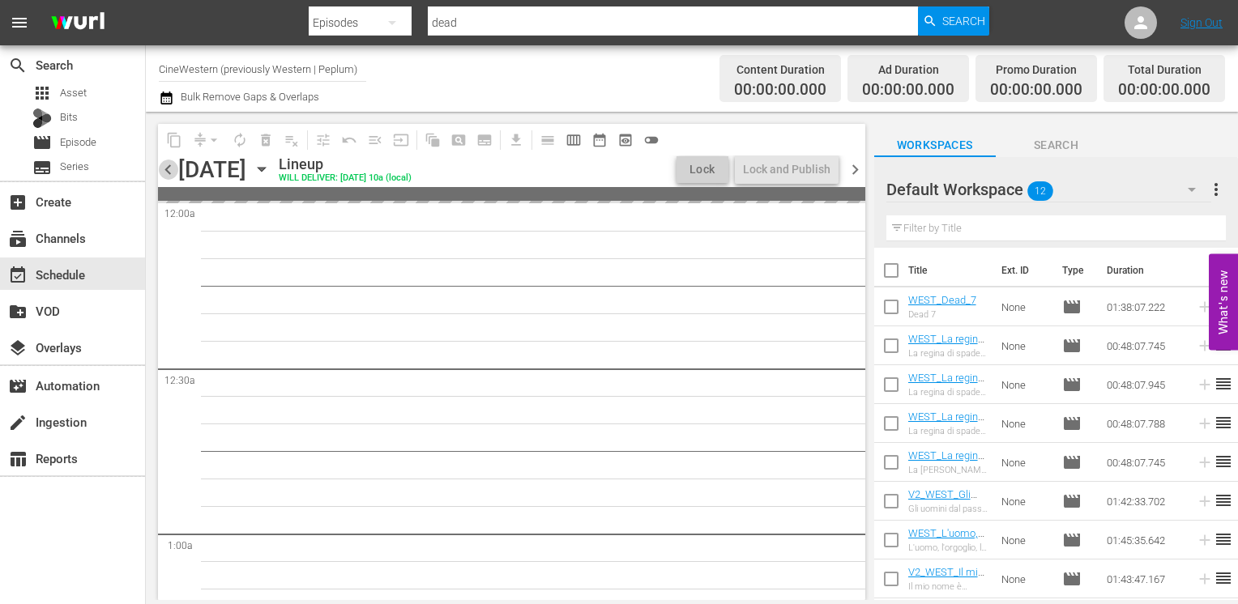
click at [167, 172] on span "chevron_left" at bounding box center [168, 170] width 20 height 20
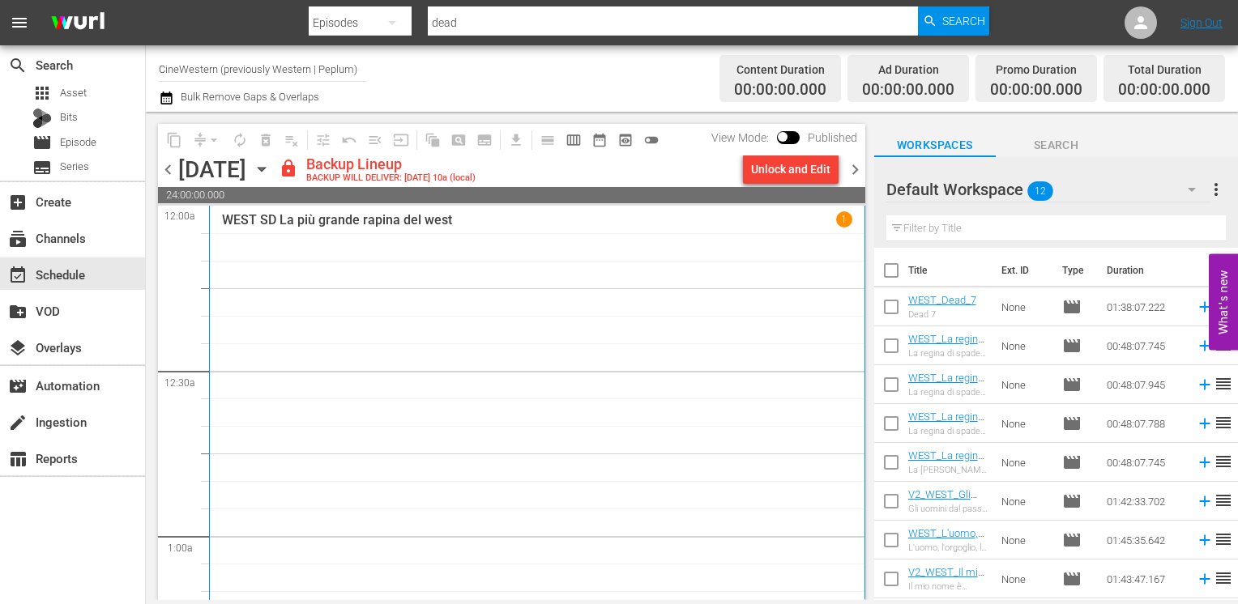
click at [735, 169] on div "lock Backup Lineup BACKUP WILL DELIVER: [DATE] 10a (local)" at bounding box center [508, 170] width 458 height 28
click at [752, 168] on button "Unlock and Edit" at bounding box center [791, 169] width 96 height 29
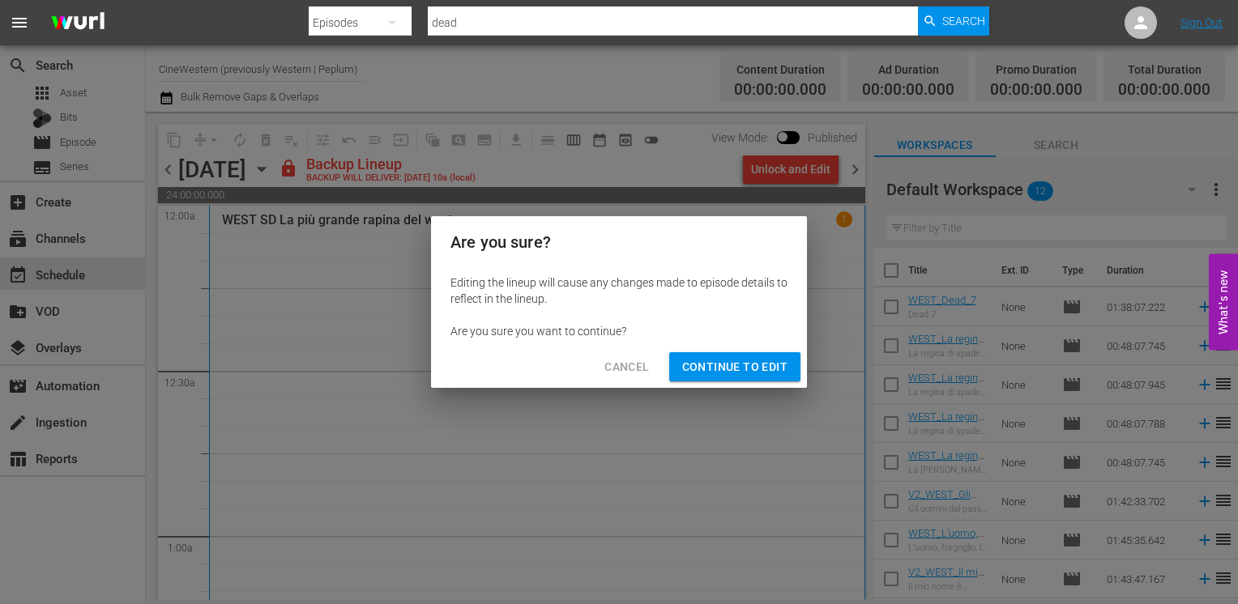
click at [719, 355] on div "Cancel Continue to Edit" at bounding box center [619, 367] width 376 height 43
click at [723, 365] on span "Continue to Edit" at bounding box center [734, 367] width 105 height 20
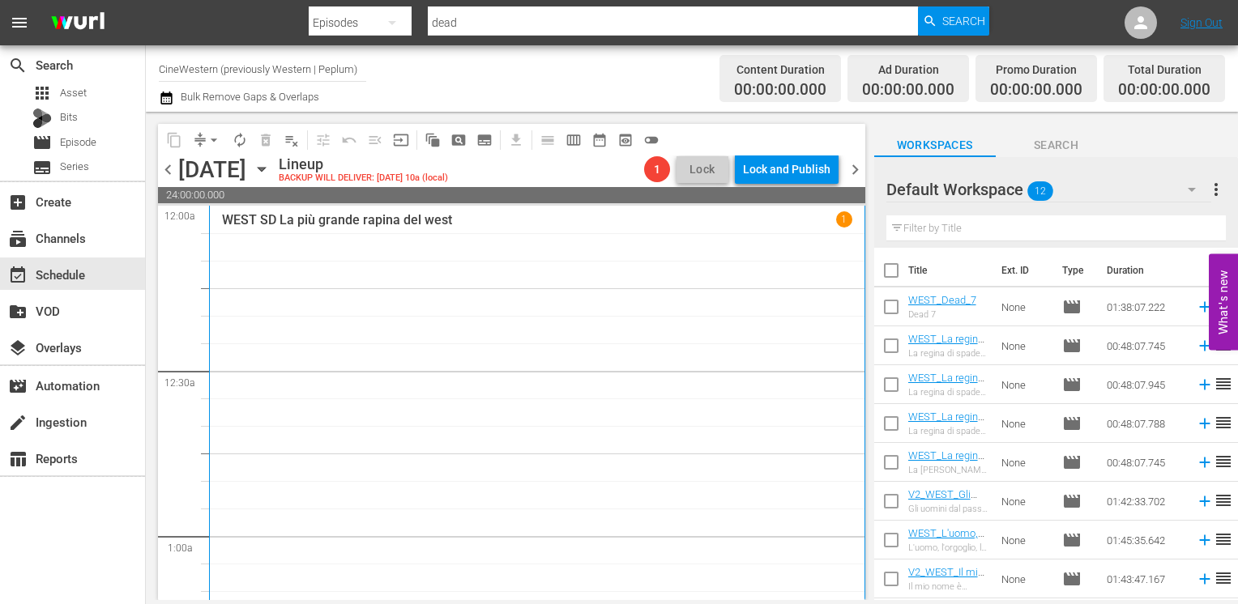
click at [166, 168] on span "chevron_left" at bounding box center [168, 170] width 20 height 20
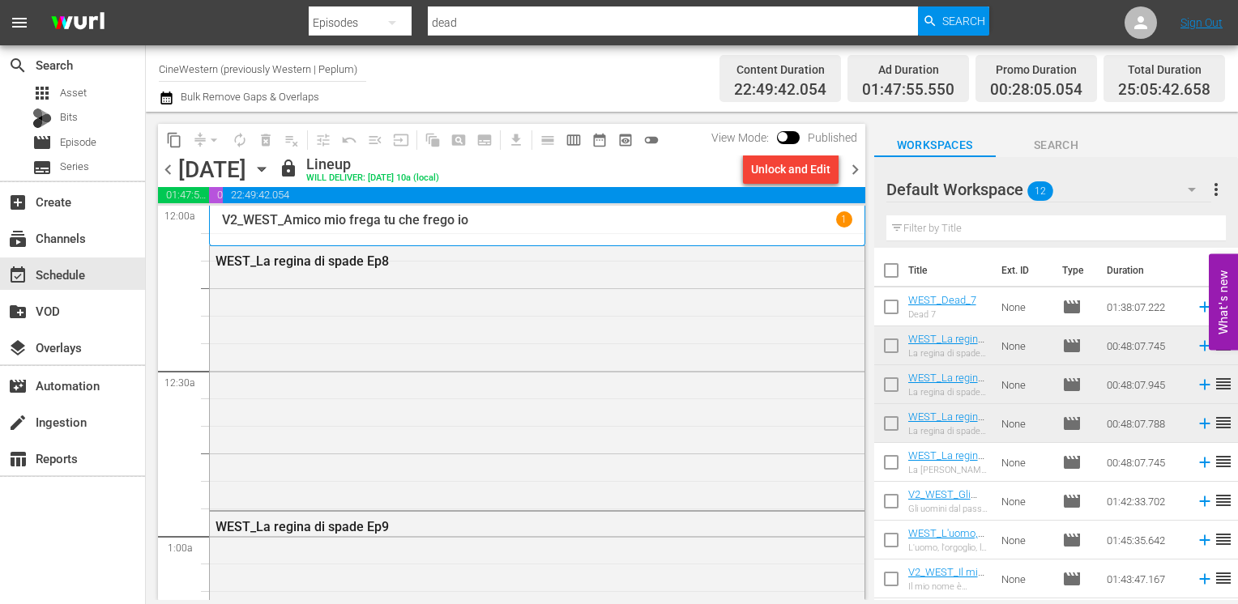
click at [852, 170] on span "chevron_right" at bounding box center [855, 170] width 20 height 20
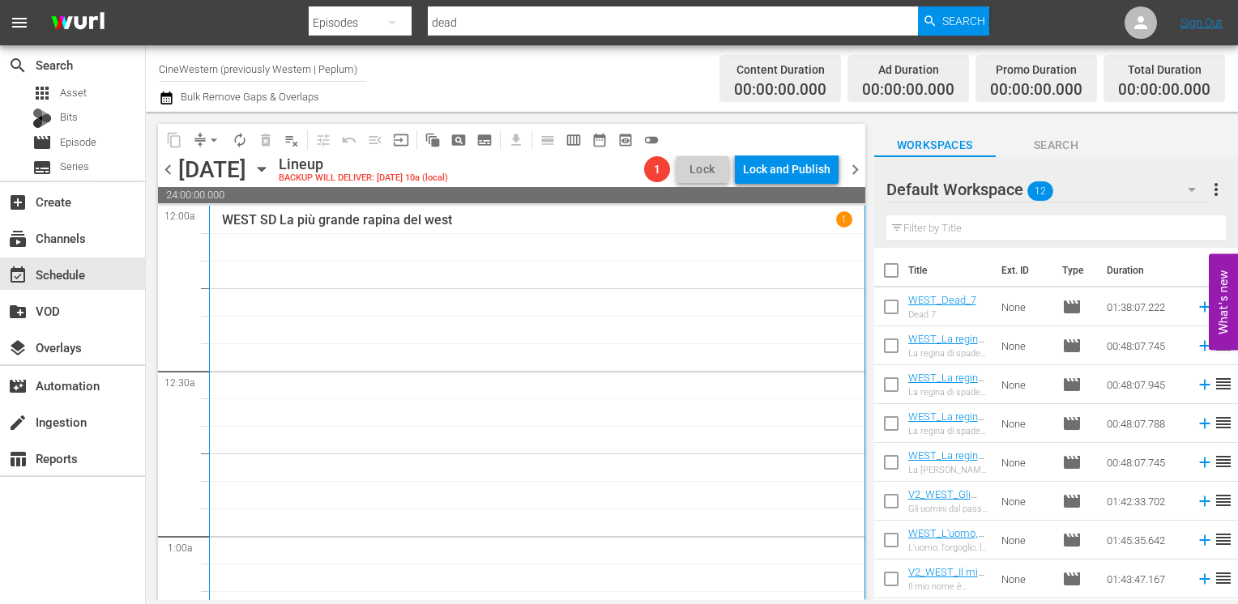
click at [856, 166] on span "chevron_right" at bounding box center [855, 170] width 20 height 20
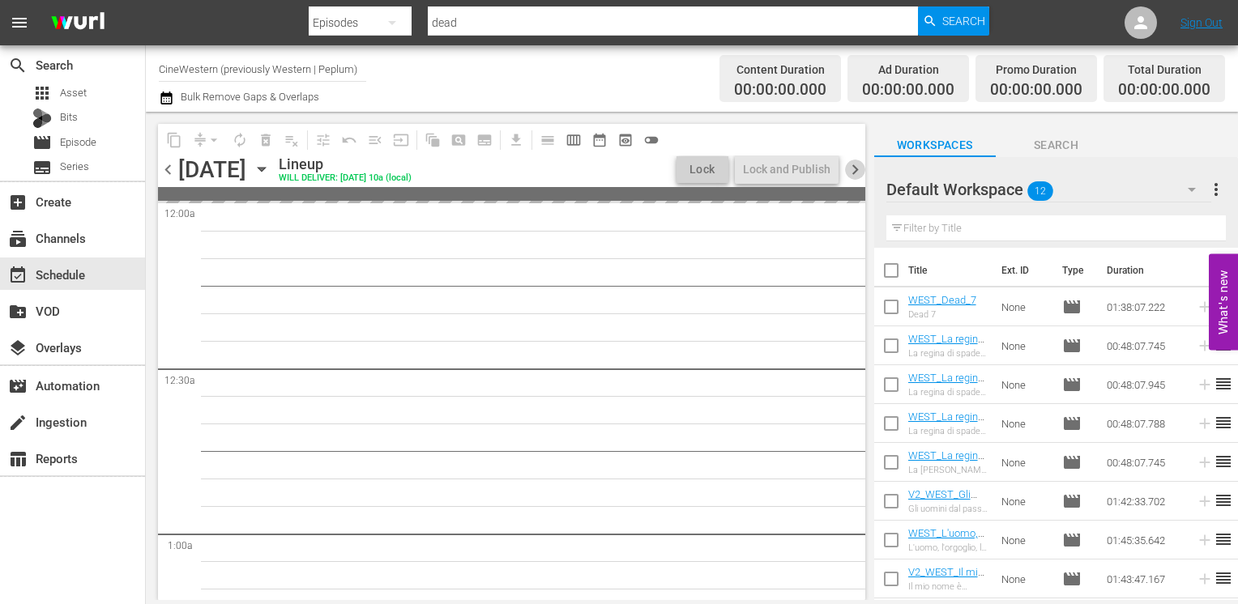
click at [856, 166] on span "chevron_right" at bounding box center [855, 170] width 20 height 20
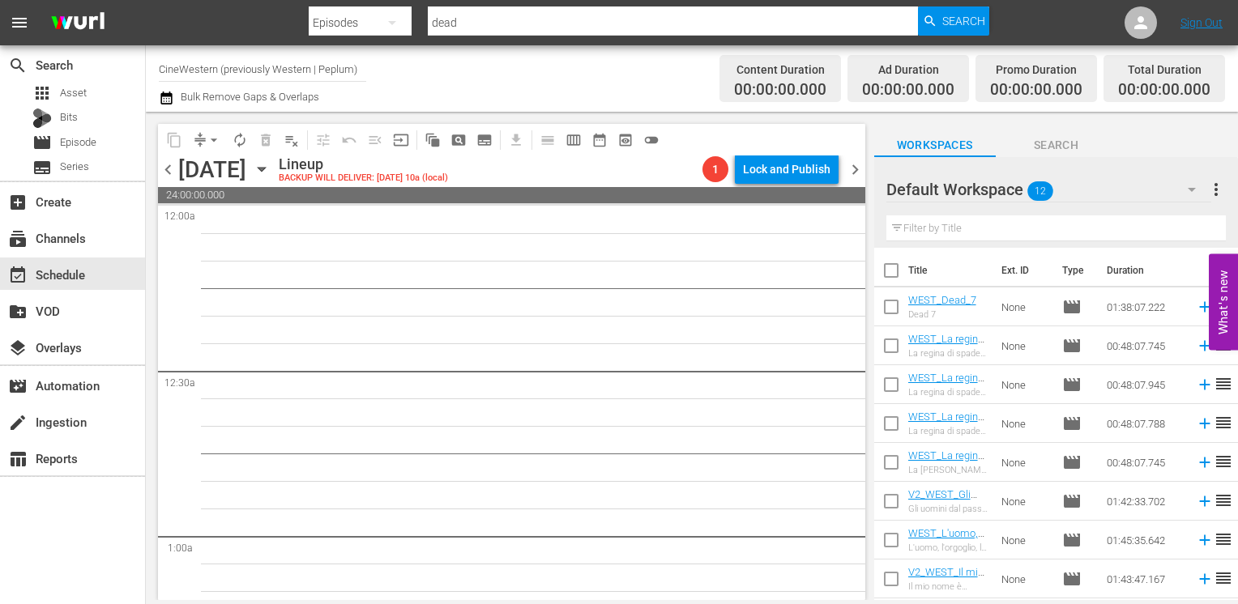
click at [172, 168] on span "chevron_left" at bounding box center [168, 170] width 20 height 20
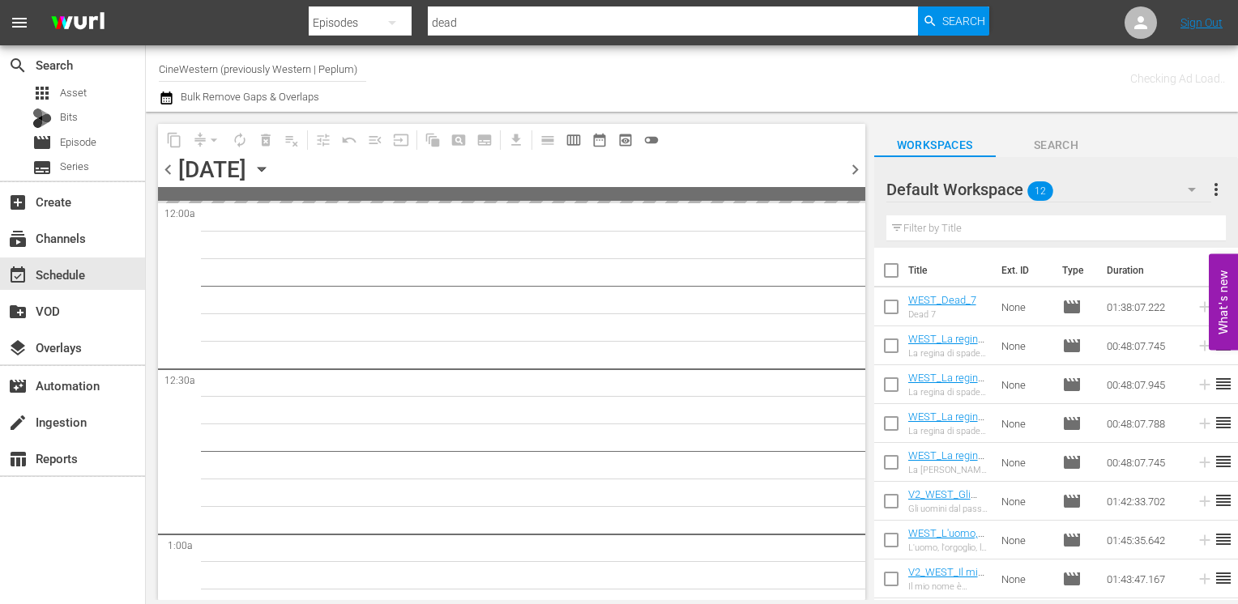
click at [172, 168] on span "chevron_left" at bounding box center [168, 170] width 20 height 20
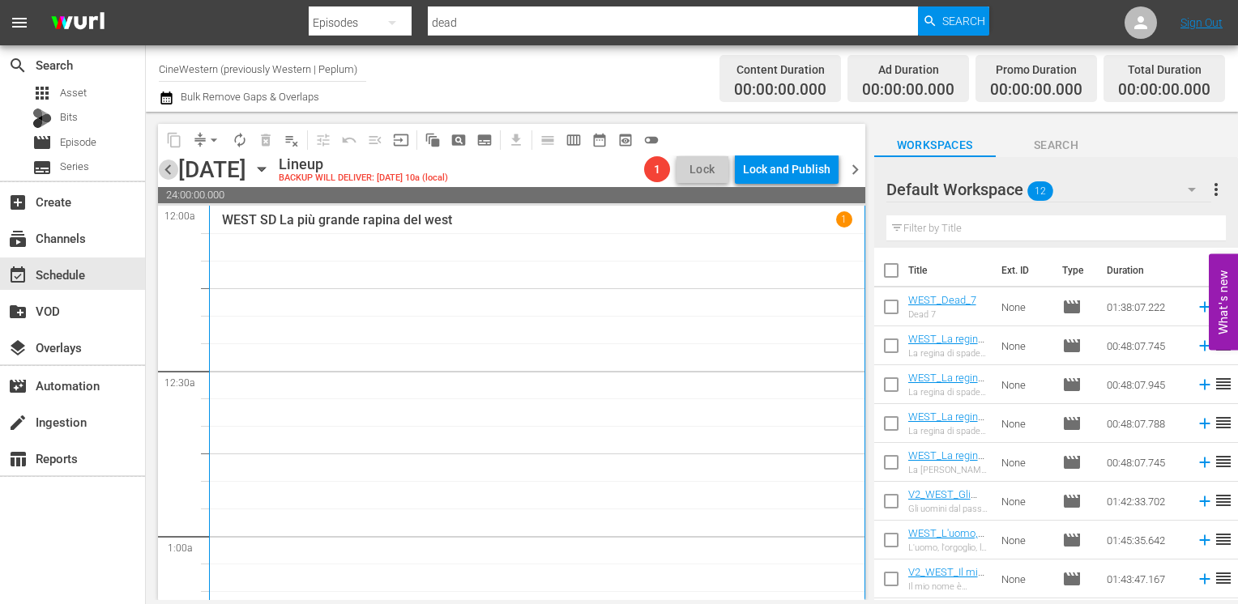
click at [172, 168] on span "chevron_left" at bounding box center [168, 170] width 20 height 20
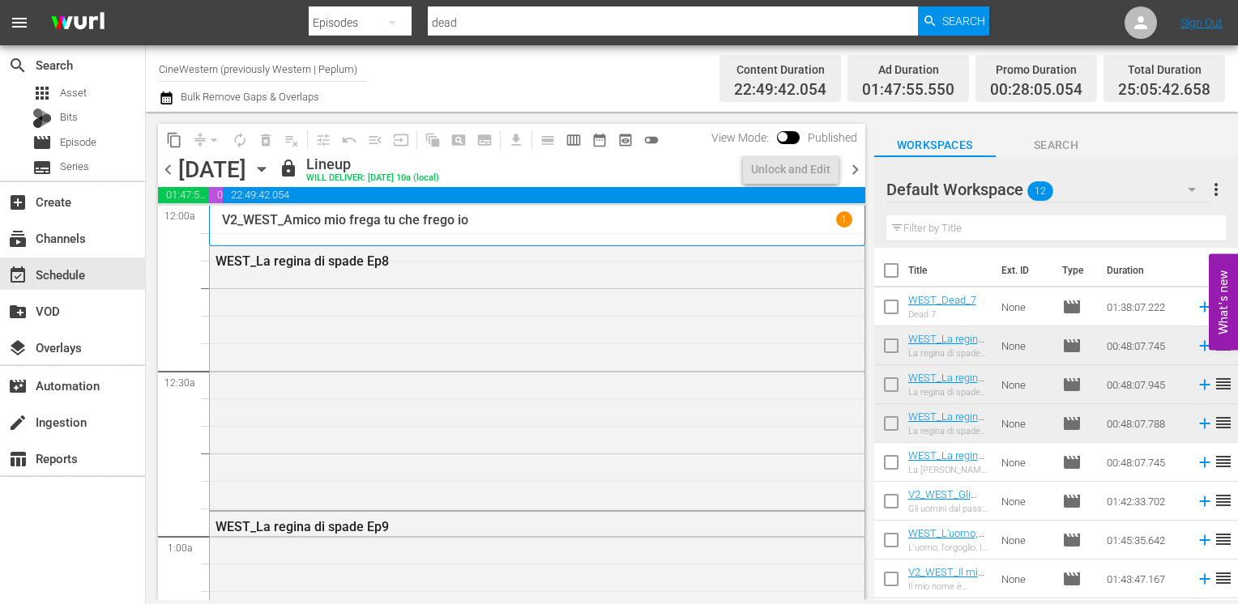
click at [891, 274] on input "checkbox" at bounding box center [891, 274] width 34 height 34
checkbox input "true"
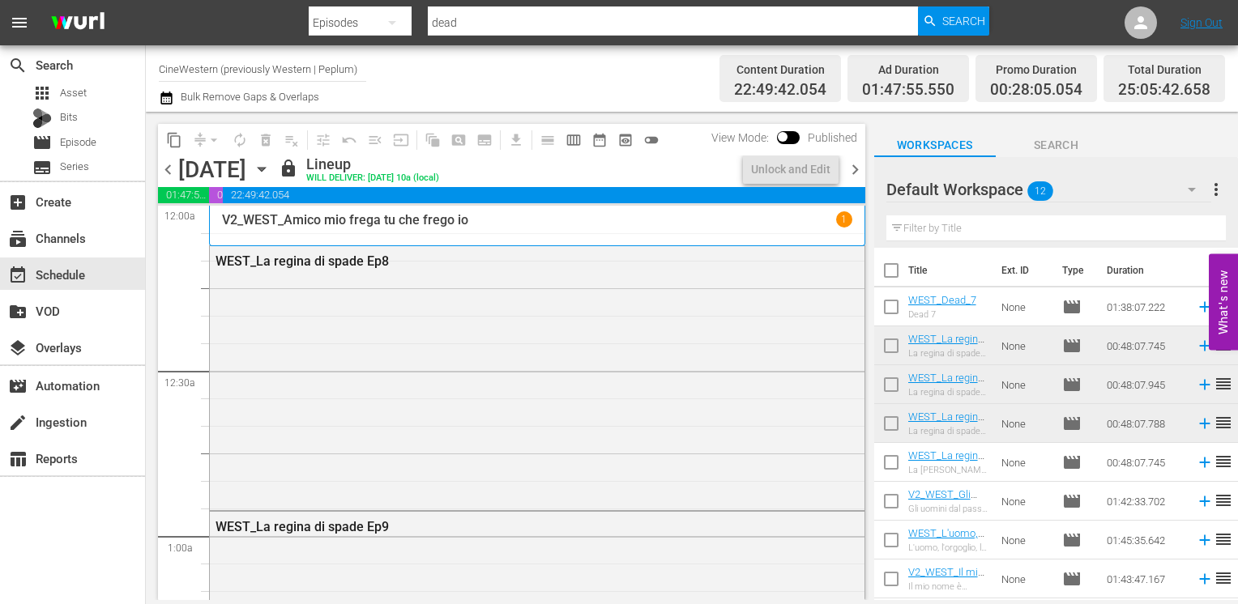
checkbox input "true"
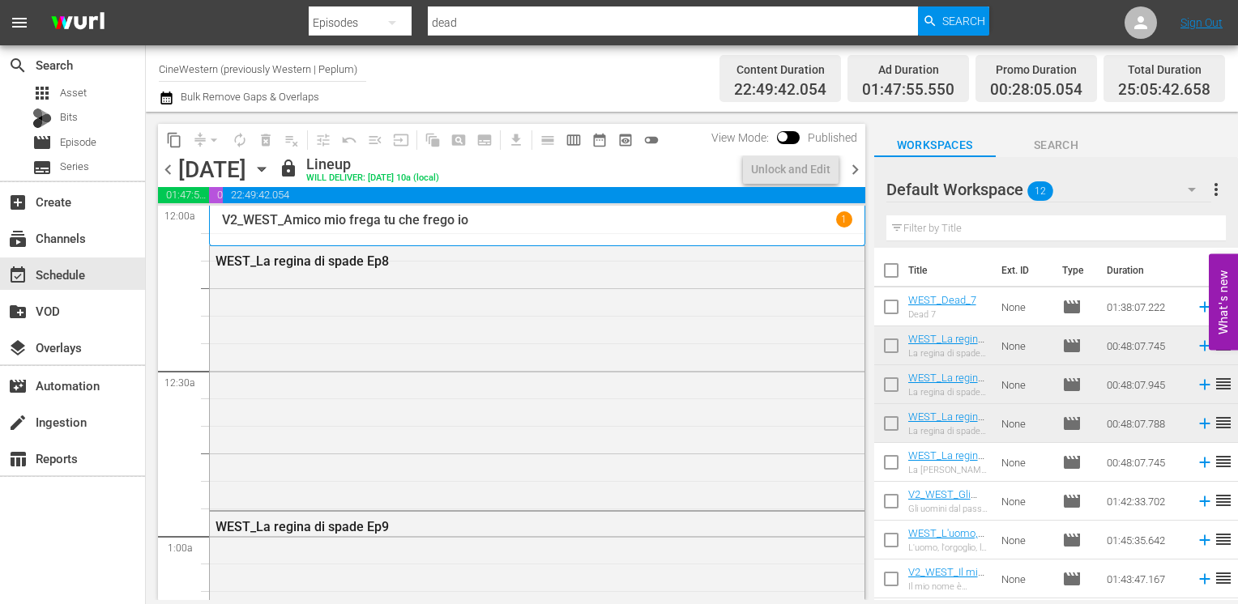
checkbox input "true"
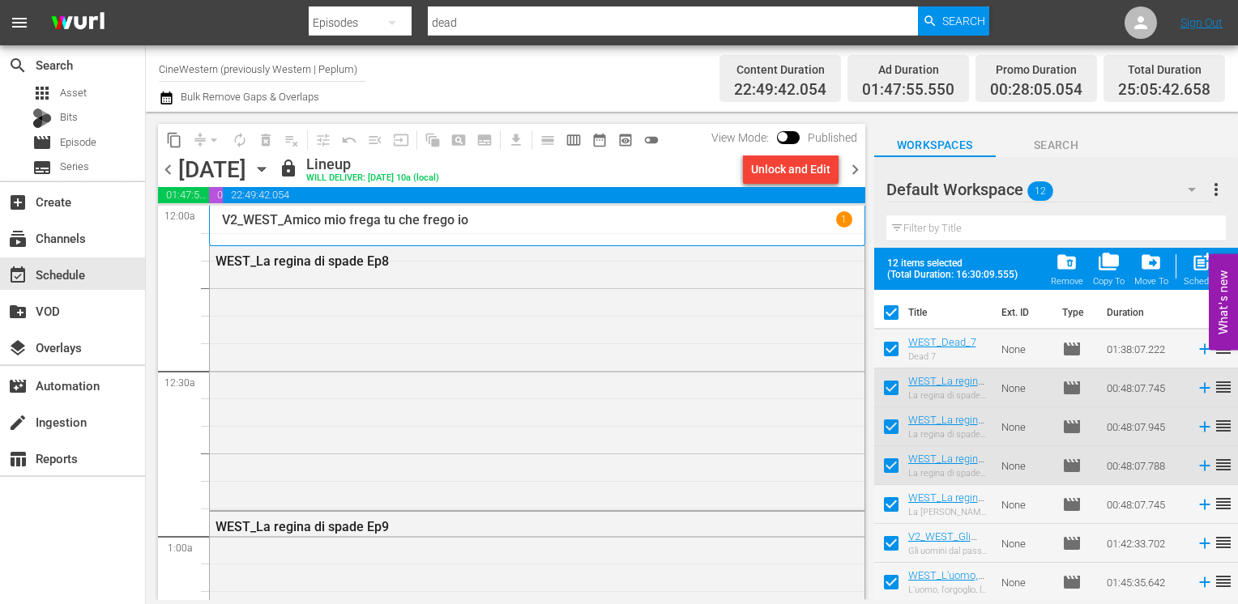
click at [885, 352] on input "checkbox" at bounding box center [891, 352] width 34 height 34
checkbox input "false"
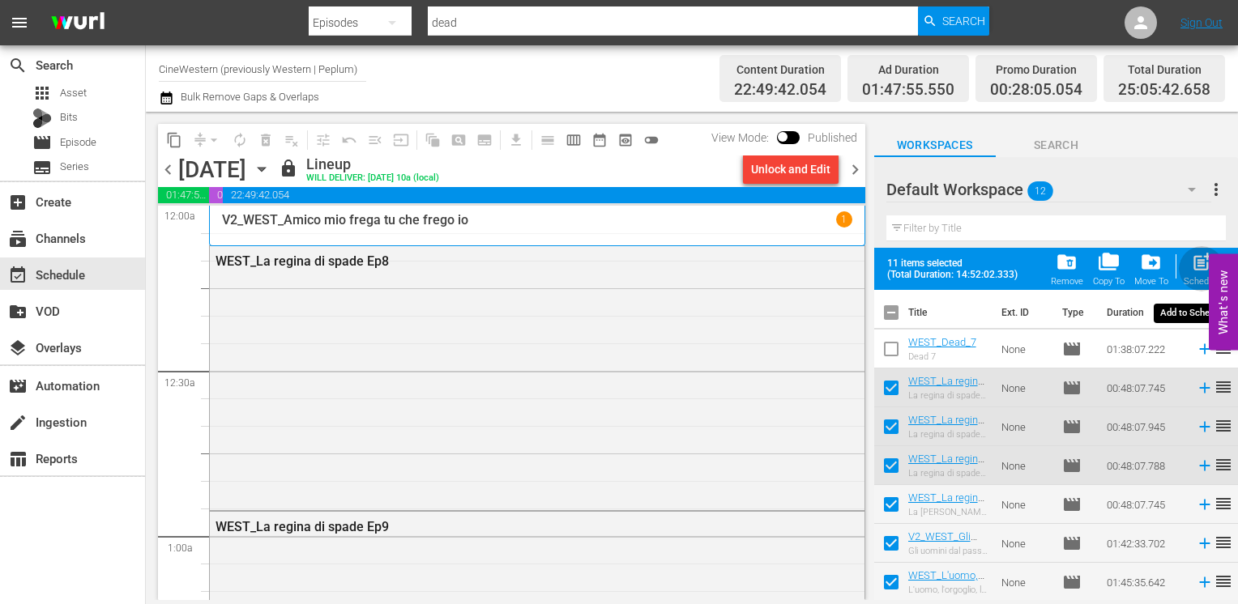
click at [1200, 269] on span "post_add" at bounding box center [1202, 262] width 22 height 22
checkbox input "false"
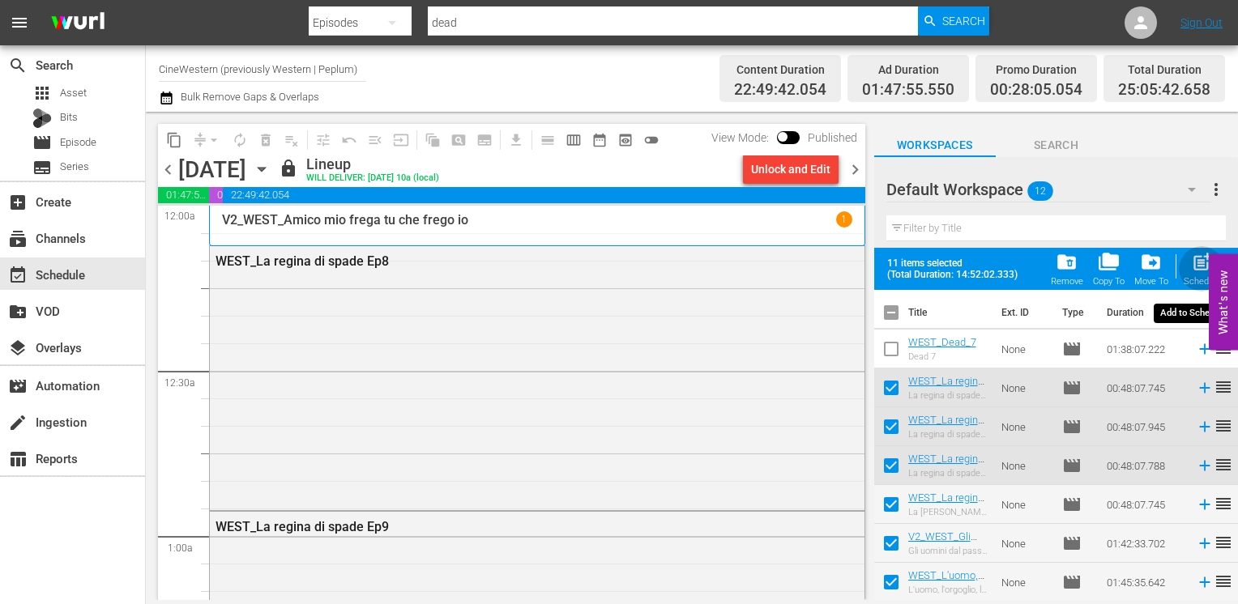
checkbox input "false"
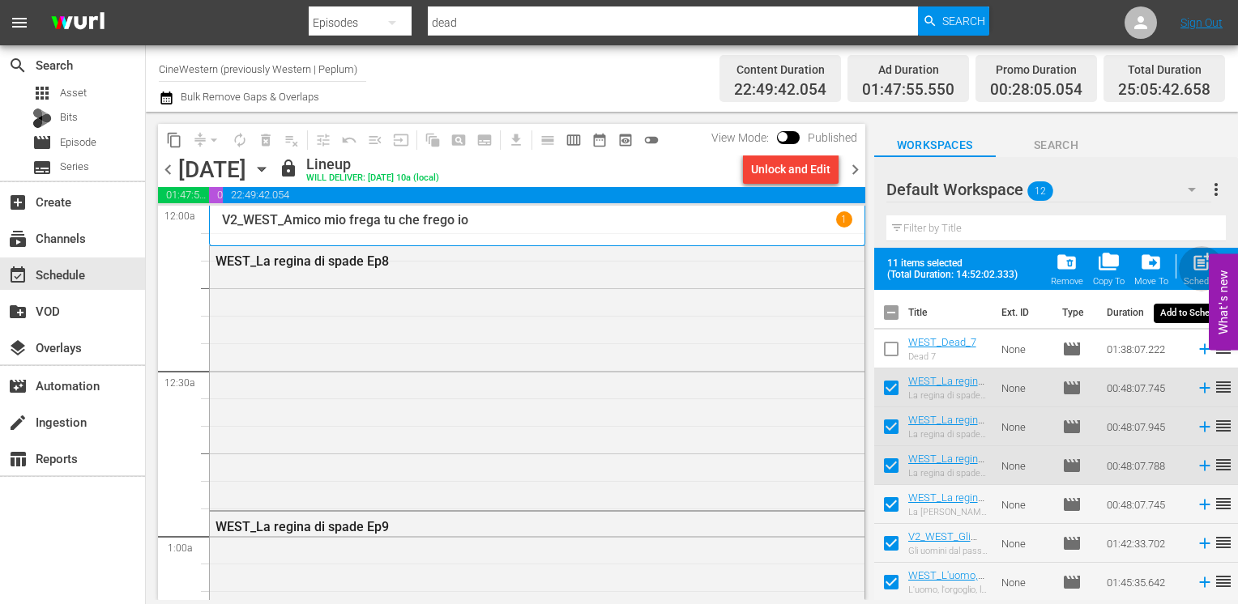
checkbox input "false"
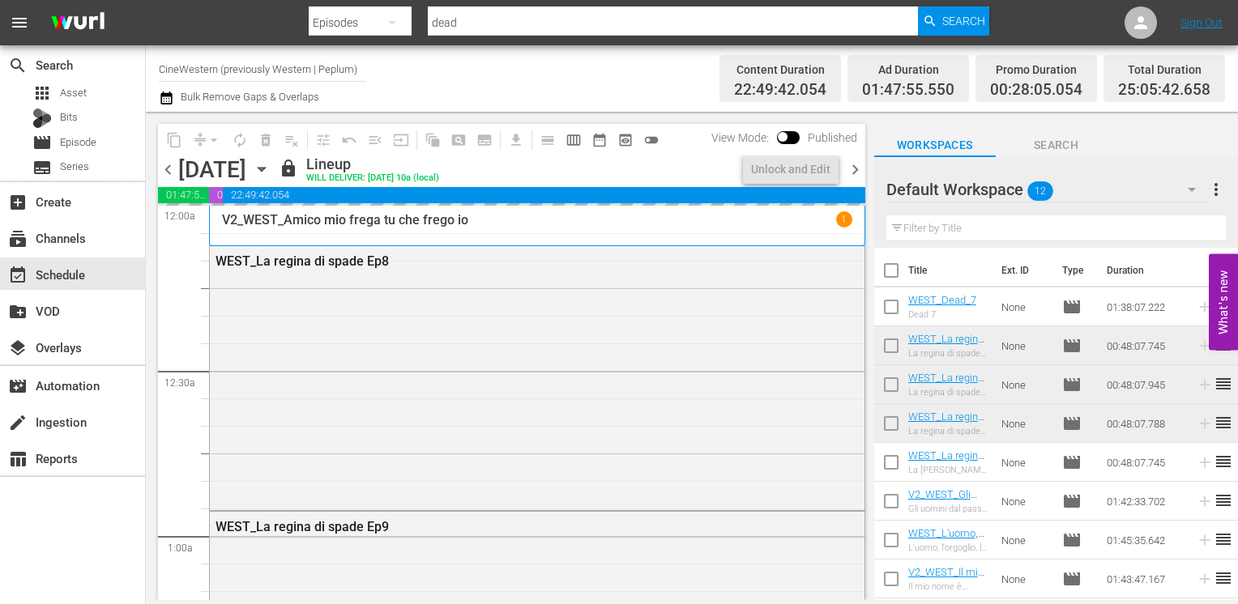
click at [855, 167] on span "chevron_right" at bounding box center [855, 170] width 20 height 20
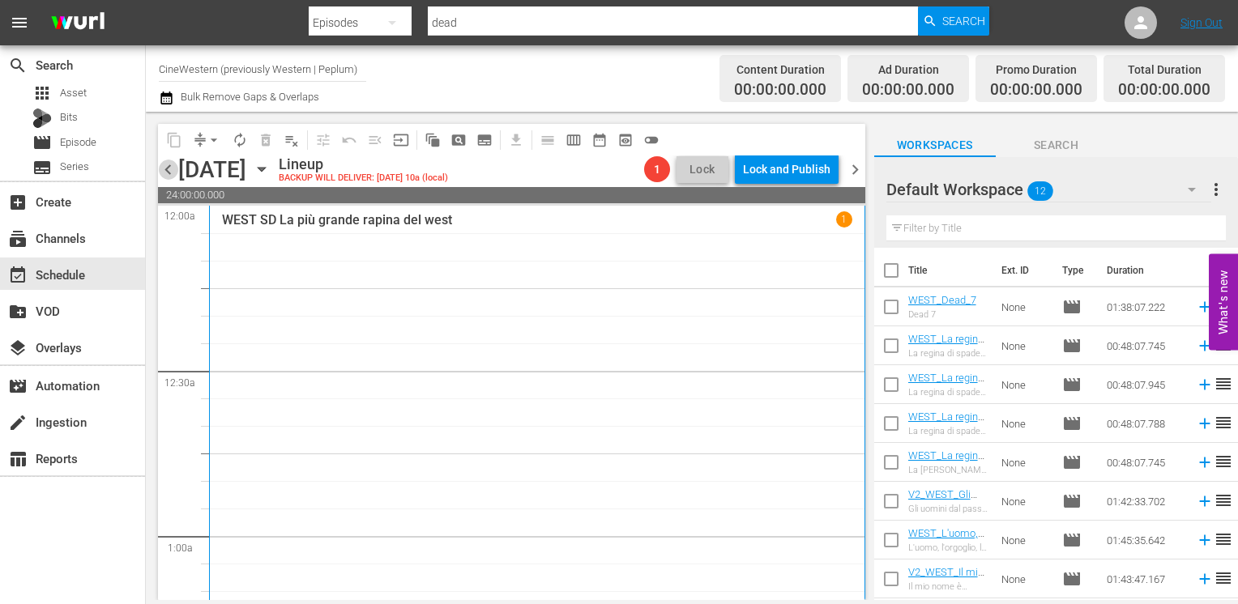
click at [165, 169] on span "chevron_left" at bounding box center [168, 170] width 20 height 20
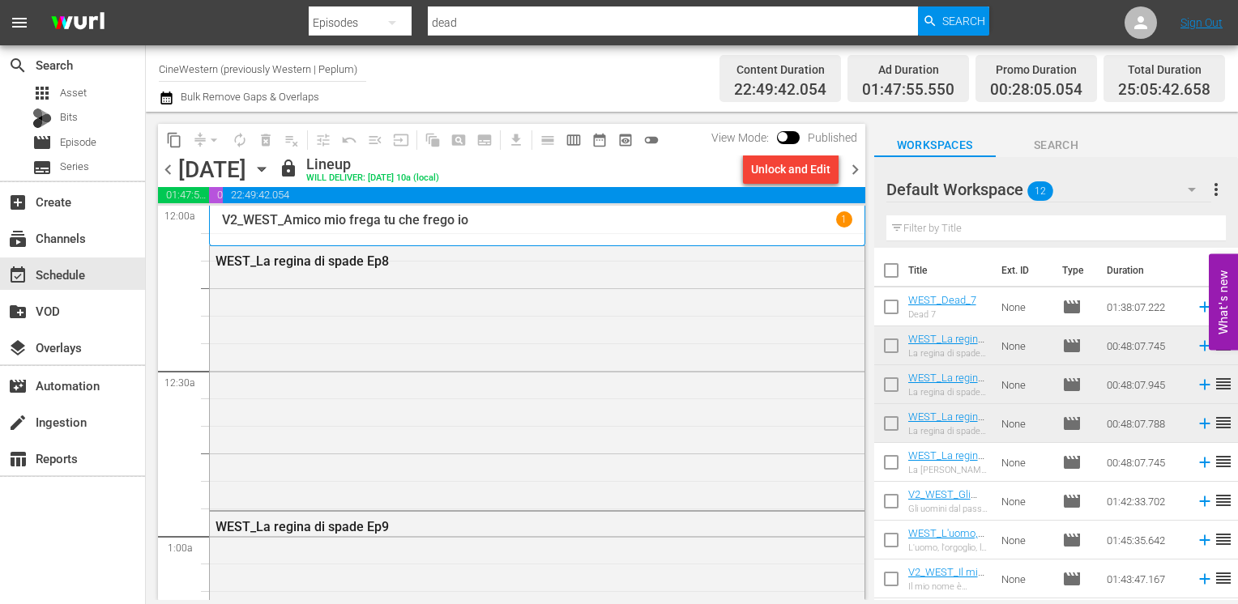
click at [851, 171] on span "chevron_right" at bounding box center [855, 170] width 20 height 20
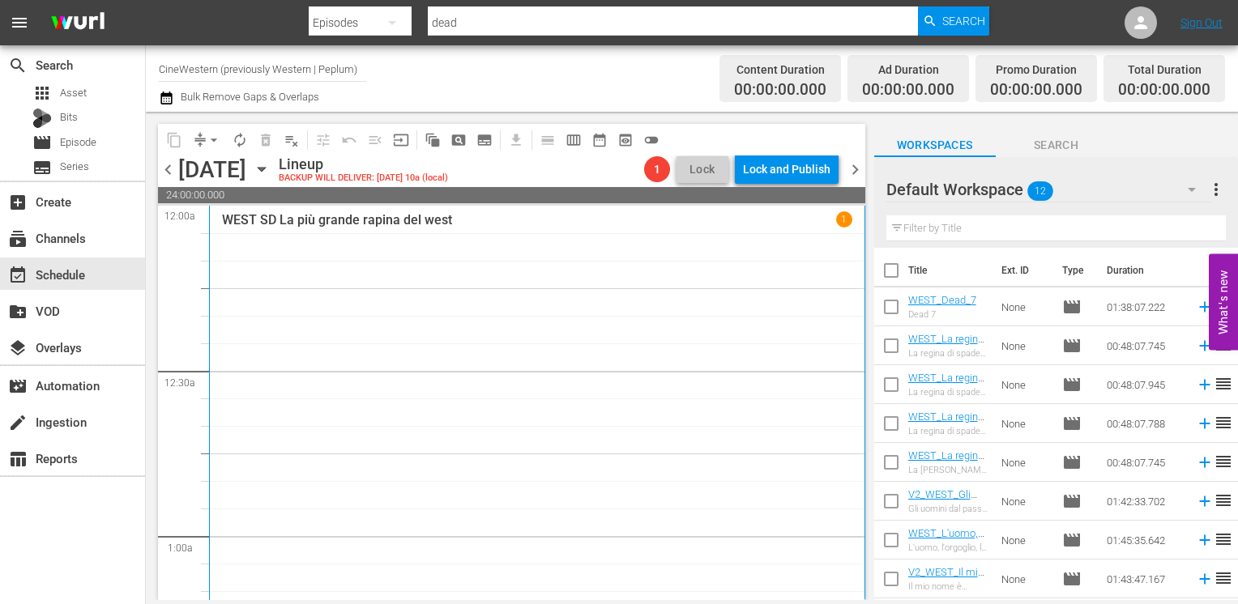
click at [894, 275] on input "checkbox" at bounding box center [891, 274] width 34 height 34
checkbox input "true"
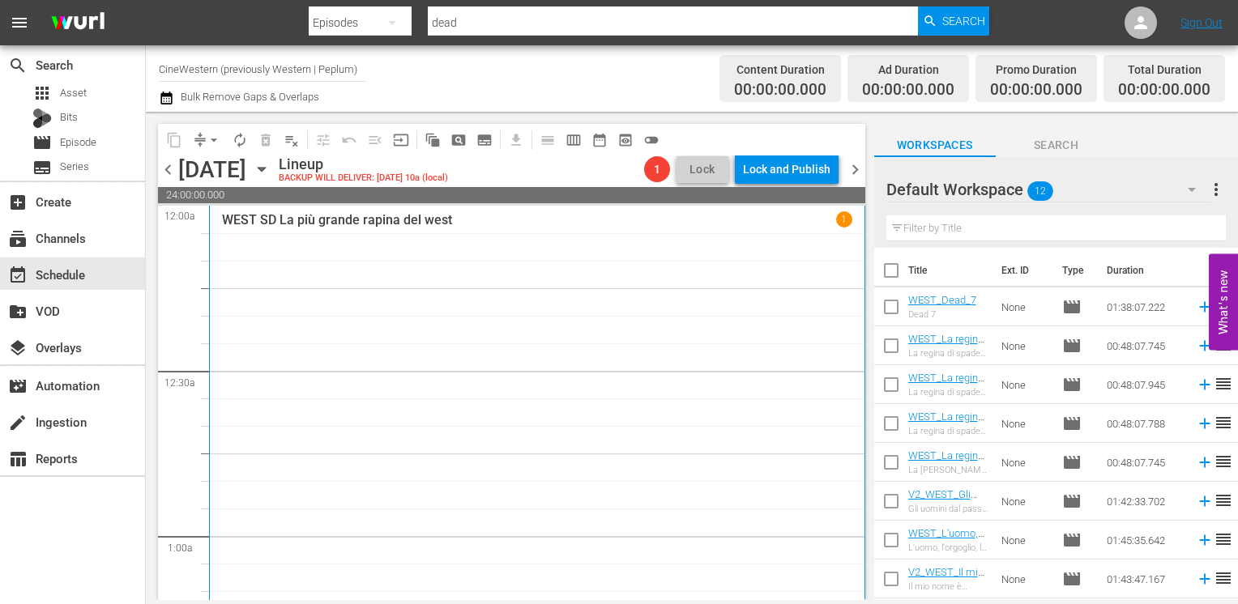
checkbox input "true"
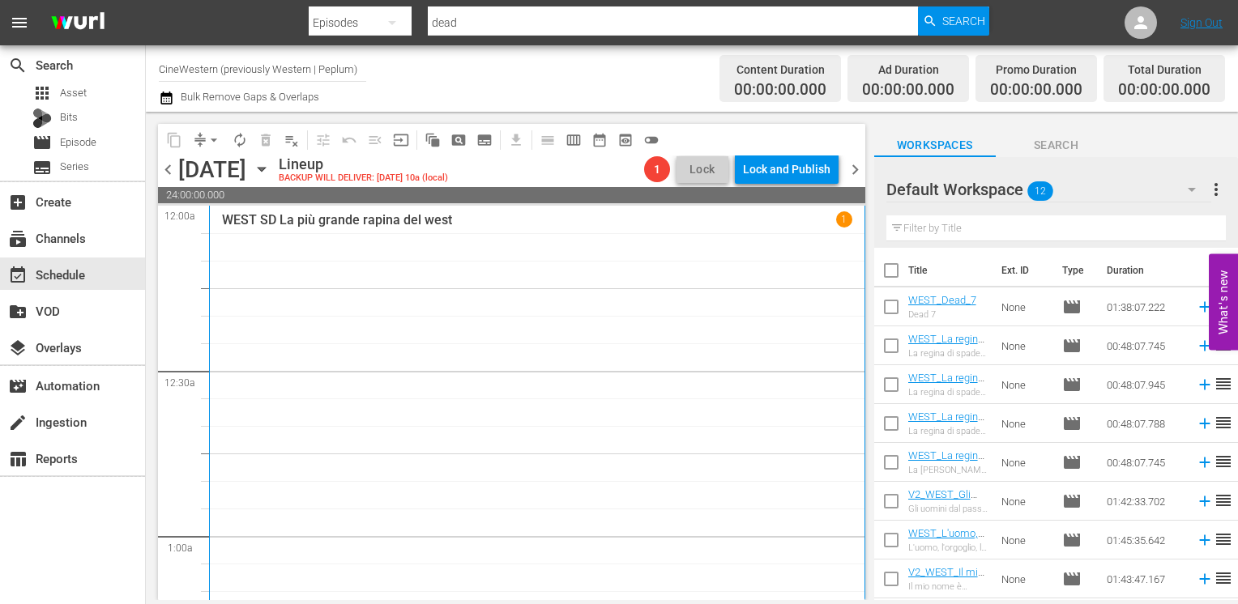
checkbox input "true"
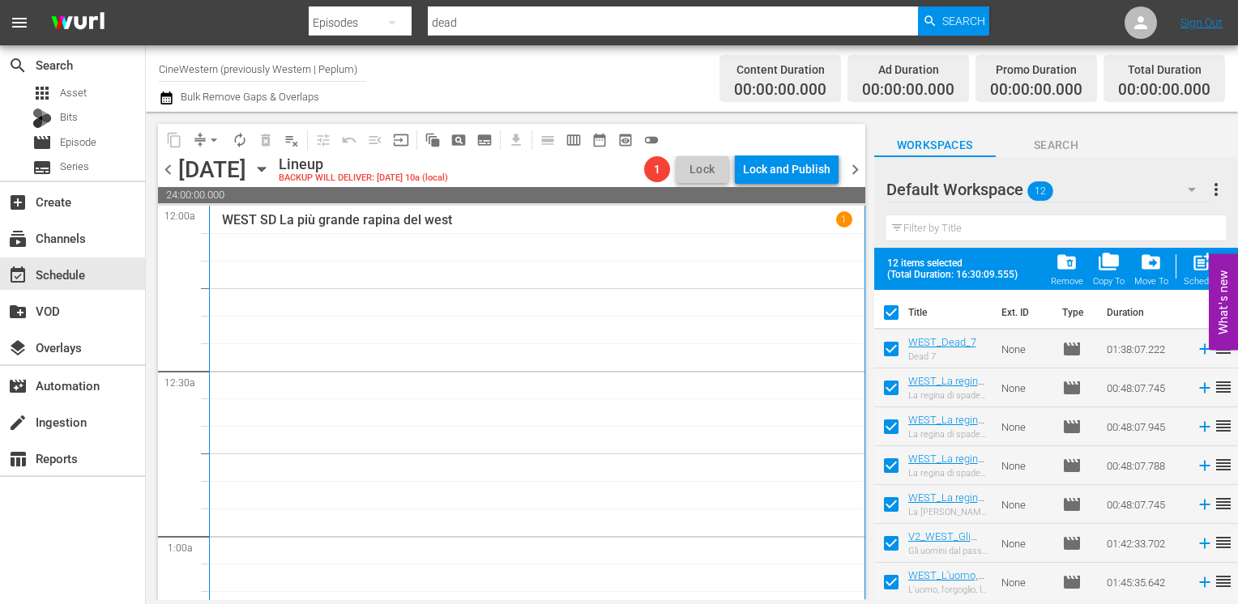
click at [893, 357] on input "checkbox" at bounding box center [891, 352] width 34 height 34
checkbox input "false"
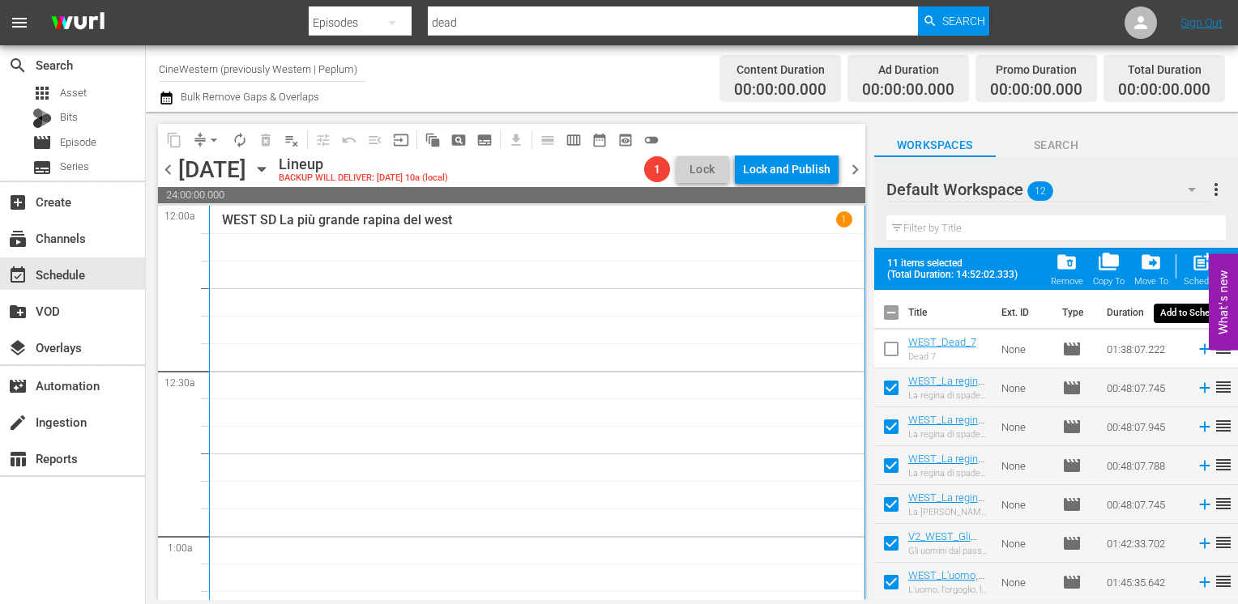
click at [1196, 275] on div "post_add Schedule" at bounding box center [1201, 269] width 36 height 36
checkbox input "false"
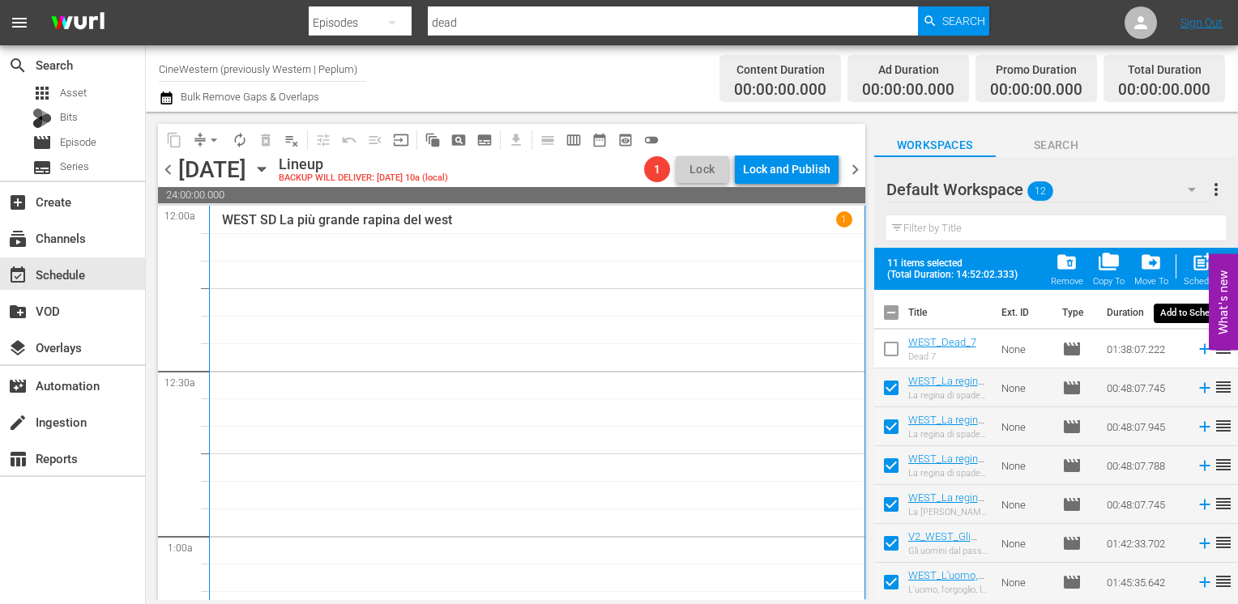
checkbox input "false"
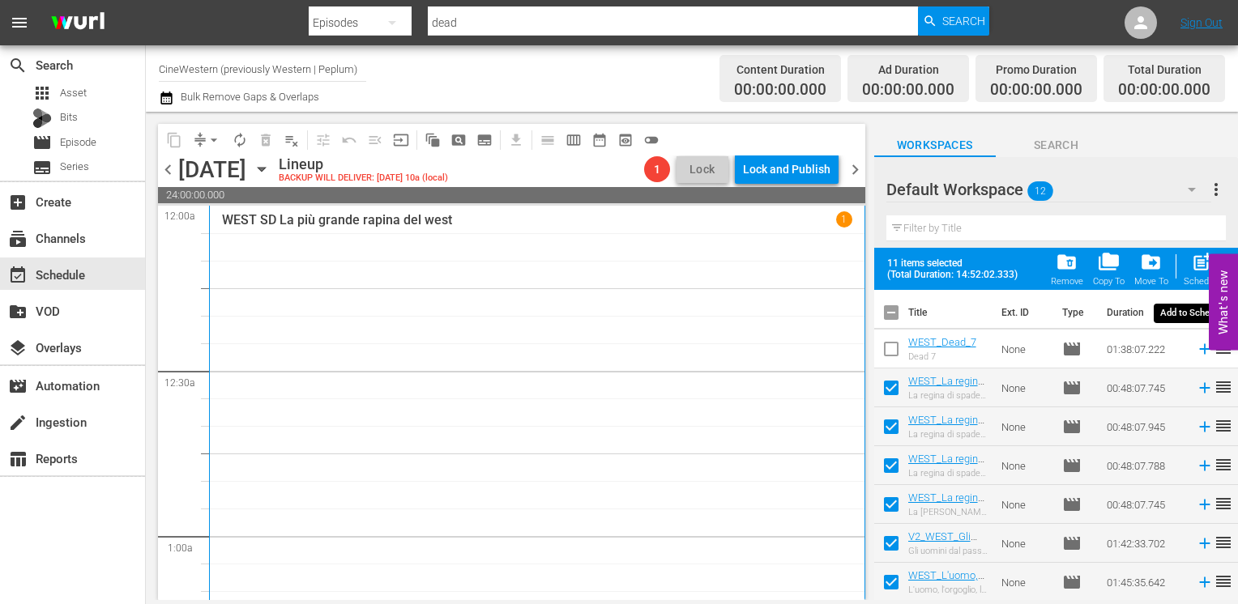
checkbox input "false"
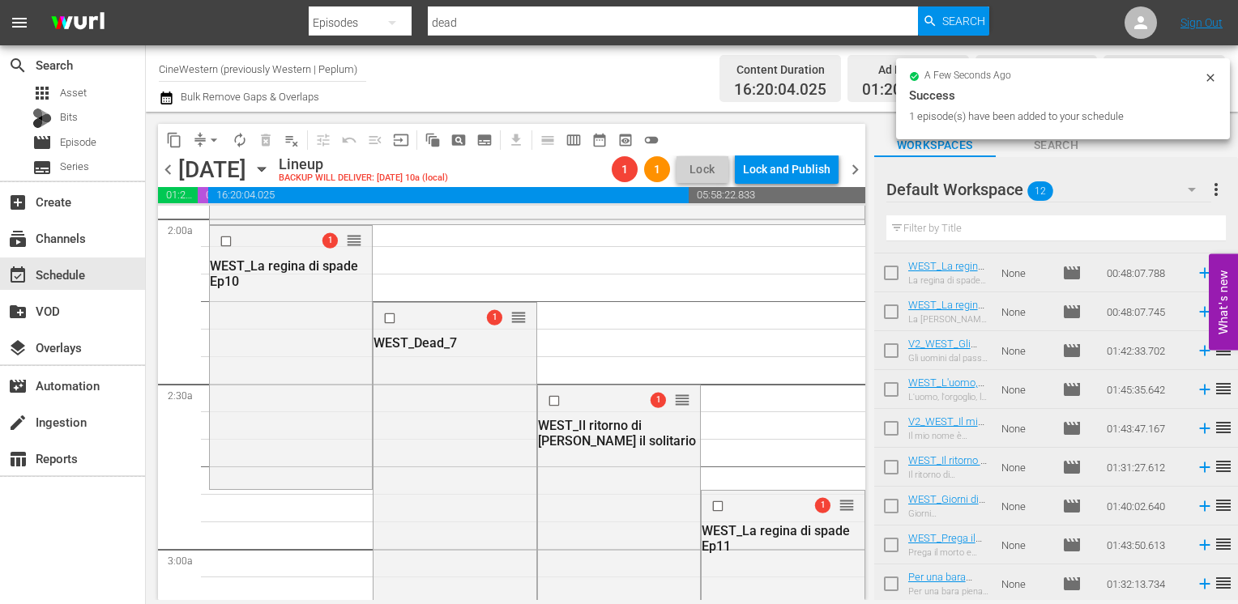
scroll to position [729, 0]
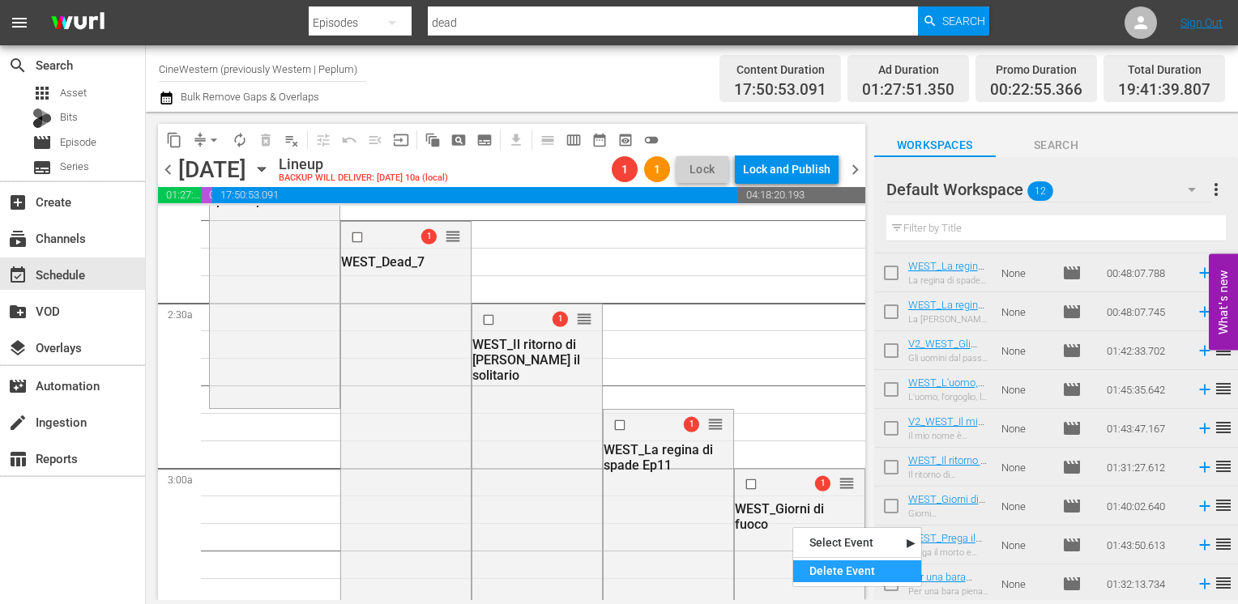
click at [827, 570] on div "Delete Event" at bounding box center [857, 572] width 128 height 22
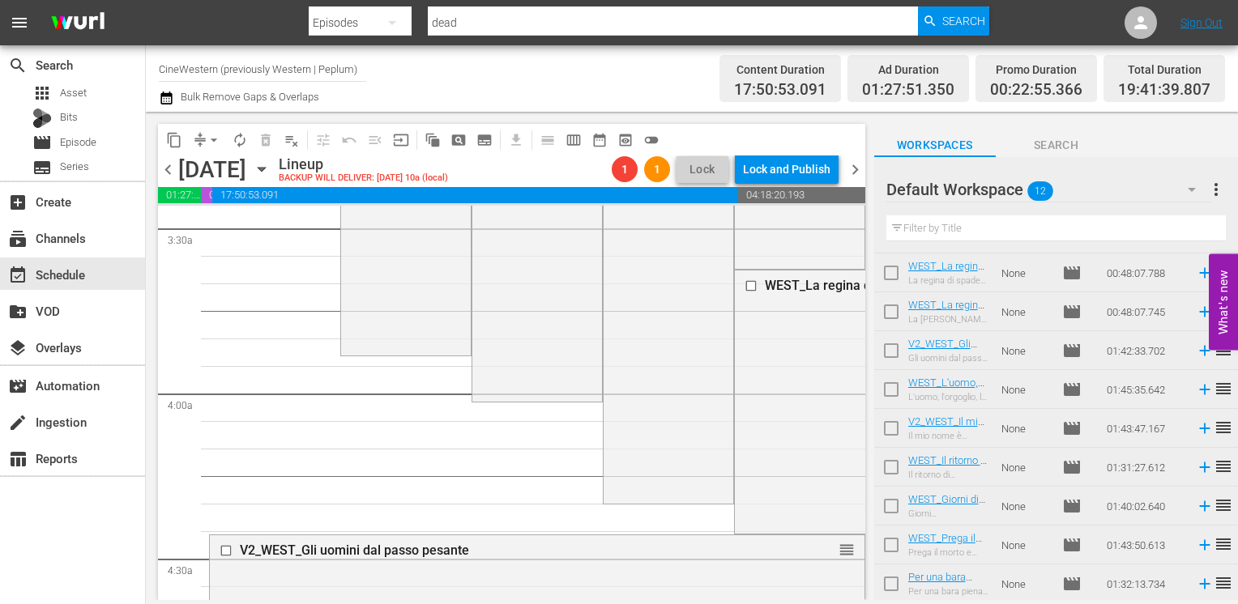
scroll to position [1296, 0]
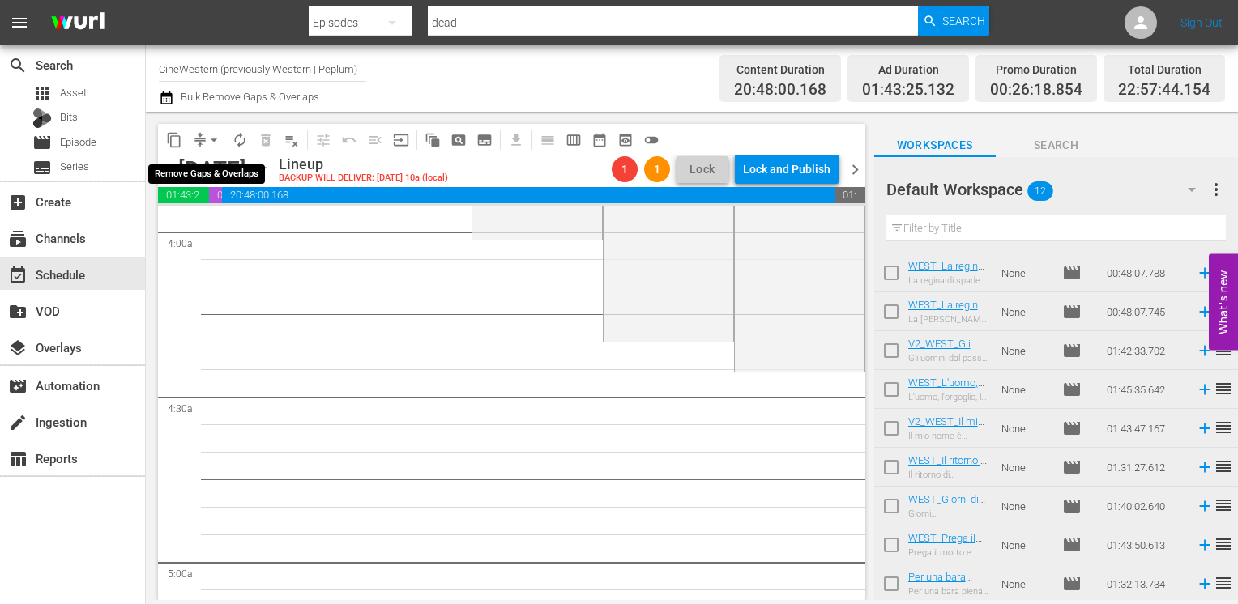
click at [214, 143] on span "arrow_drop_down" at bounding box center [214, 140] width 16 height 16
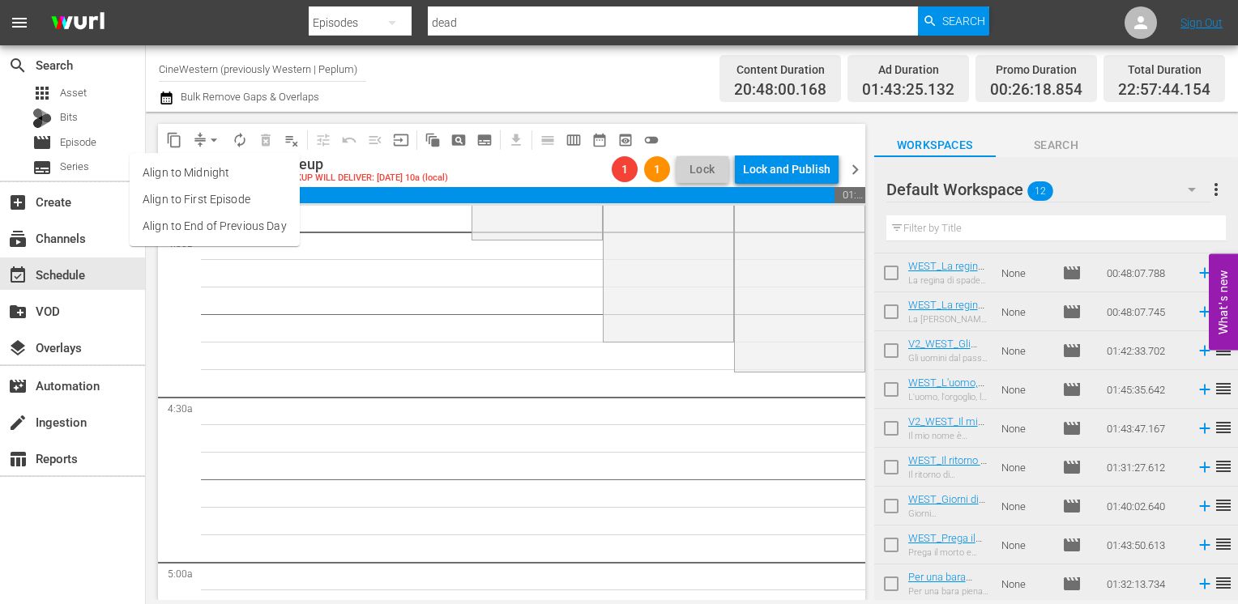
click at [209, 228] on li "Align to End of Previous Day" at bounding box center [215, 226] width 170 height 27
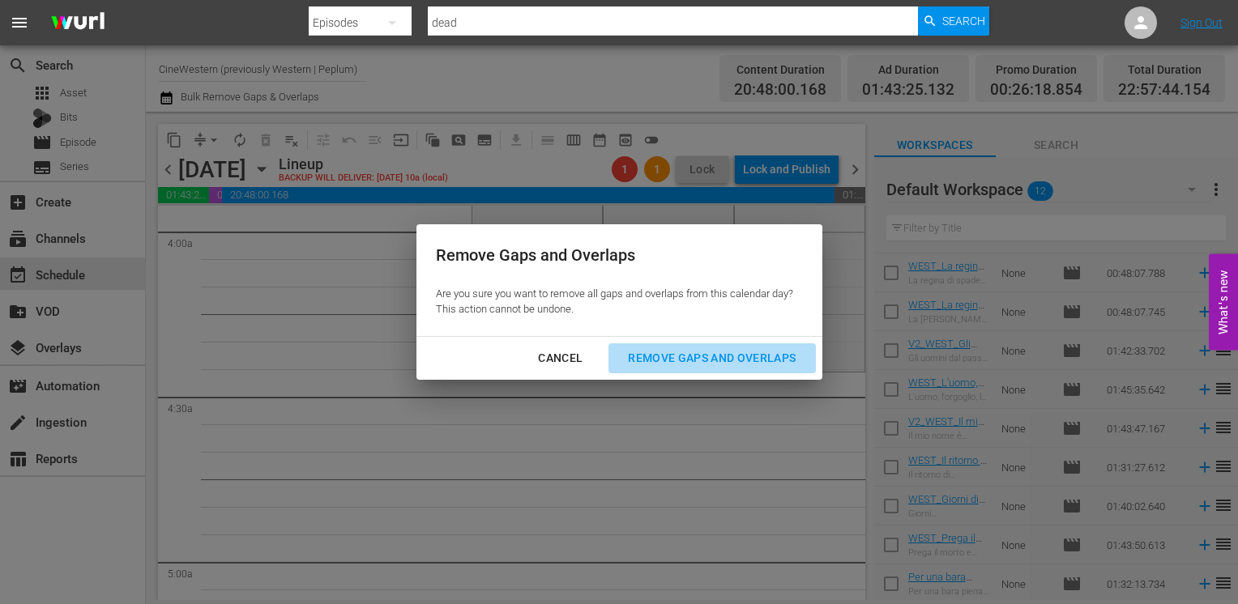
click at [731, 358] on div "Remove Gaps and Overlaps" at bounding box center [712, 358] width 194 height 20
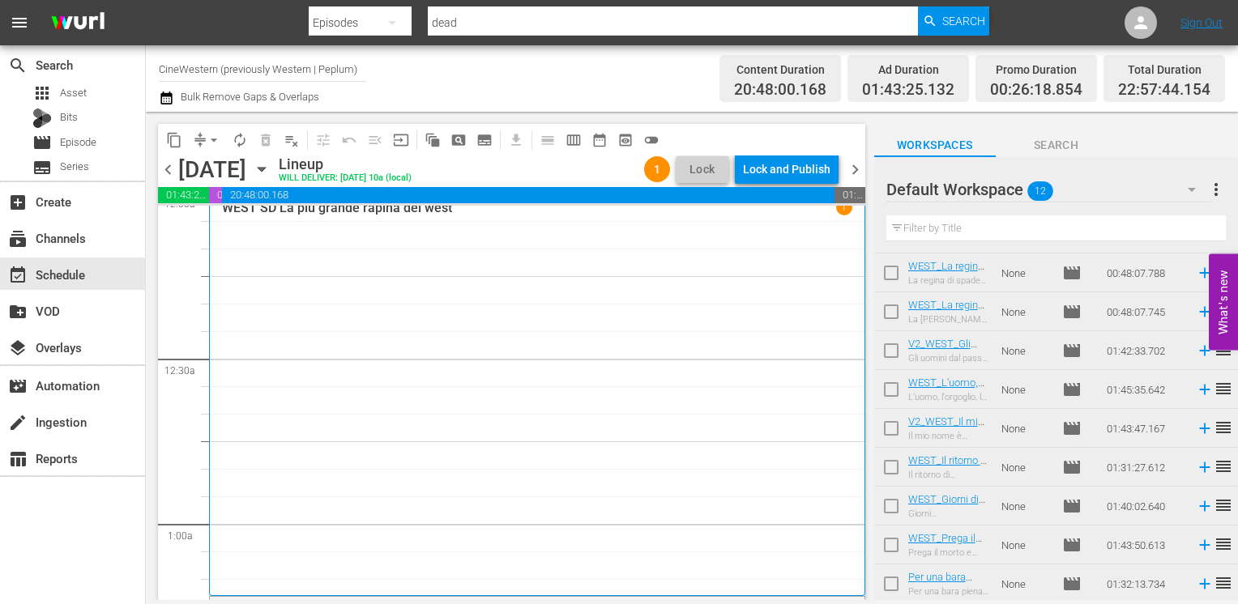
scroll to position [0, 0]
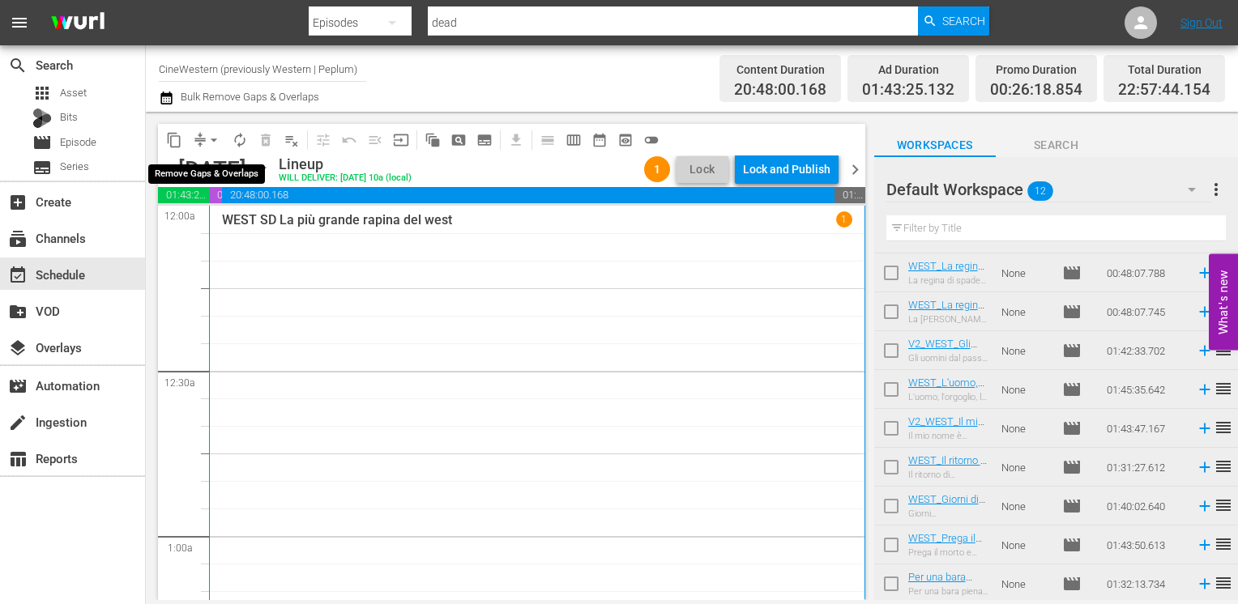
click at [215, 140] on span "arrow_drop_down" at bounding box center [214, 140] width 16 height 16
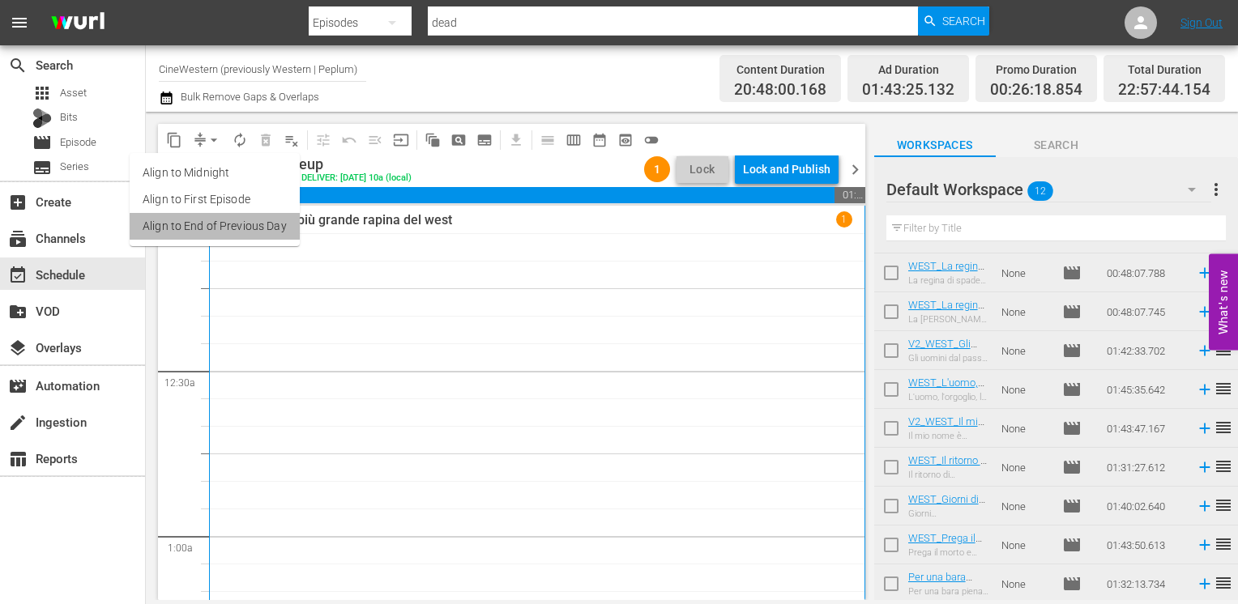
click at [220, 226] on li "Align to End of Previous Day" at bounding box center [215, 226] width 170 height 27
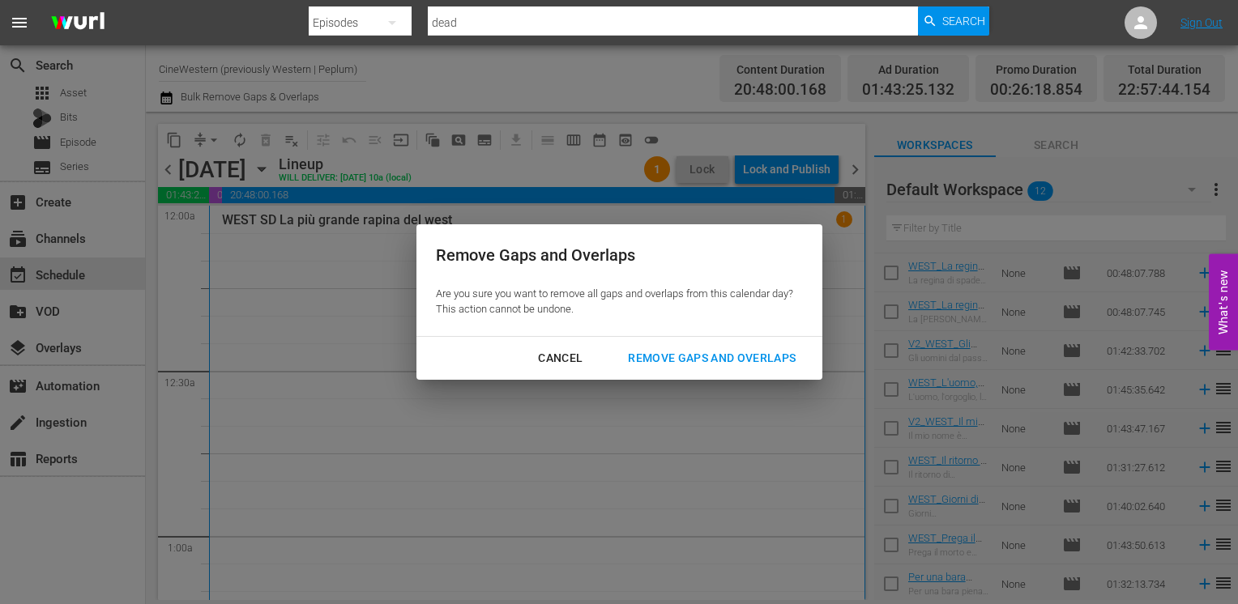
click at [684, 356] on div "Remove Gaps and Overlaps" at bounding box center [712, 358] width 194 height 20
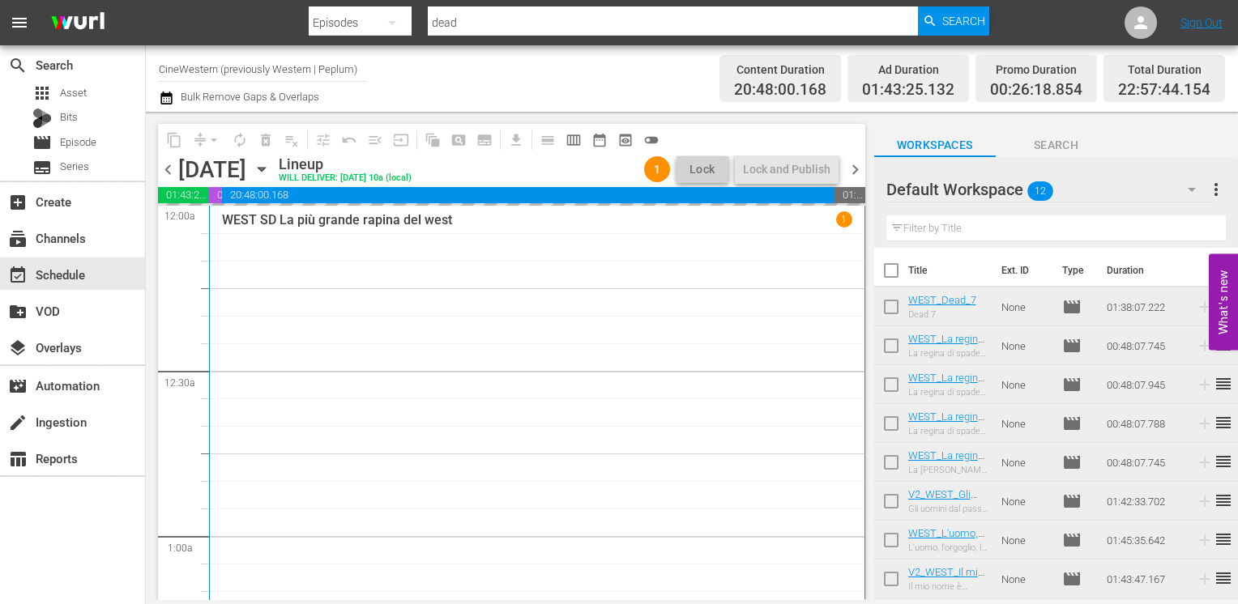
click at [891, 264] on input "checkbox" at bounding box center [891, 274] width 34 height 34
checkbox input "true"
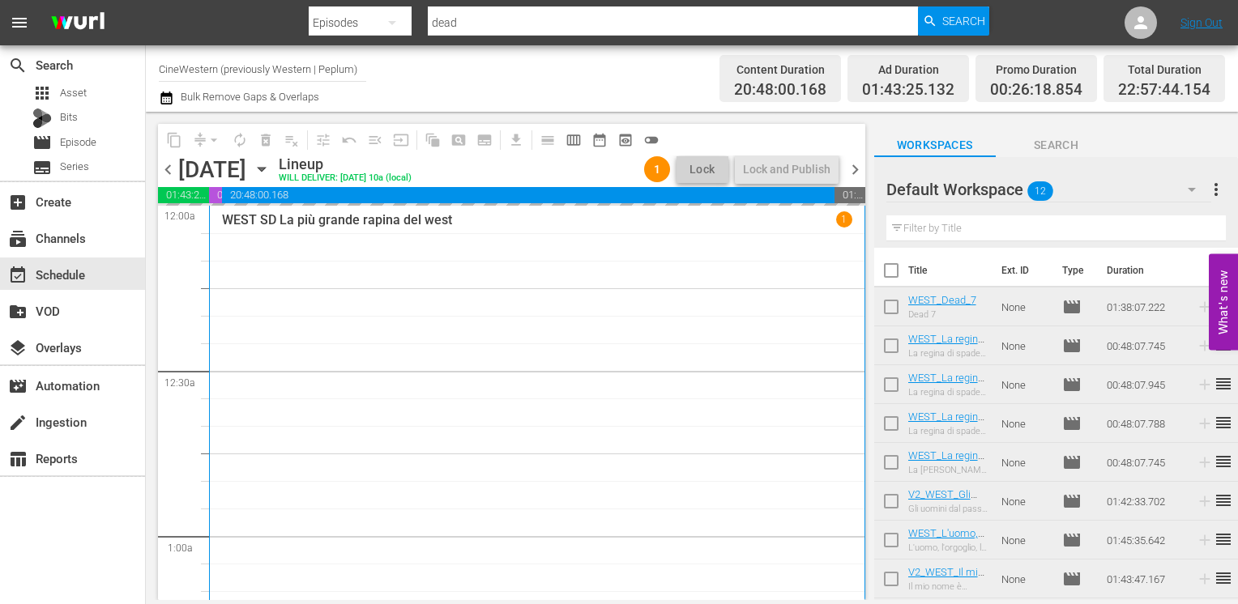
checkbox input "true"
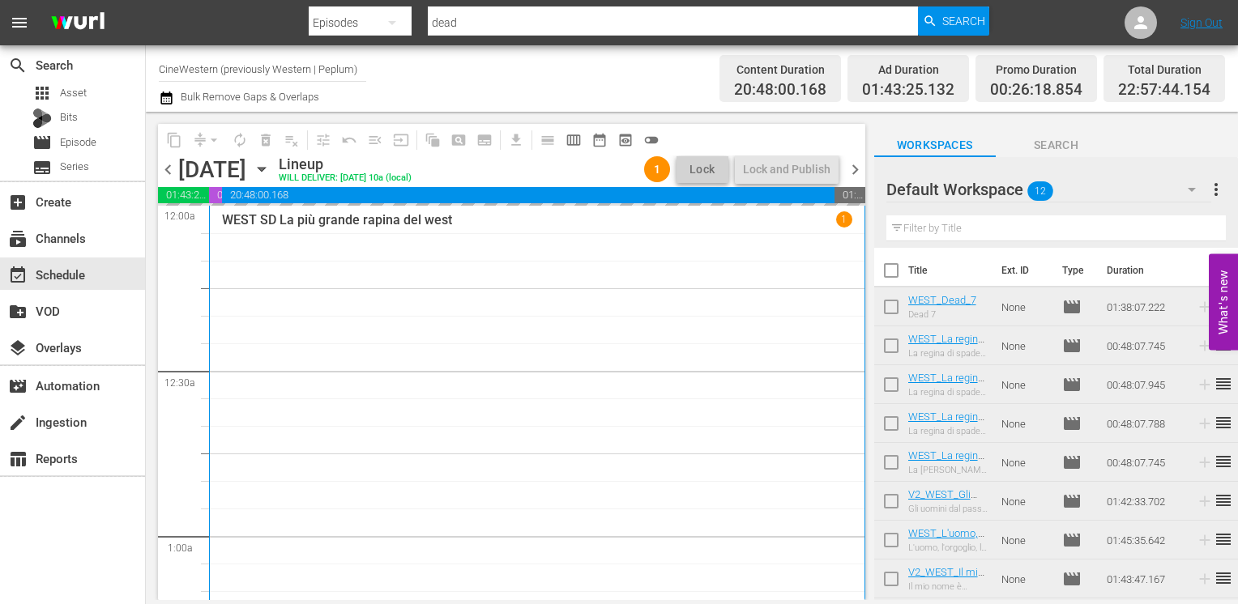
checkbox input "true"
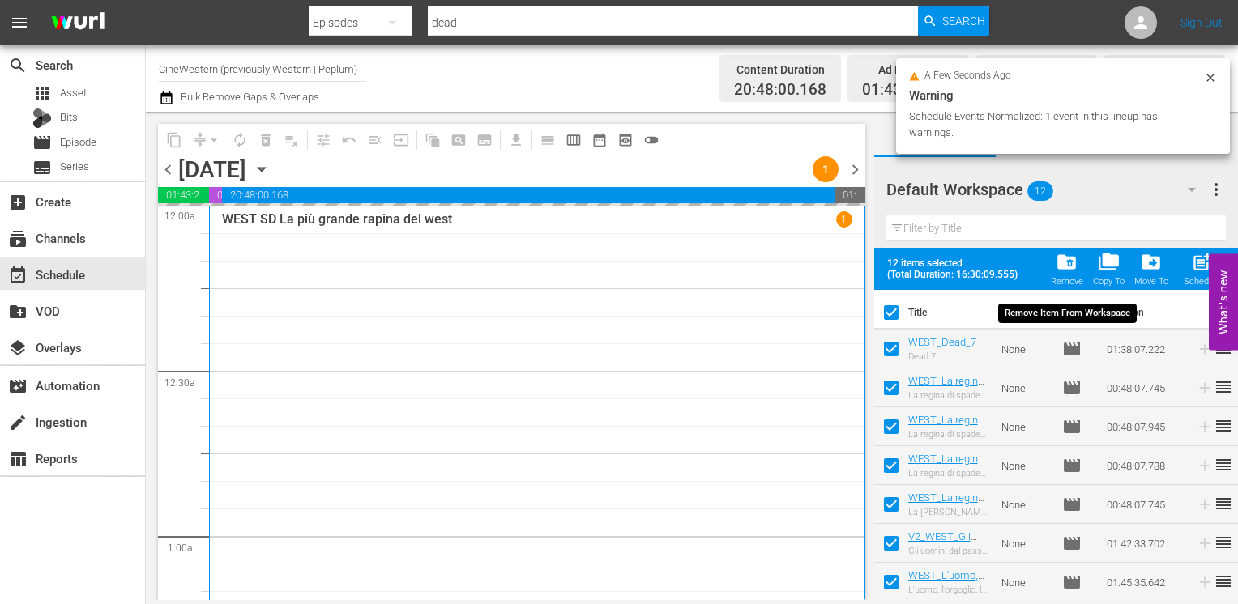
click at [1066, 267] on span "folder_delete" at bounding box center [1066, 262] width 22 height 22
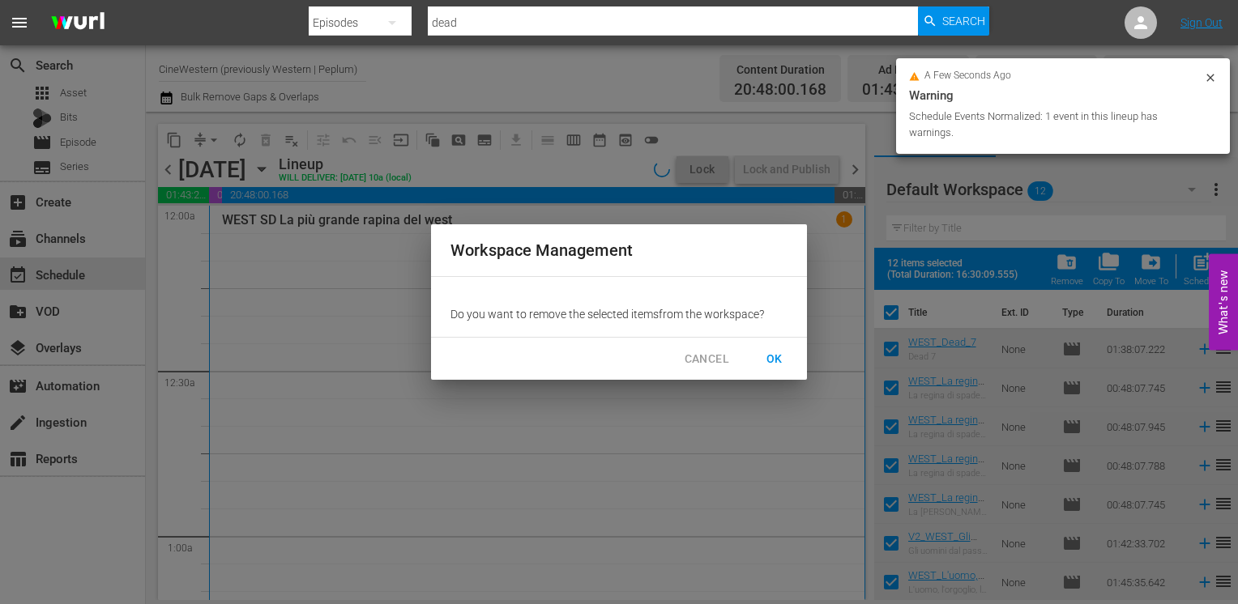
click at [787, 354] on span "OK" at bounding box center [774, 359] width 26 height 20
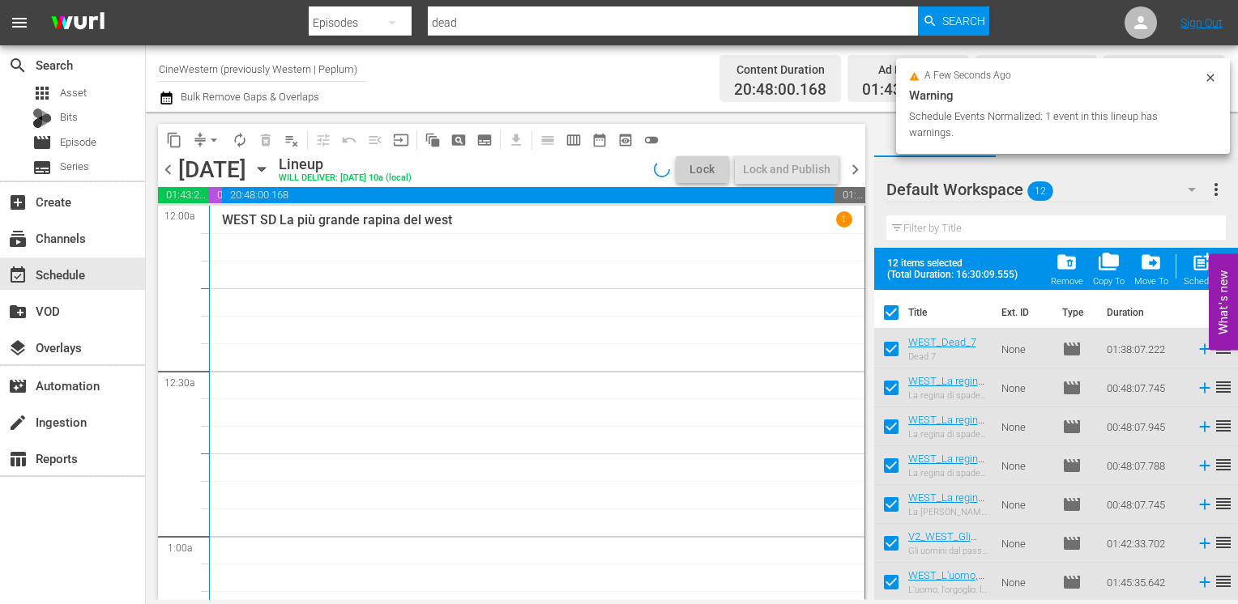
checkbox input "false"
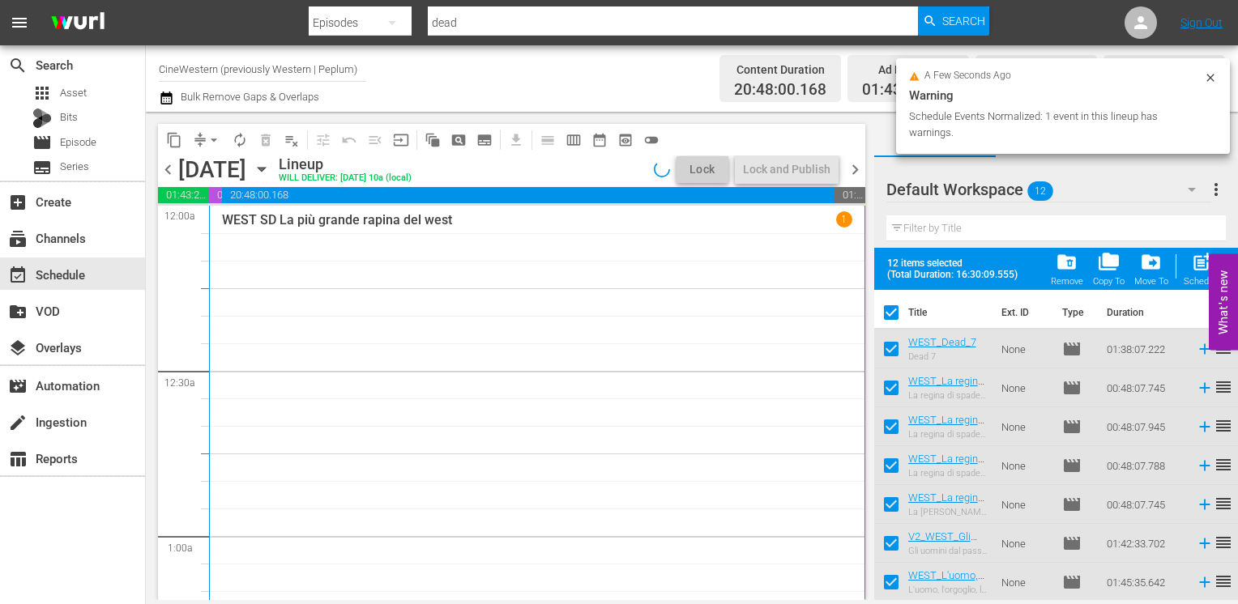
checkbox input "false"
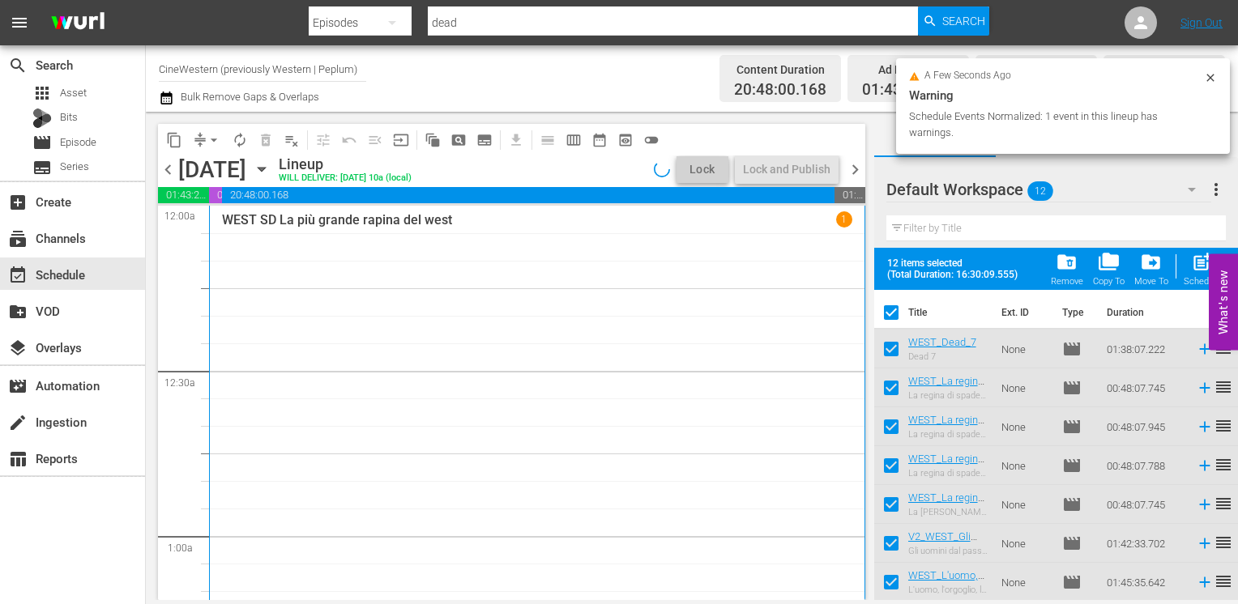
checkbox input "false"
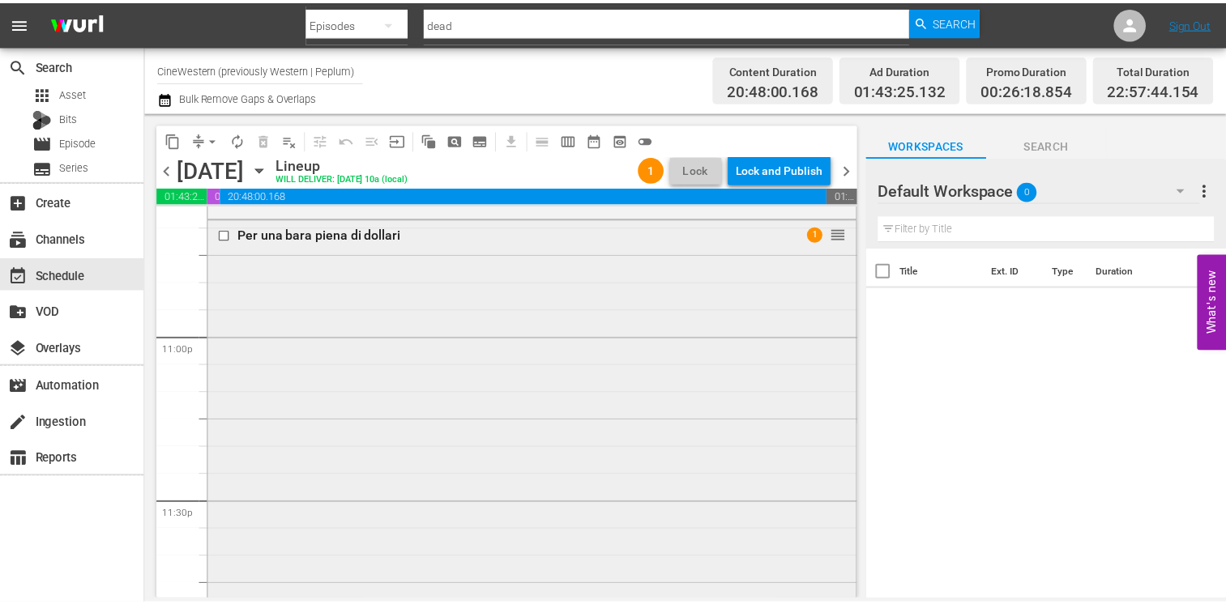
scroll to position [7272, 0]
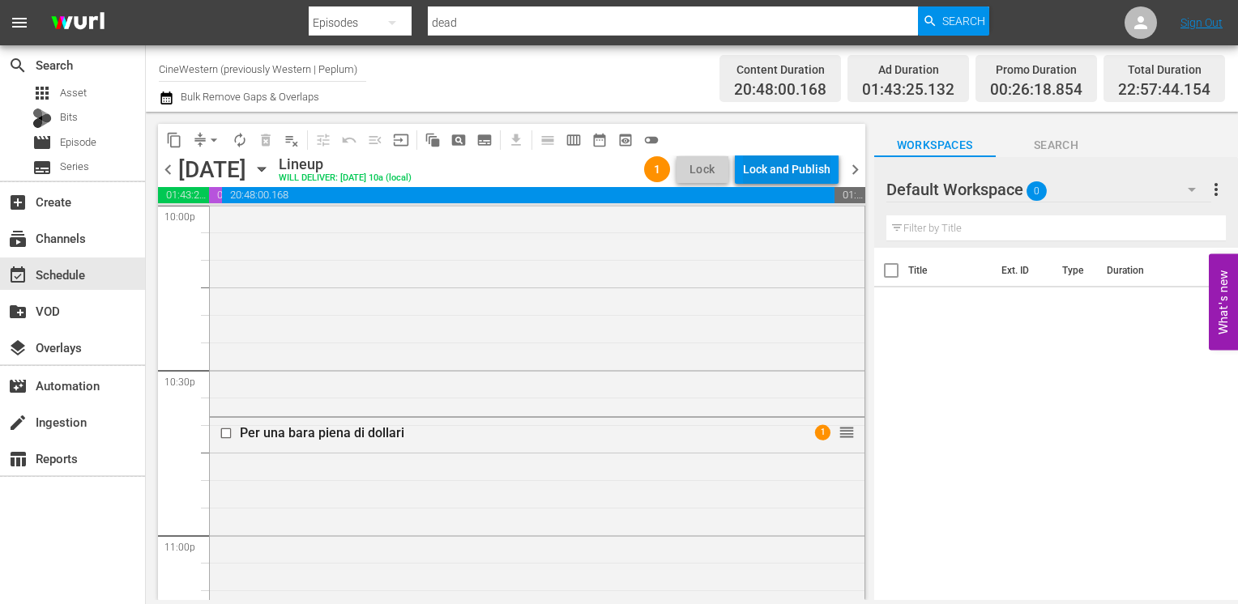
click at [793, 168] on div "Lock and Publish" at bounding box center [786, 169] width 87 height 29
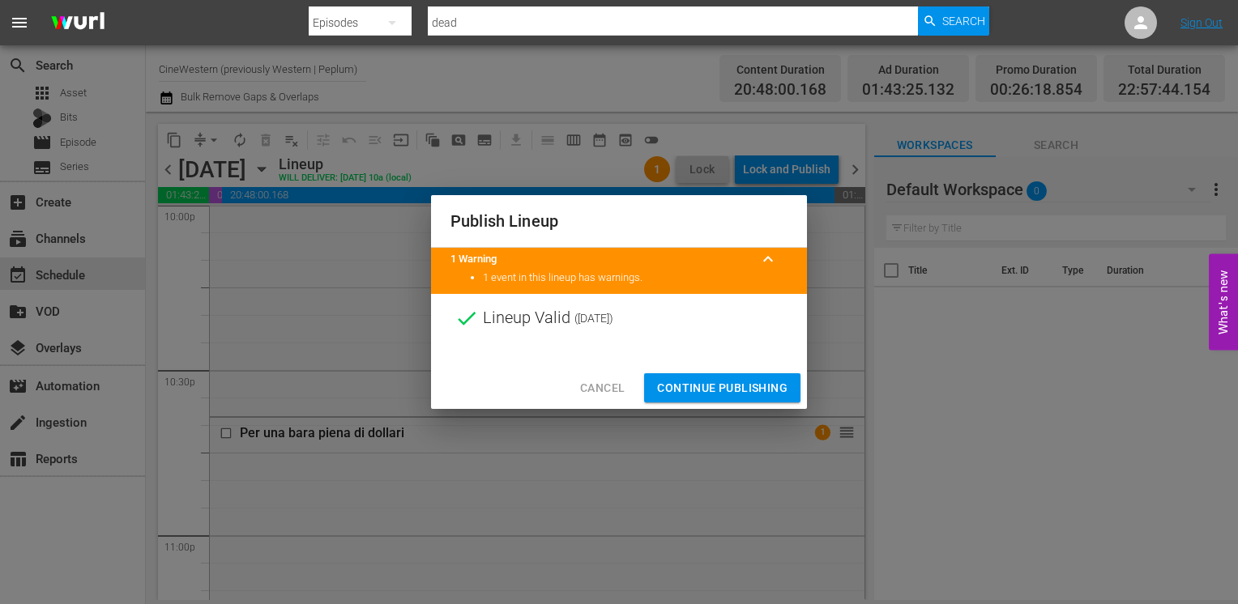
click at [740, 387] on span "Continue Publishing" at bounding box center [722, 388] width 130 height 20
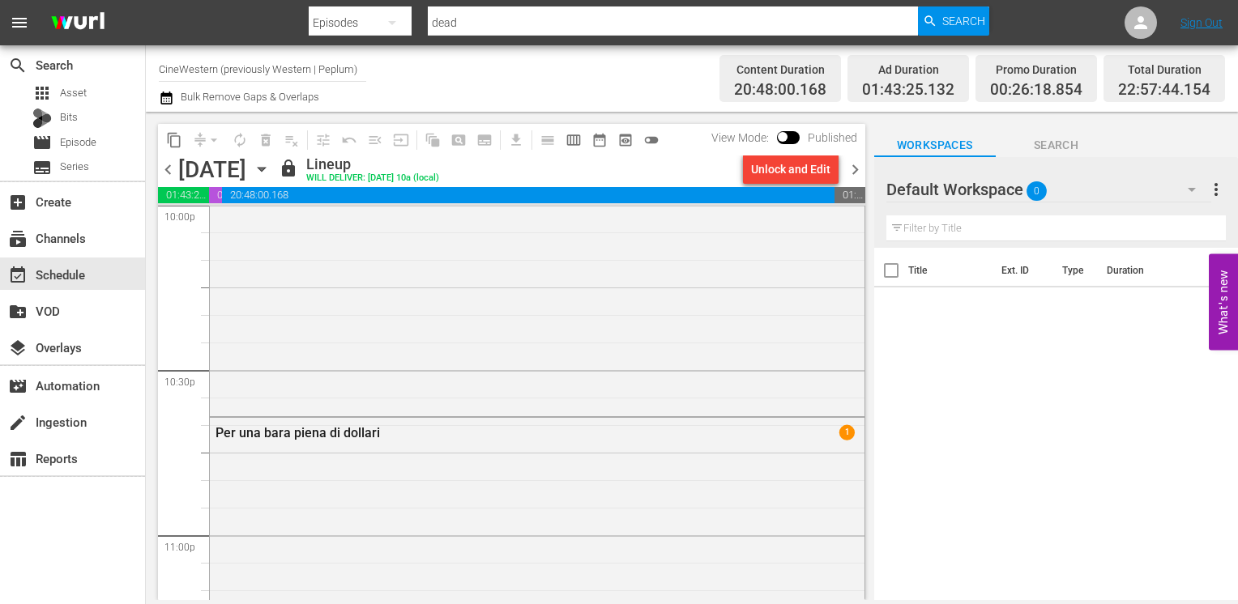
click at [163, 99] on icon "button" at bounding box center [165, 98] width 11 height 13
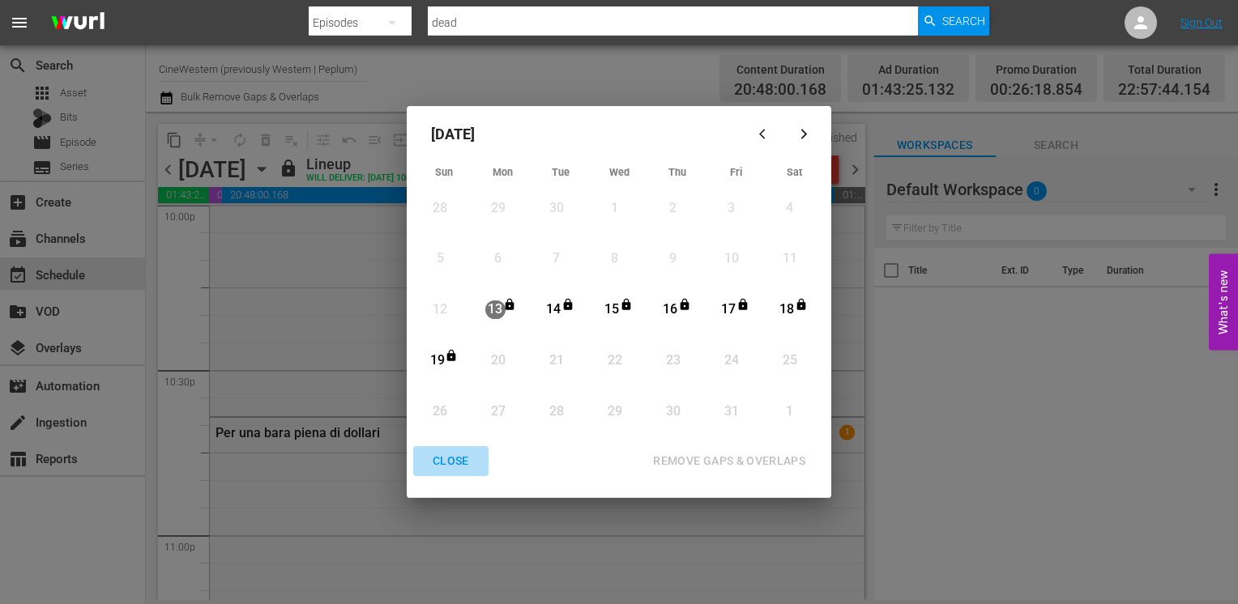
click at [447, 455] on div "CLOSE" at bounding box center [451, 461] width 62 height 20
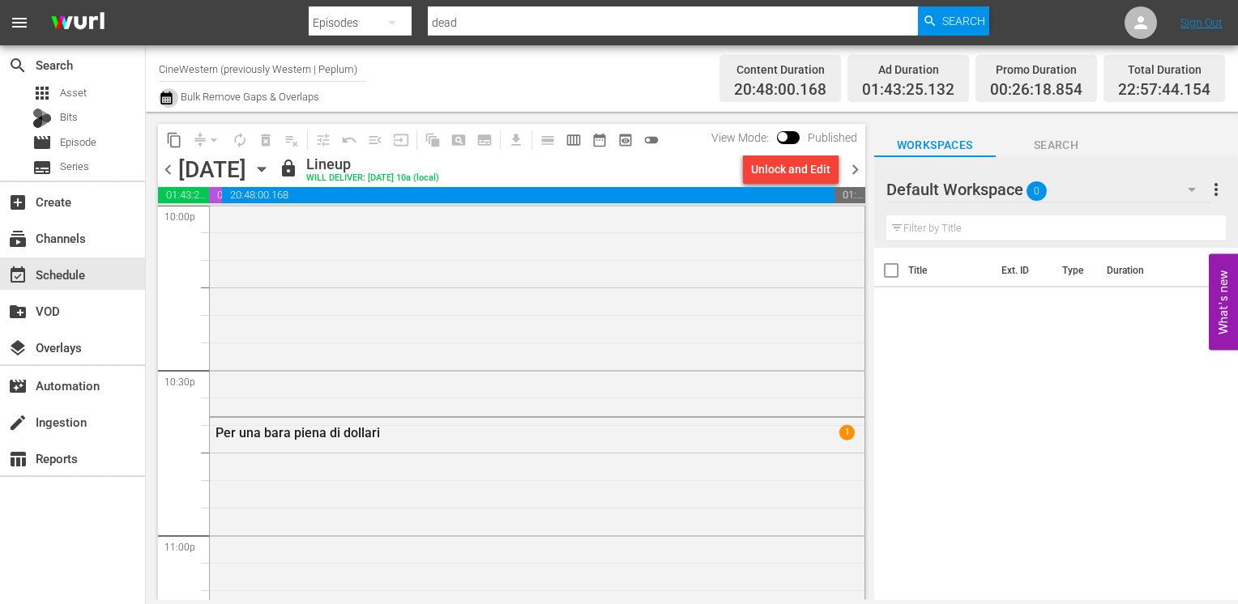
click at [172, 100] on icon "button" at bounding box center [165, 98] width 11 height 13
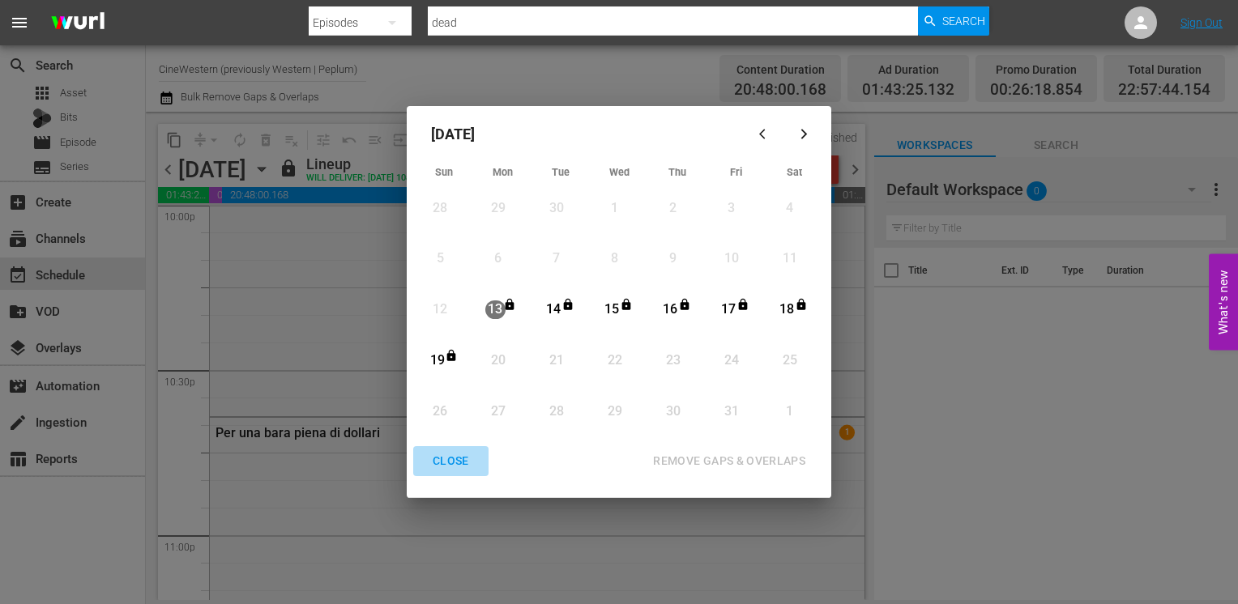
click at [460, 455] on div "CLOSE" at bounding box center [451, 461] width 62 height 20
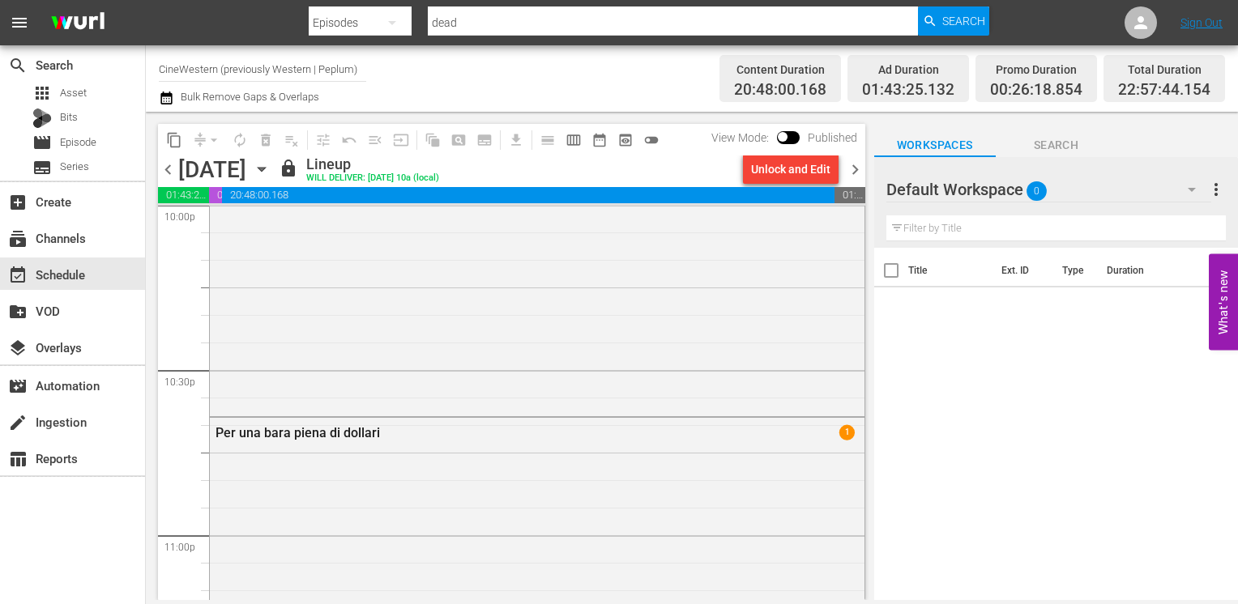
click at [167, 92] on icon "button" at bounding box center [165, 98] width 11 height 13
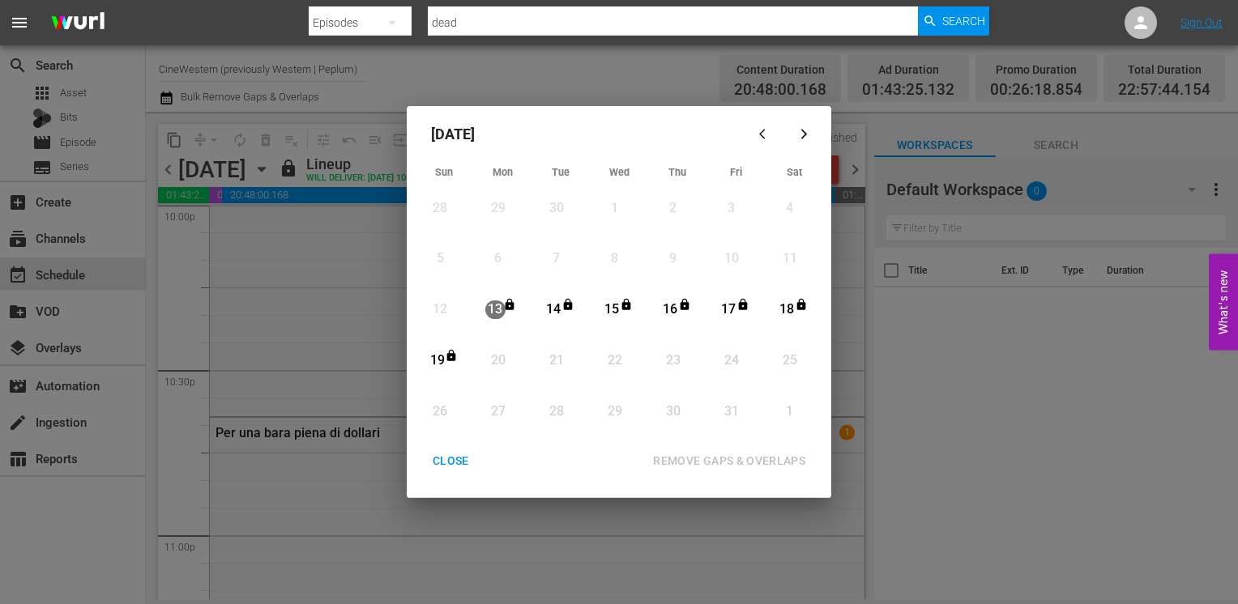
click at [446, 458] on div "CLOSE" at bounding box center [451, 461] width 62 height 20
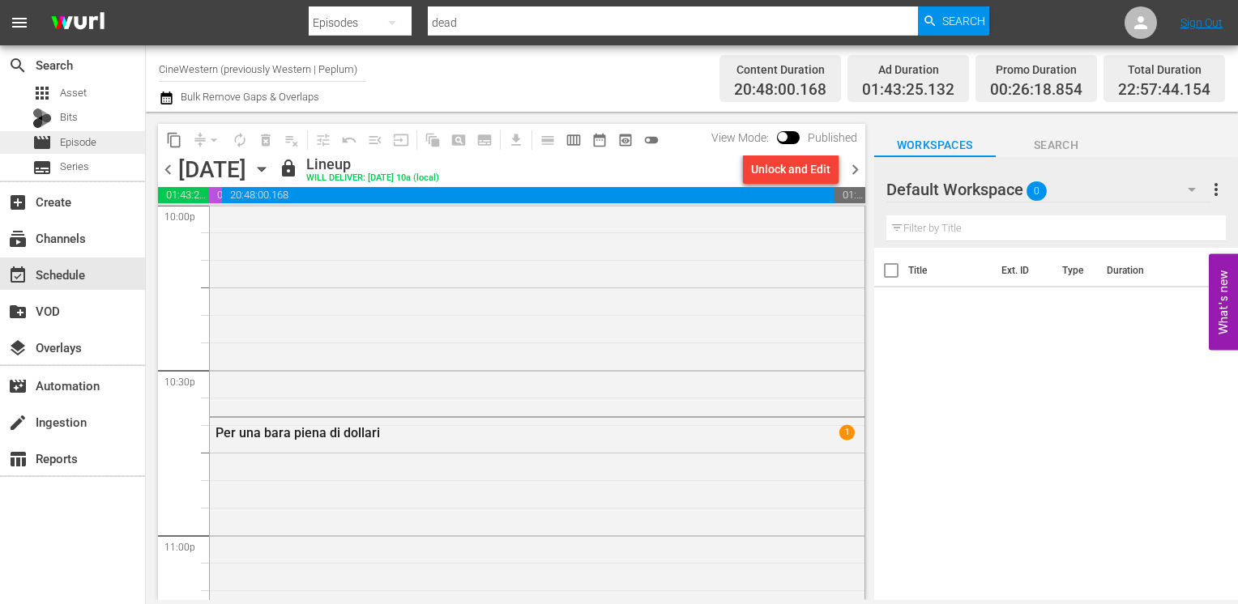
click at [113, 141] on div "movie Episode" at bounding box center [72, 142] width 145 height 23
